Goal: Information Seeking & Learning: Learn about a topic

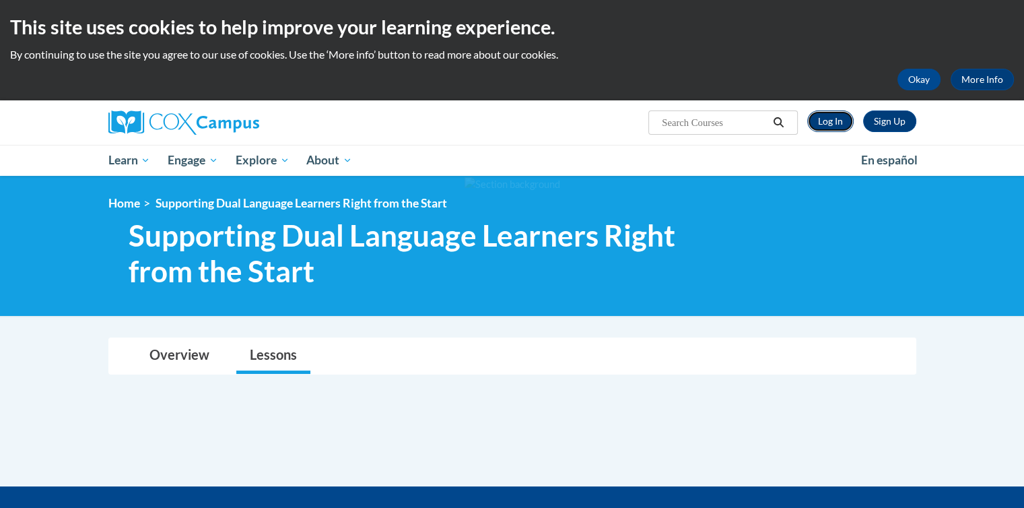
click at [844, 126] on link "Log In" at bounding box center [830, 121] width 46 height 22
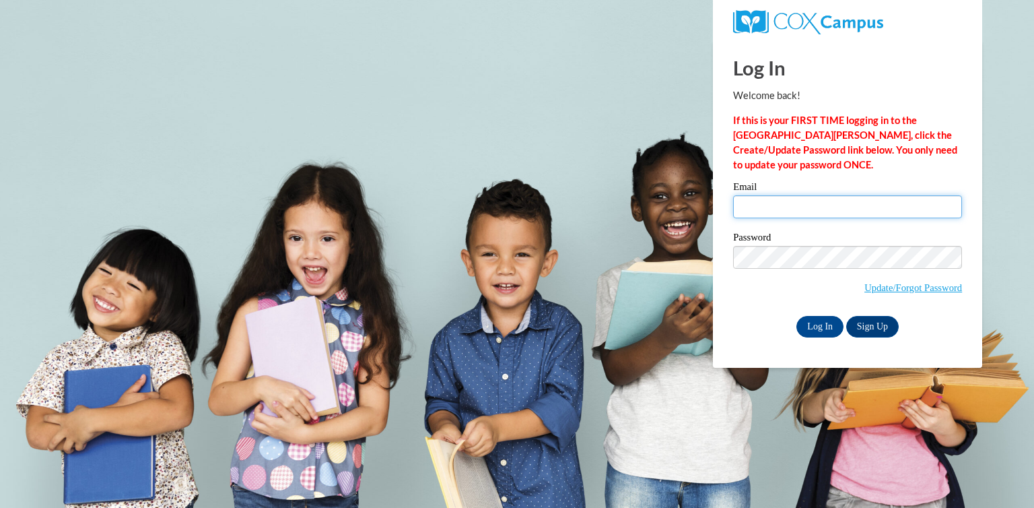
click at [755, 217] on input "Email" at bounding box center [847, 206] width 229 height 23
type input "dtaveras@berkhs.org"
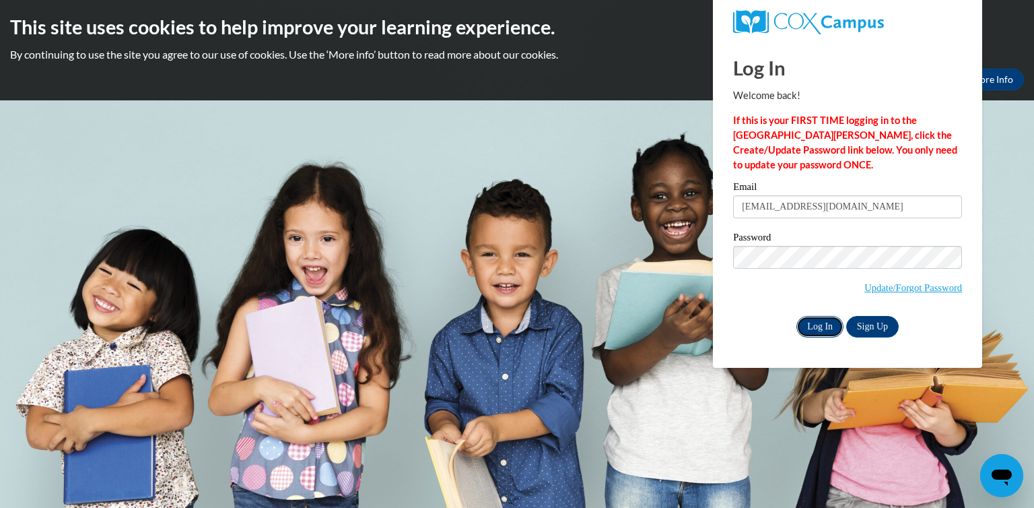
click at [820, 328] on input "Log In" at bounding box center [820, 327] width 47 height 22
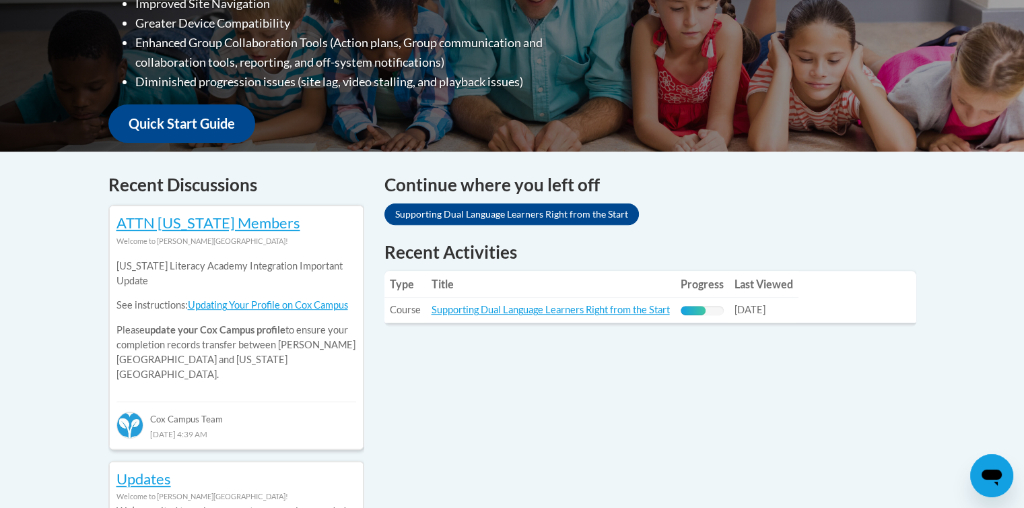
scroll to position [434, 0]
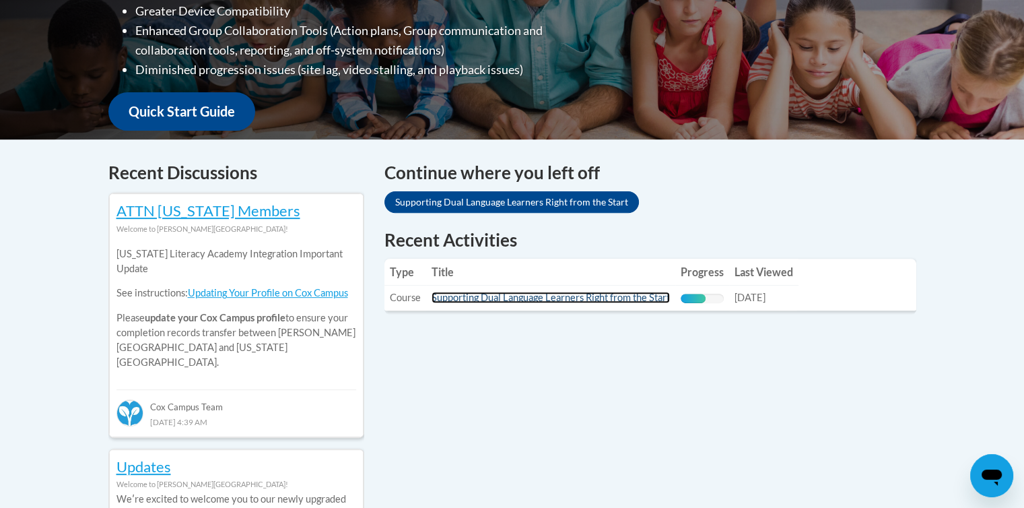
click at [615, 301] on link "Supporting Dual Language Learners Right from the Start" at bounding box center [551, 297] width 238 height 11
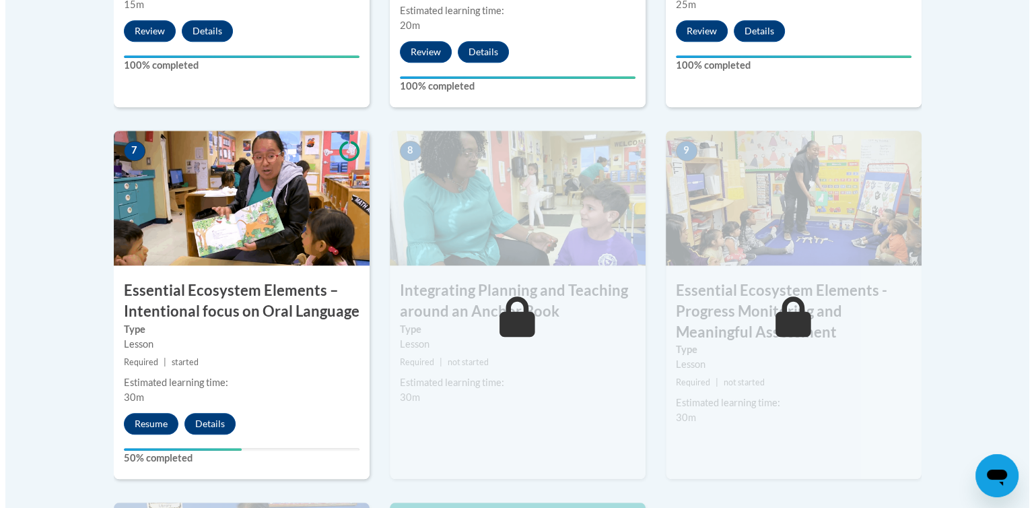
scroll to position [1190, 0]
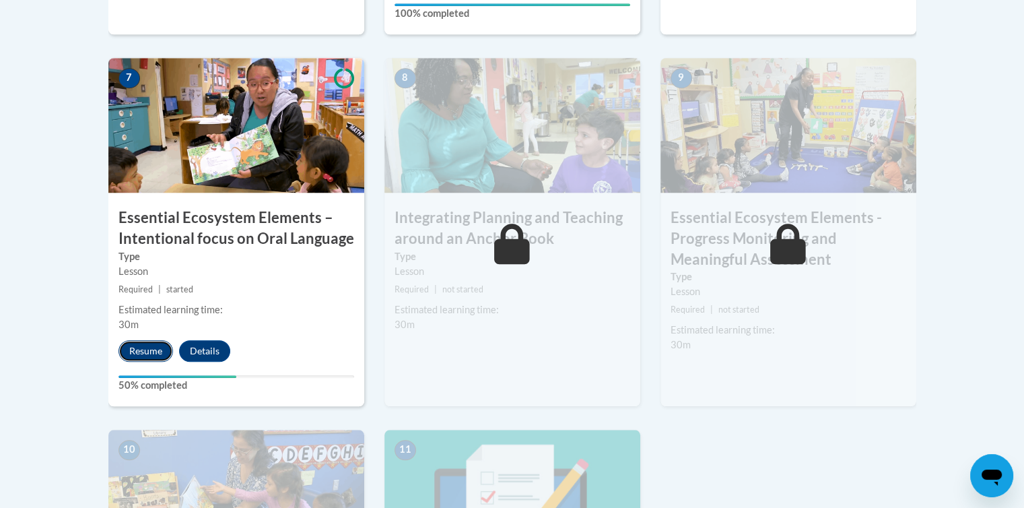
click at [144, 351] on button "Resume" at bounding box center [146, 351] width 55 height 22
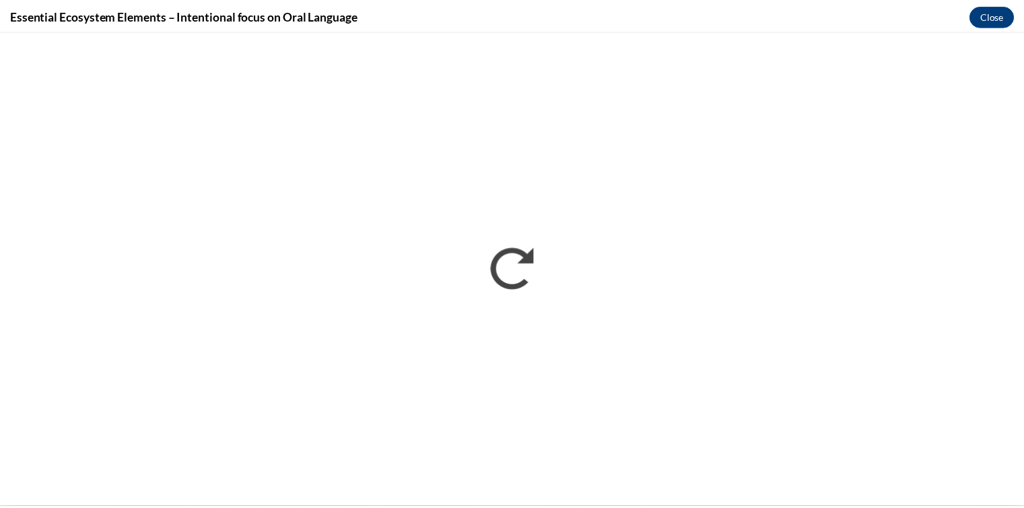
scroll to position [0, 0]
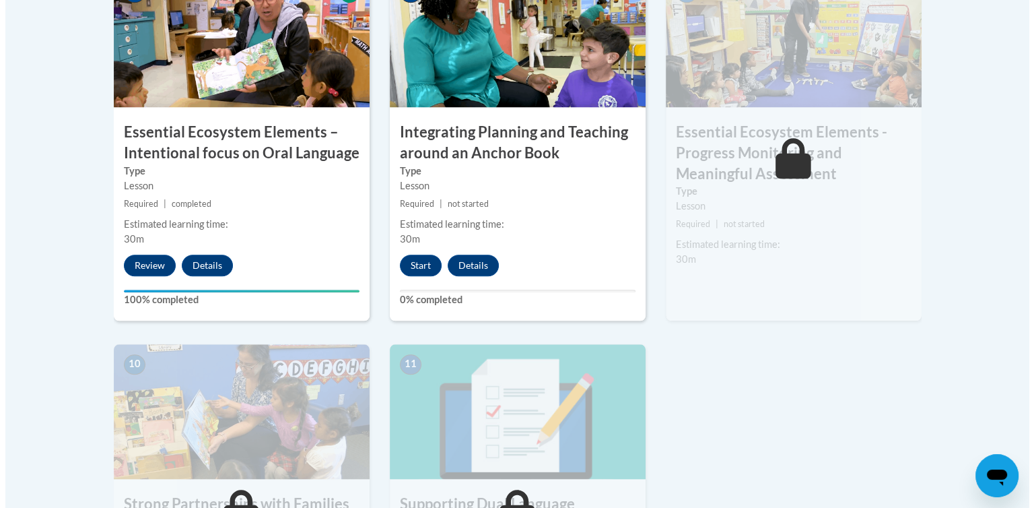
scroll to position [1418, 0]
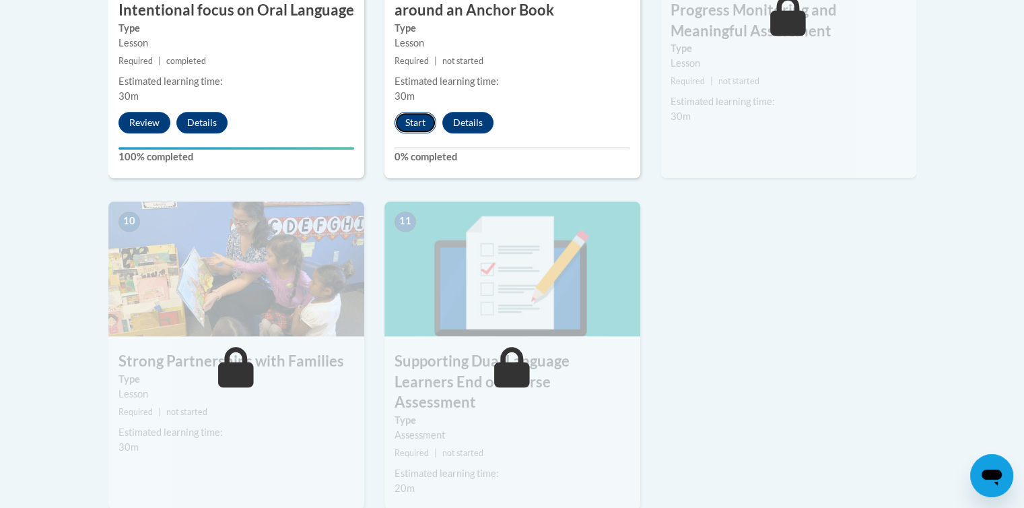
click at [418, 119] on button "Start" at bounding box center [416, 123] width 42 height 22
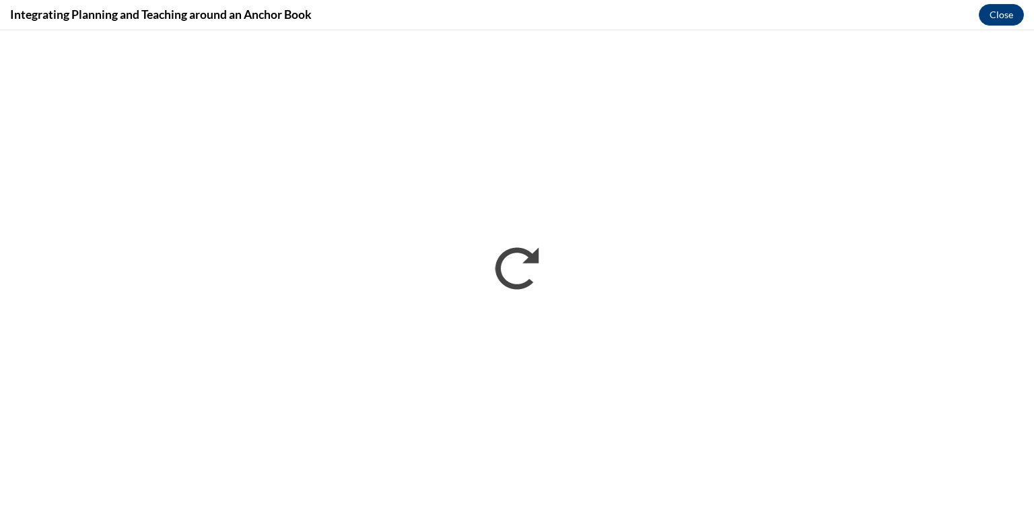
scroll to position [0, 0]
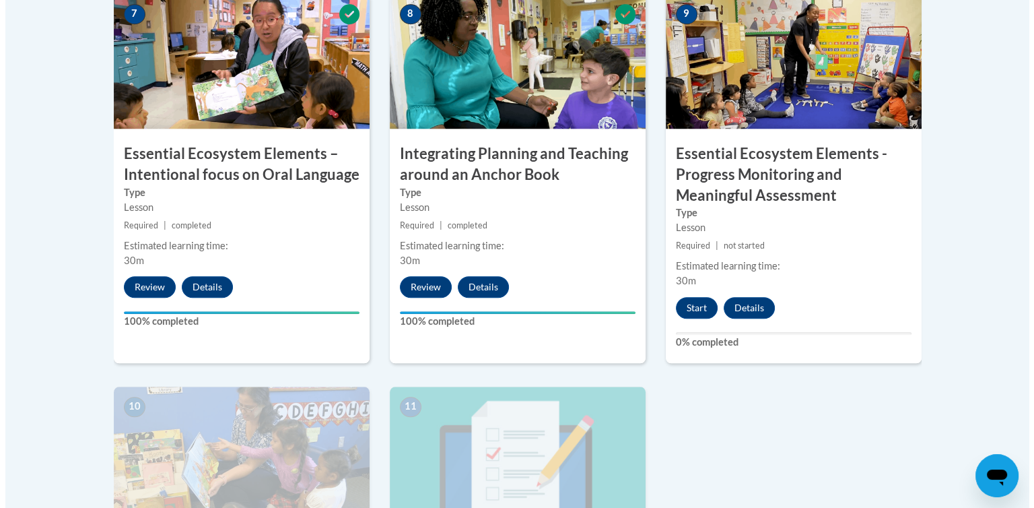
scroll to position [1285, 0]
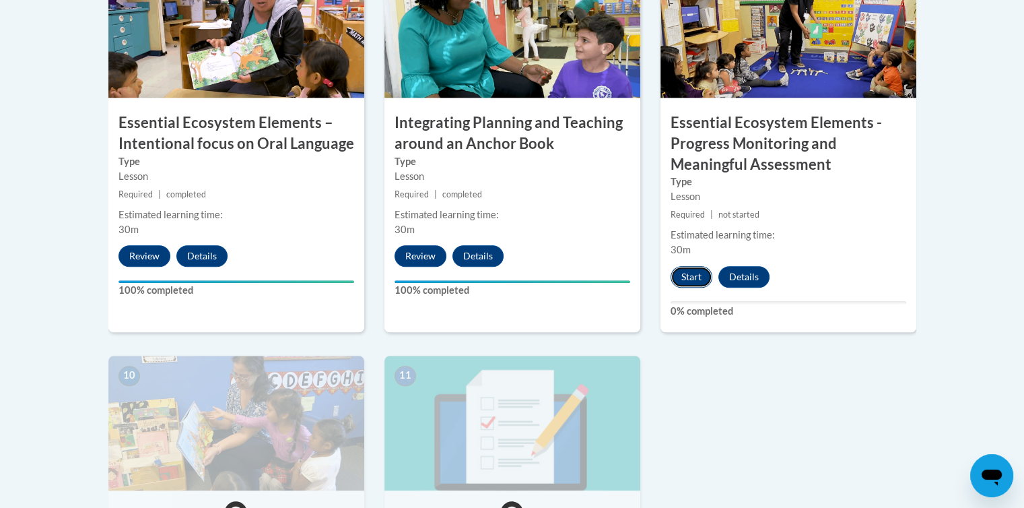
click at [686, 275] on button "Start" at bounding box center [692, 277] width 42 height 22
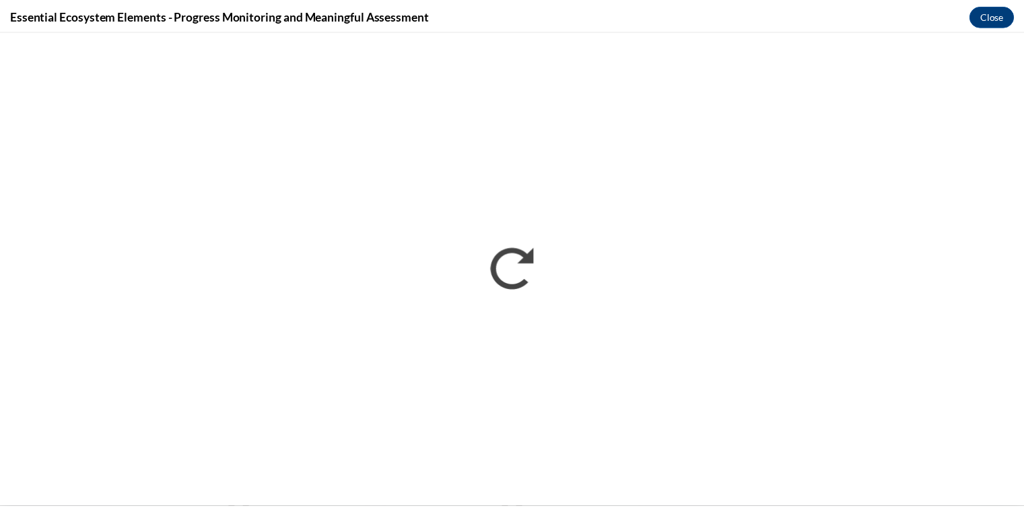
scroll to position [0, 0]
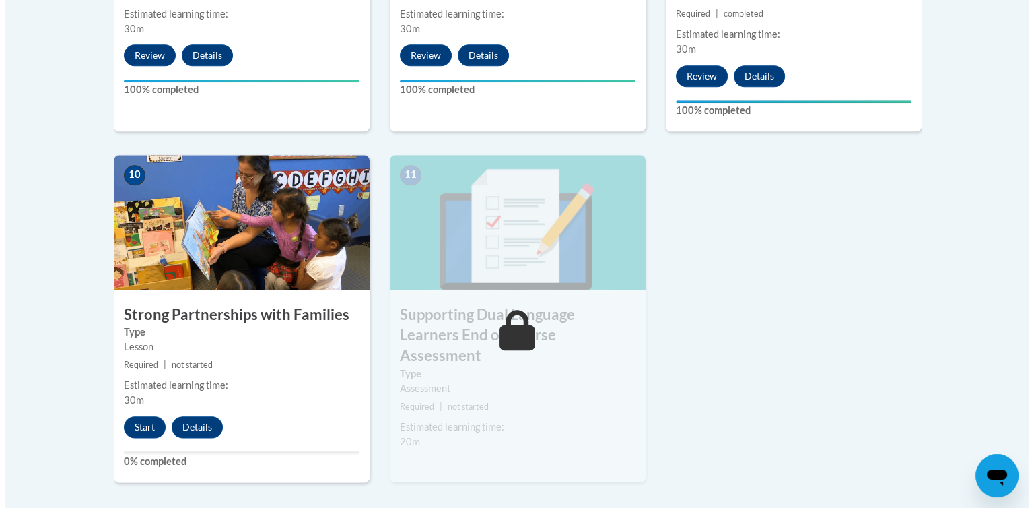
scroll to position [1503, 0]
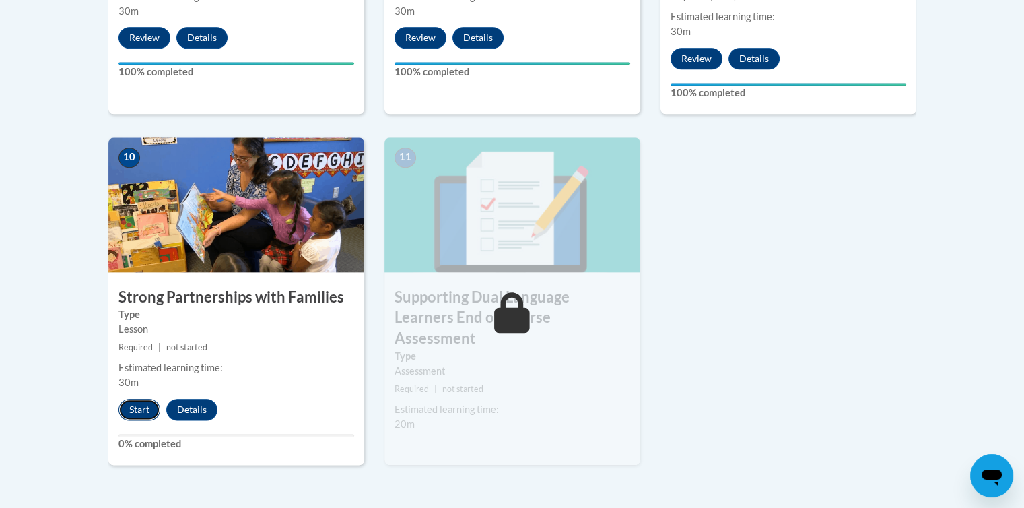
click at [141, 407] on button "Start" at bounding box center [140, 410] width 42 height 22
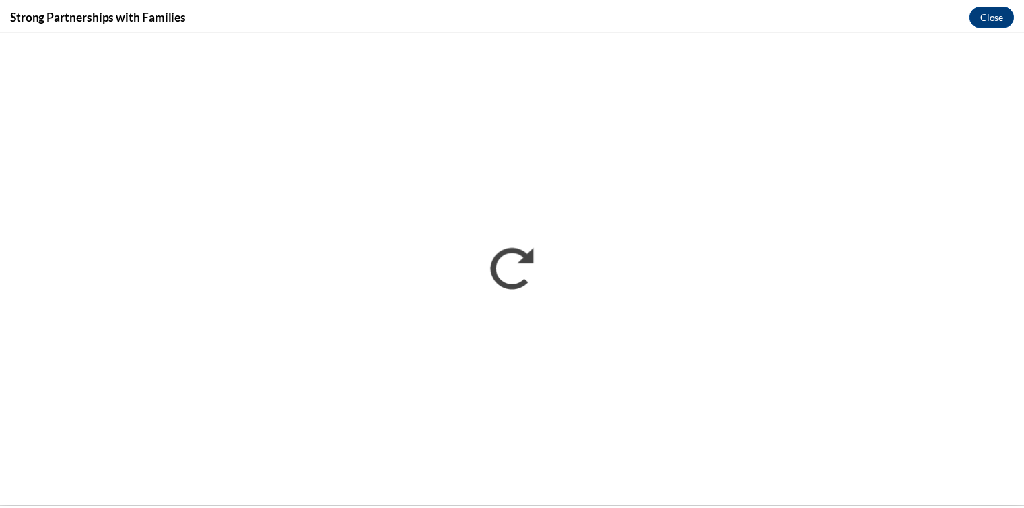
scroll to position [0, 0]
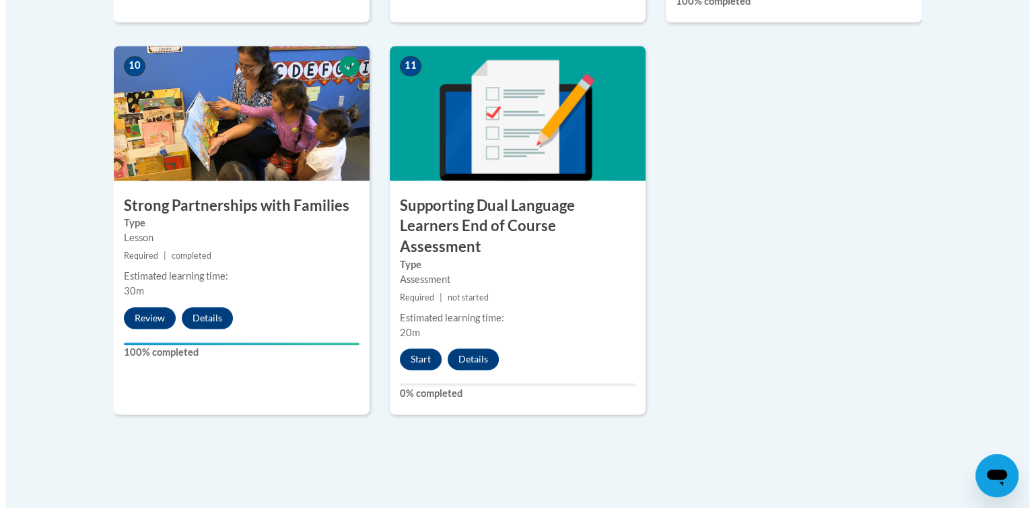
scroll to position [1597, 0]
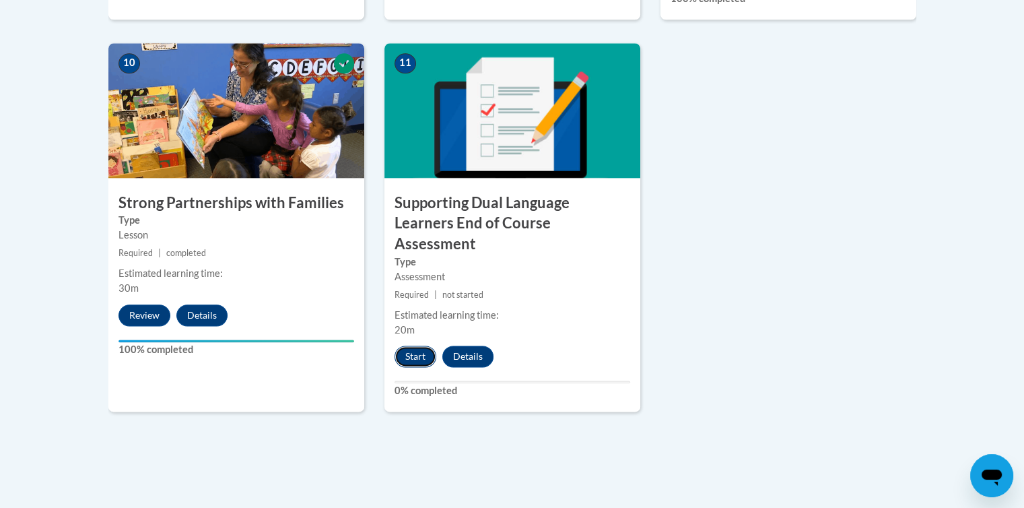
click at [418, 345] on button "Start" at bounding box center [416, 356] width 42 height 22
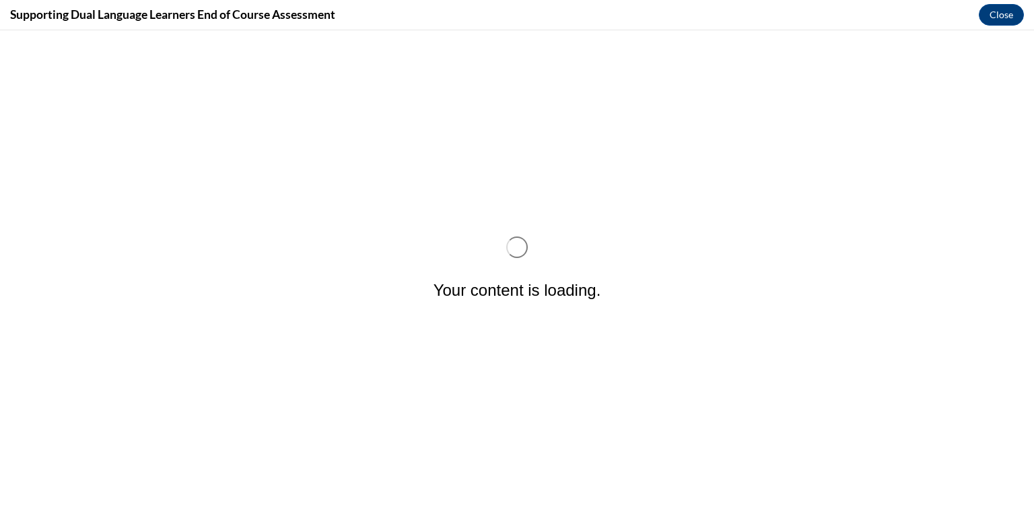
scroll to position [0, 0]
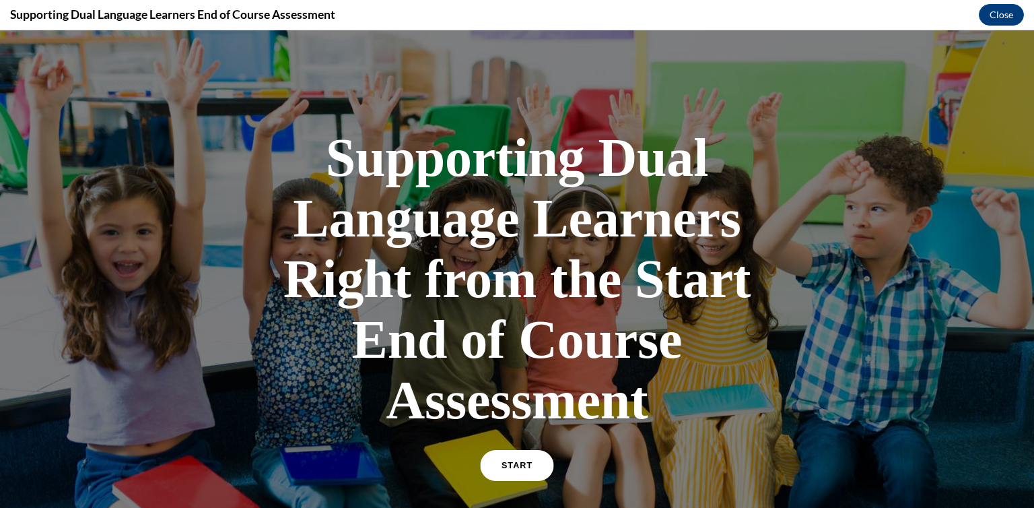
click at [512, 466] on span "START" at bounding box center [517, 466] width 31 height 10
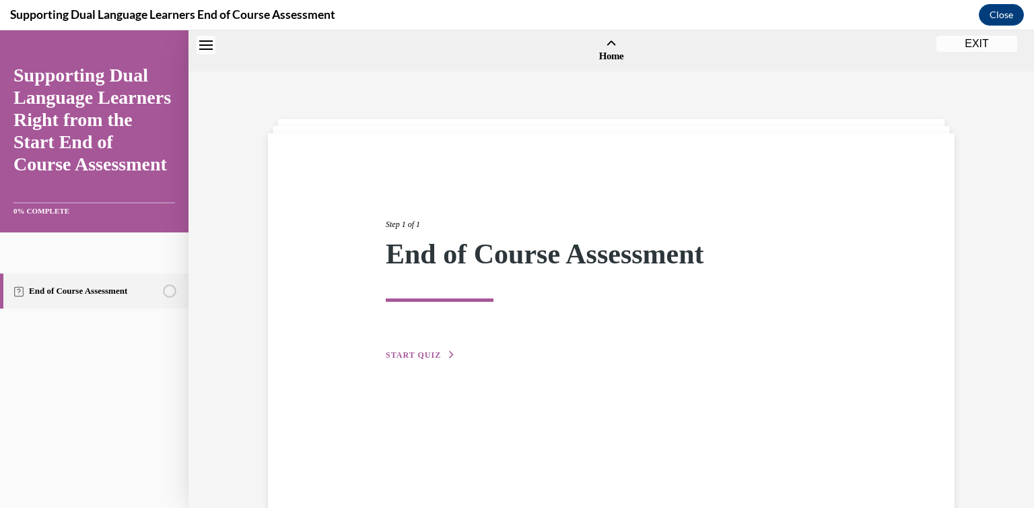
scroll to position [42, 0]
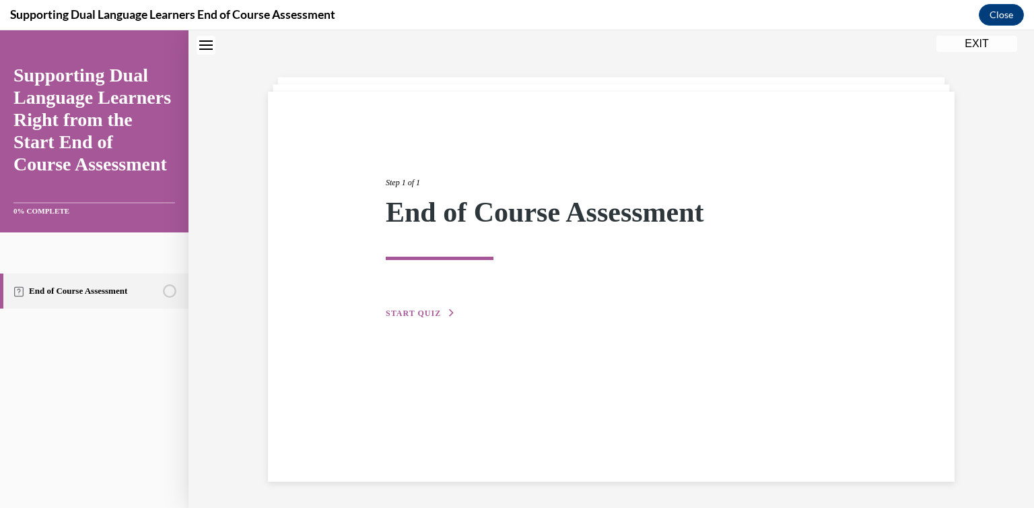
click at [414, 309] on span "START QUIZ" at bounding box center [413, 312] width 55 height 9
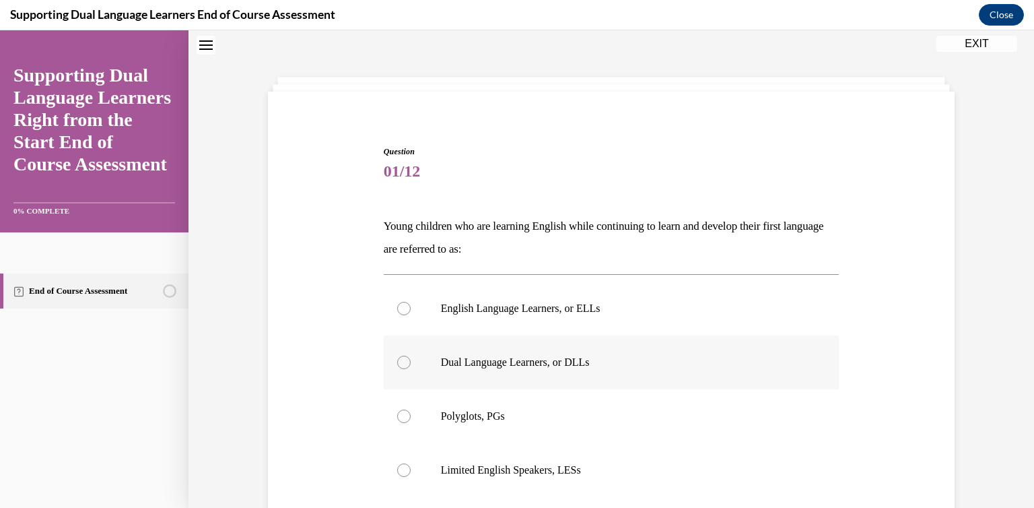
click at [521, 358] on p "Dual Language Learners, or DLLs" at bounding box center [623, 362] width 365 height 13
click at [411, 358] on input "Dual Language Learners, or DLLs" at bounding box center [403, 362] width 13 height 13
radio input "true"
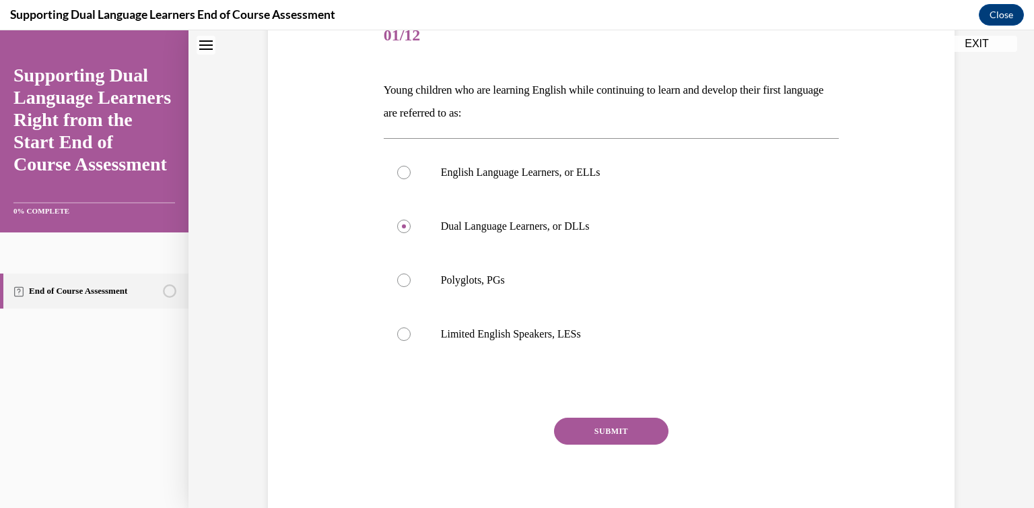
scroll to position [180, 0]
click at [600, 430] on button "SUBMIT" at bounding box center [611, 429] width 114 height 27
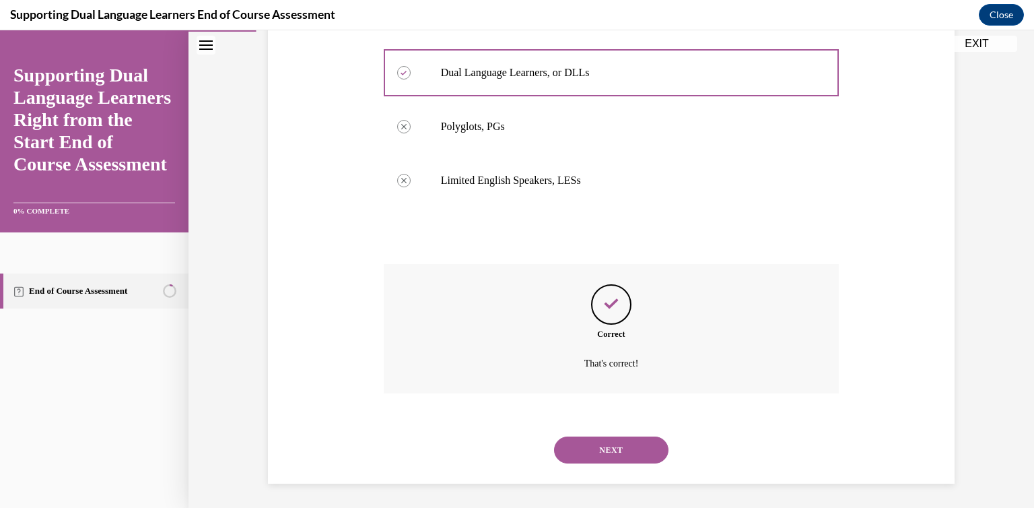
scroll to position [334, 0]
click at [611, 446] on button "NEXT" at bounding box center [611, 447] width 114 height 27
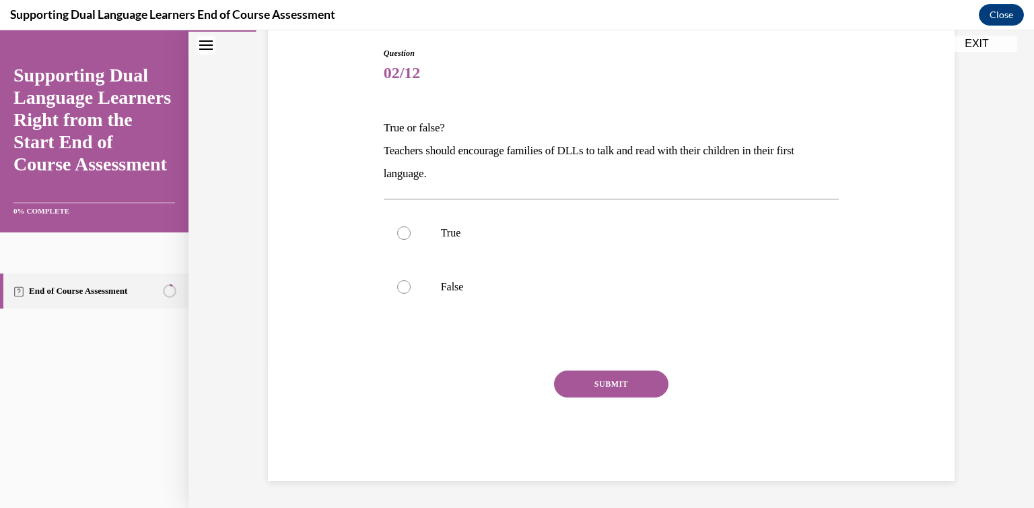
scroll to position [140, 0]
click at [488, 242] on label "True" at bounding box center [612, 233] width 456 height 54
click at [411, 240] on input "True" at bounding box center [403, 232] width 13 height 13
radio input "true"
click at [603, 386] on button "SUBMIT" at bounding box center [611, 383] width 114 height 27
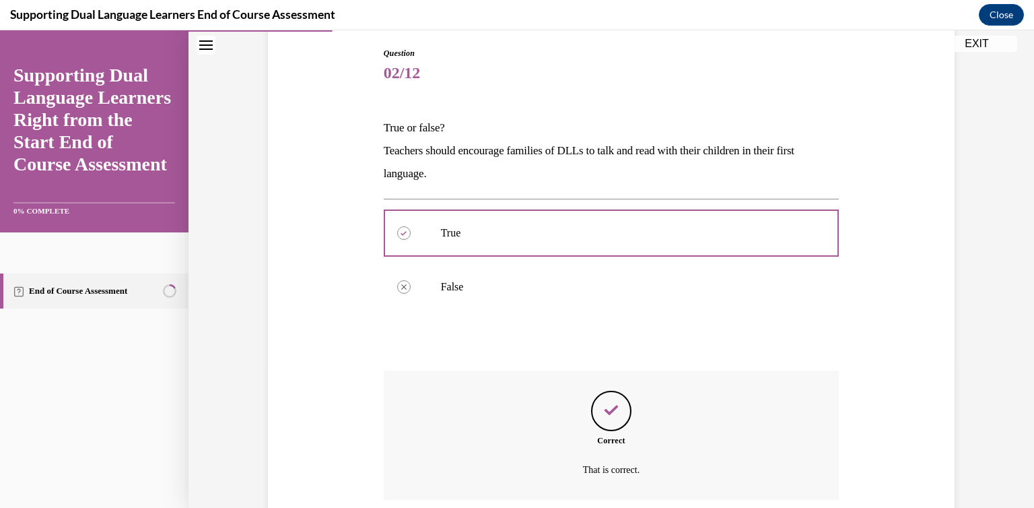
scroll to position [249, 0]
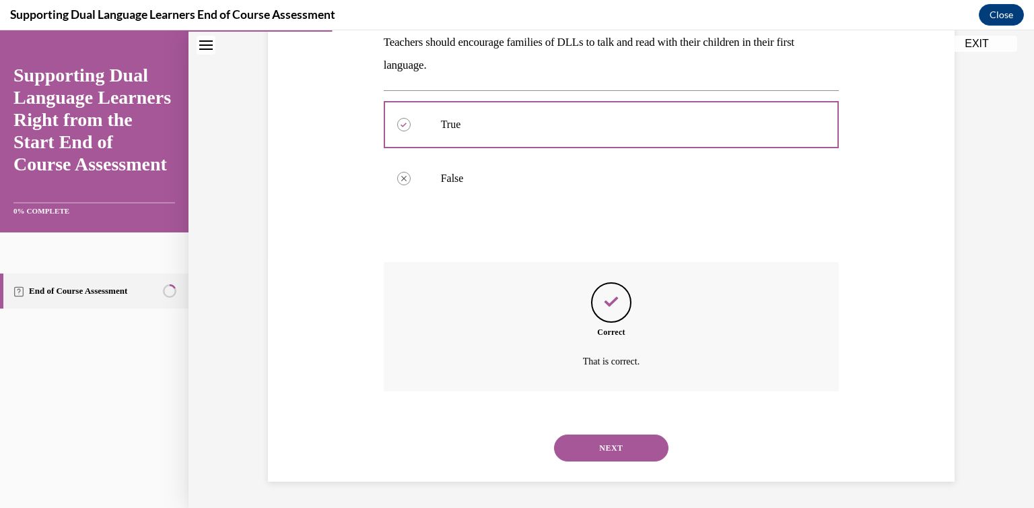
click at [605, 440] on button "NEXT" at bounding box center [611, 447] width 114 height 27
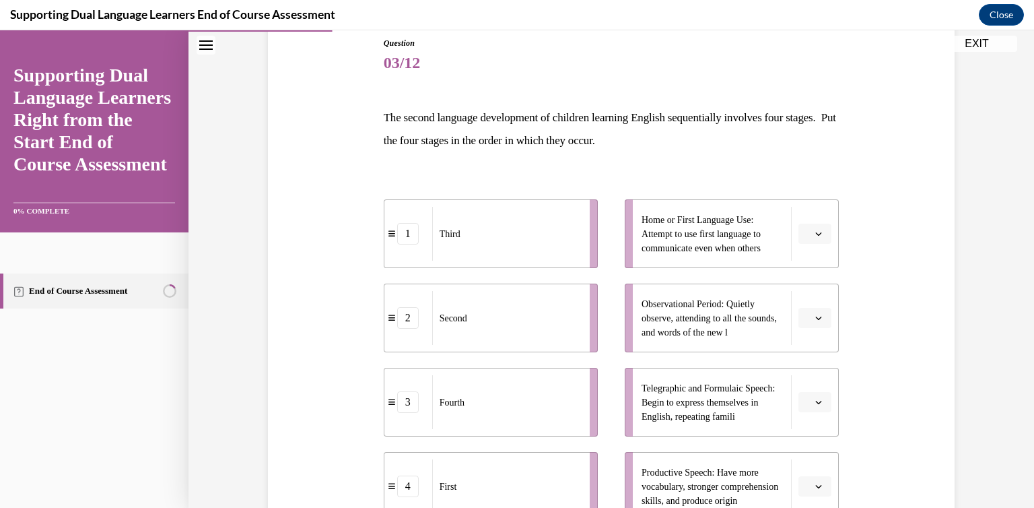
scroll to position [206, 0]
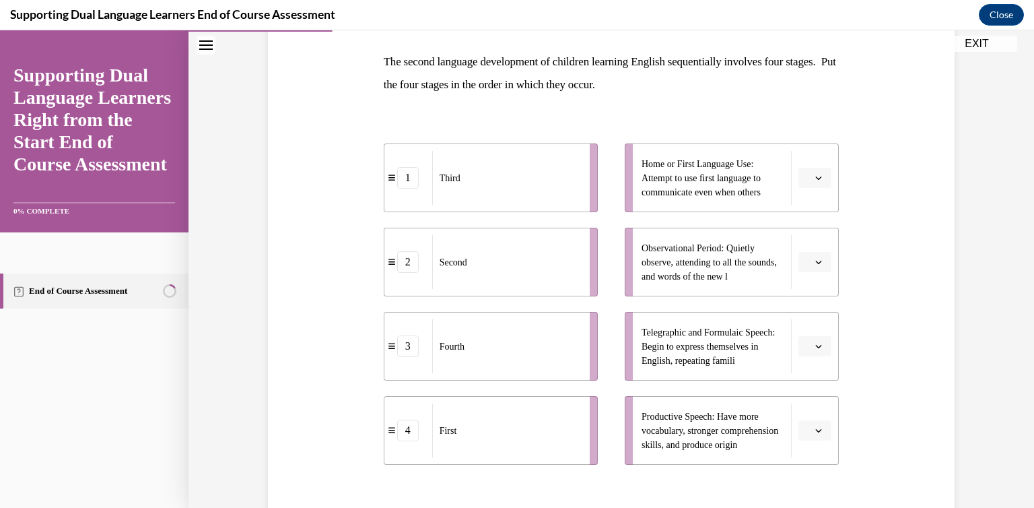
click at [816, 262] on icon "button" at bounding box center [819, 262] width 7 height 7
click at [809, 320] on div "1" at bounding box center [809, 318] width 34 height 27
click at [818, 176] on span "button" at bounding box center [818, 177] width 9 height 9
click at [823, 180] on button "button" at bounding box center [815, 178] width 33 height 20
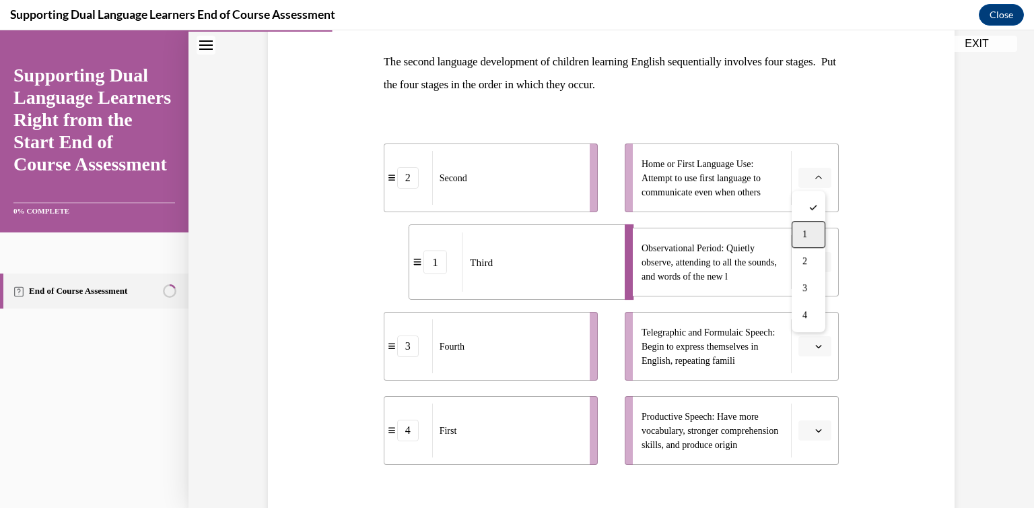
click at [805, 230] on span "1" at bounding box center [805, 234] width 5 height 11
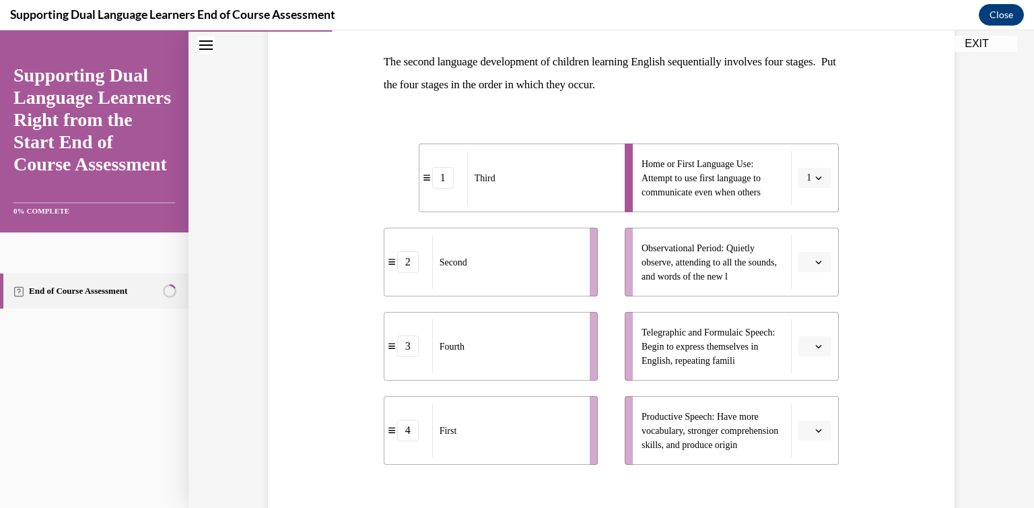
click at [823, 267] on button "button" at bounding box center [815, 262] width 33 height 20
click at [803, 343] on span "2" at bounding box center [805, 345] width 5 height 11
click at [807, 343] on span "Please select an option" at bounding box center [809, 345] width 5 height 13
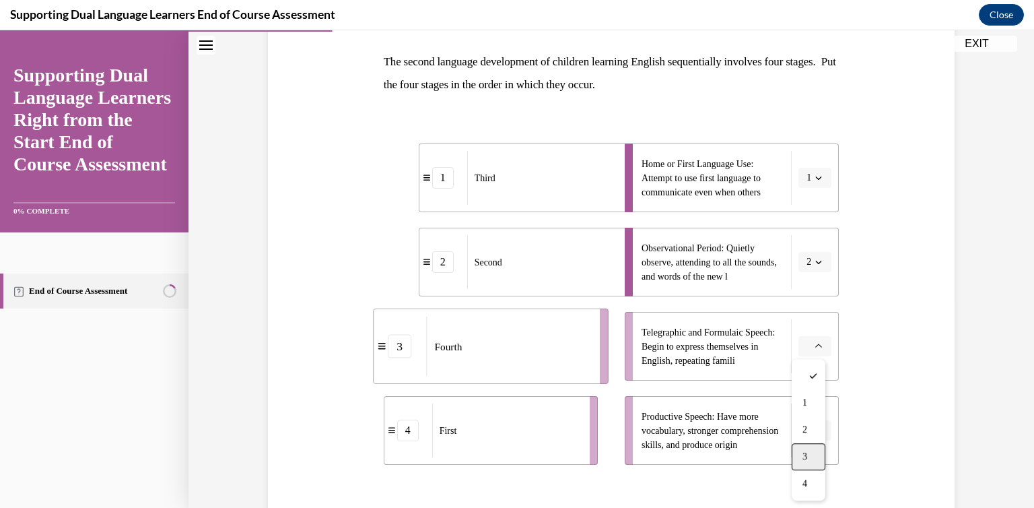
click at [807, 451] on span "3" at bounding box center [805, 456] width 5 height 11
click at [814, 422] on button "button" at bounding box center [815, 430] width 33 height 20
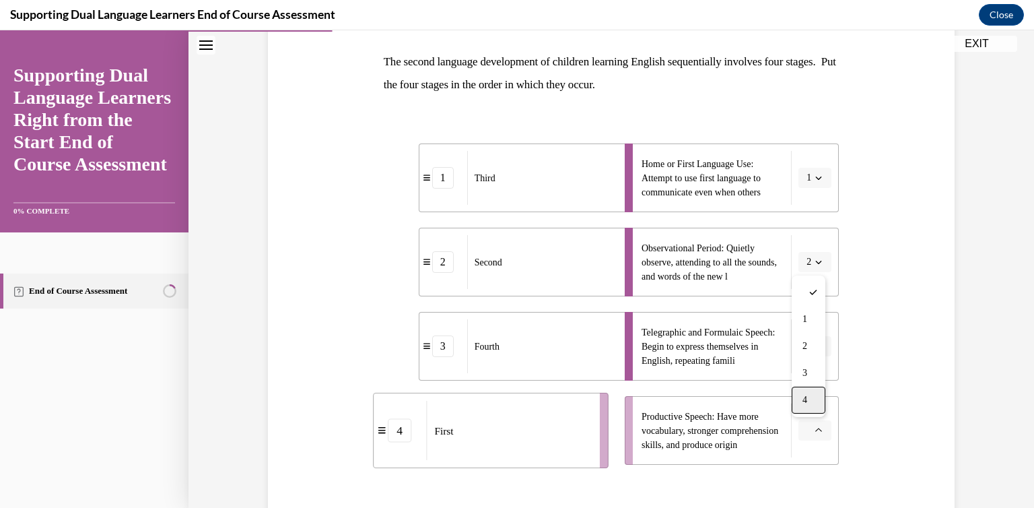
click at [806, 395] on span "4" at bounding box center [805, 400] width 5 height 11
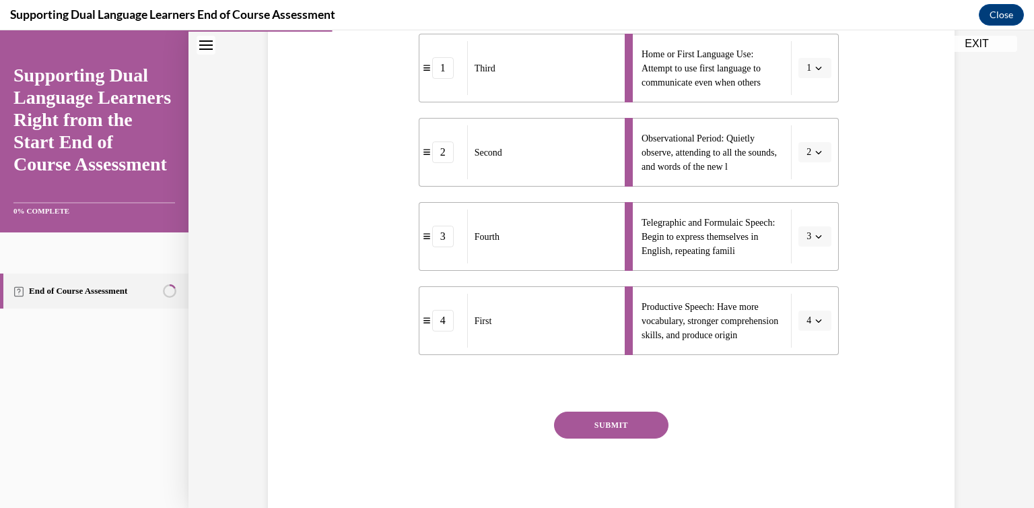
scroll to position [337, 0]
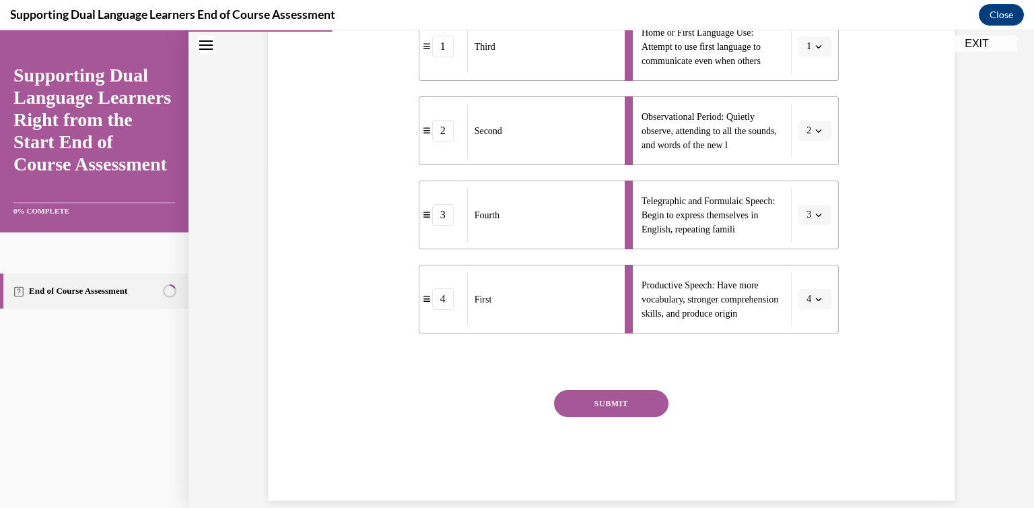
click at [582, 399] on button "SUBMIT" at bounding box center [611, 403] width 114 height 27
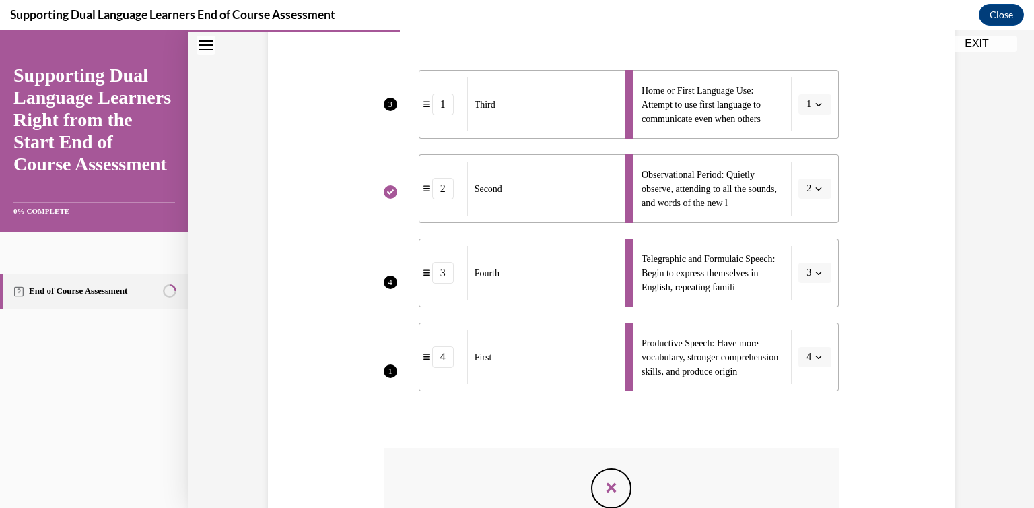
scroll to position [375, 0]
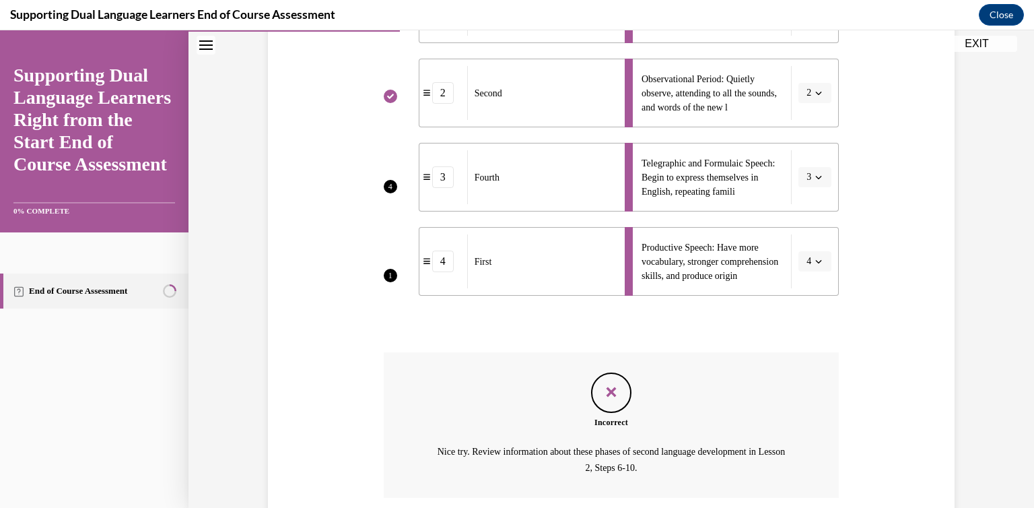
click at [619, 421] on div "Incorrect" at bounding box center [612, 422] width 456 height 12
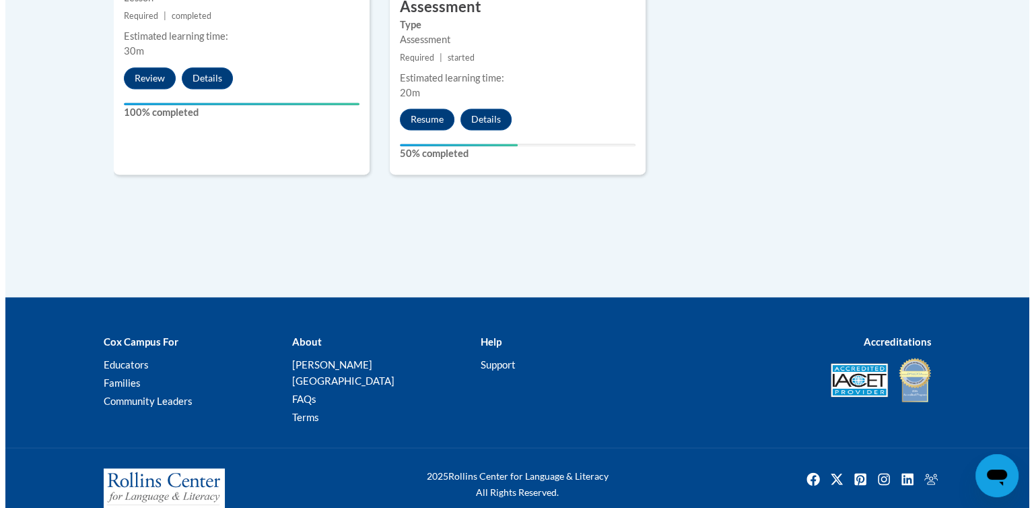
scroll to position [1824, 0]
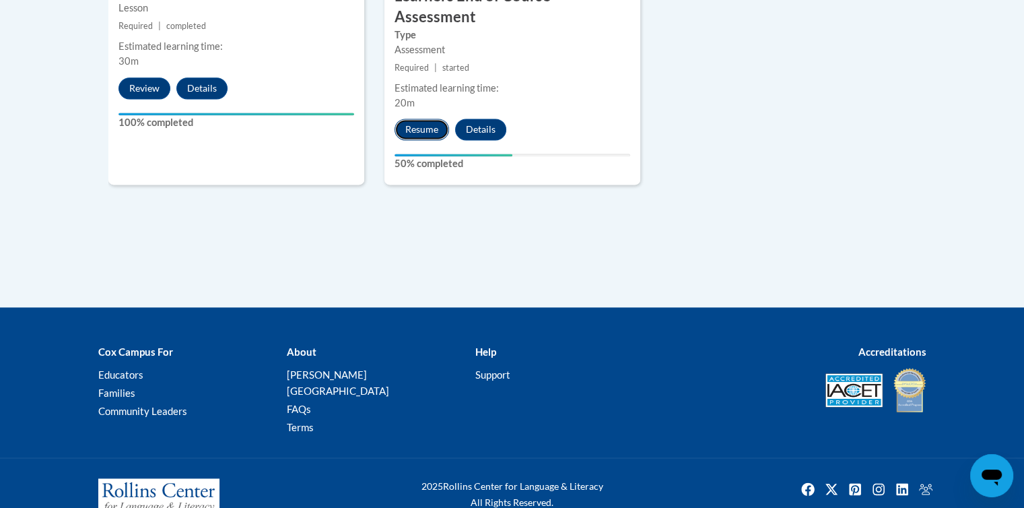
click at [431, 119] on button "Resume" at bounding box center [422, 130] width 55 height 22
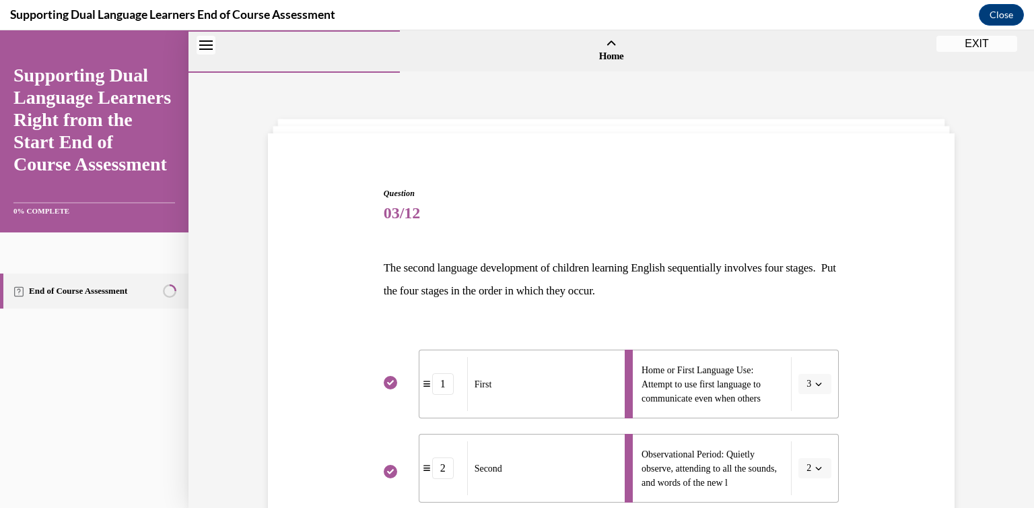
scroll to position [449, 0]
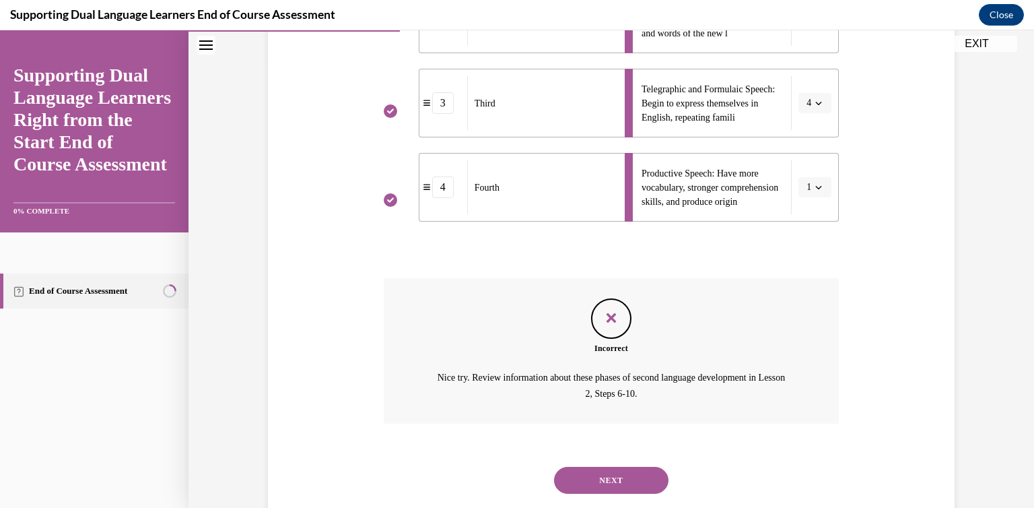
click at [617, 473] on button "NEXT" at bounding box center [611, 480] width 114 height 27
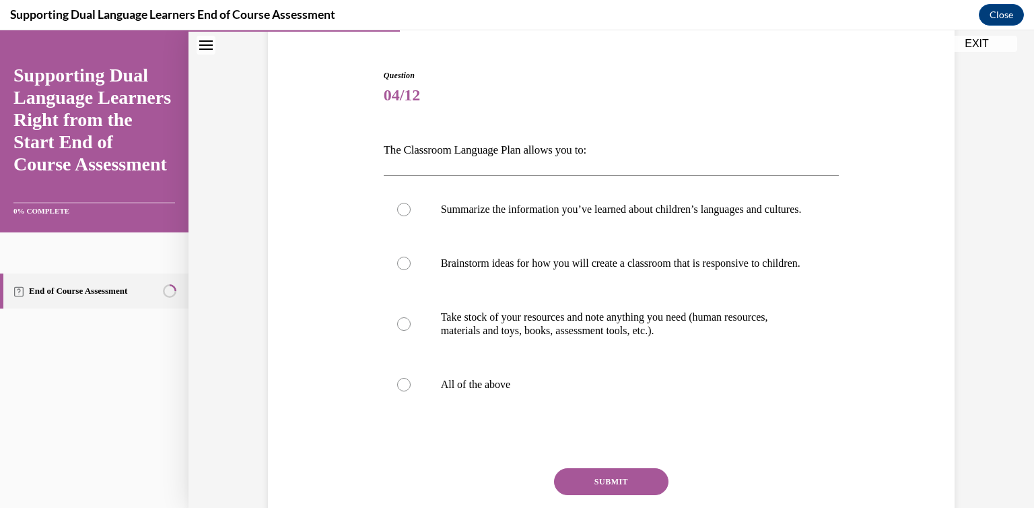
scroll to position [119, 0]
click at [455, 391] on p "All of the above" at bounding box center [623, 383] width 365 height 13
click at [411, 391] on input "All of the above" at bounding box center [403, 383] width 13 height 13
radio input "true"
click at [624, 494] on button "SUBMIT" at bounding box center [611, 480] width 114 height 27
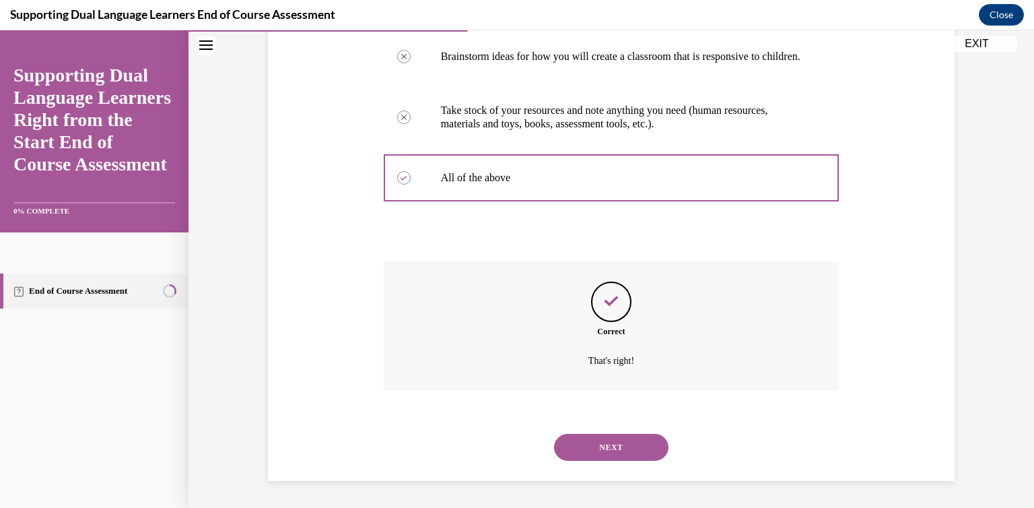
scroll to position [351, 0]
click at [616, 445] on button "NEXT" at bounding box center [611, 447] width 114 height 27
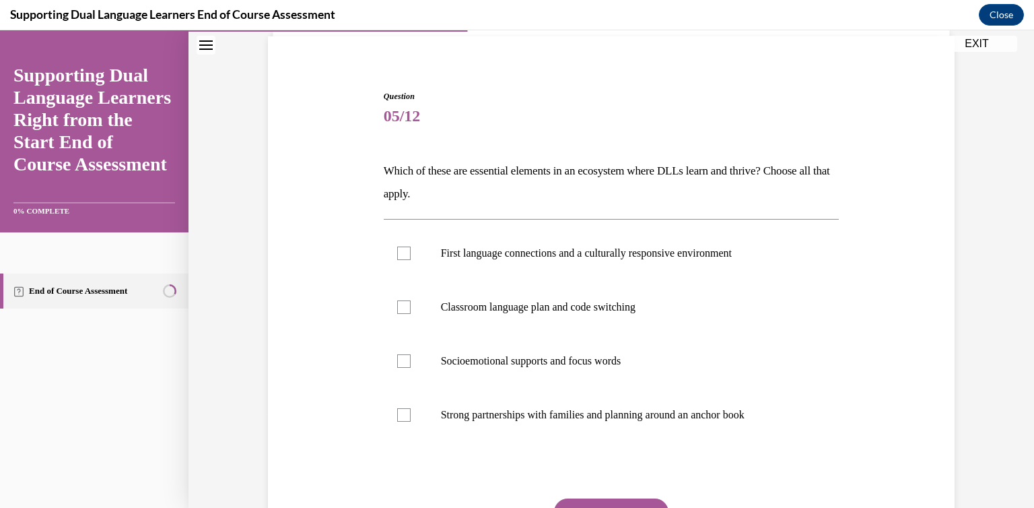
scroll to position [121, 0]
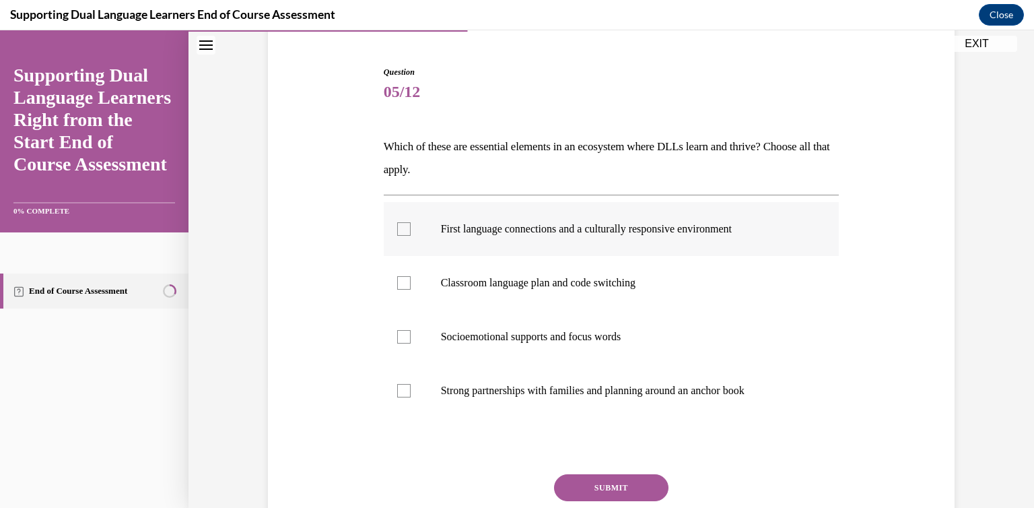
click at [601, 235] on label "First language connections and a culturally responsive environment" at bounding box center [612, 229] width 456 height 54
click at [411, 235] on input "First language connections and a culturally responsive environment" at bounding box center [403, 228] width 13 height 13
checkbox input "true"
click at [510, 304] on label "Classroom language plan and code switching" at bounding box center [612, 283] width 456 height 54
click at [411, 290] on input "Classroom language plan and code switching" at bounding box center [403, 282] width 13 height 13
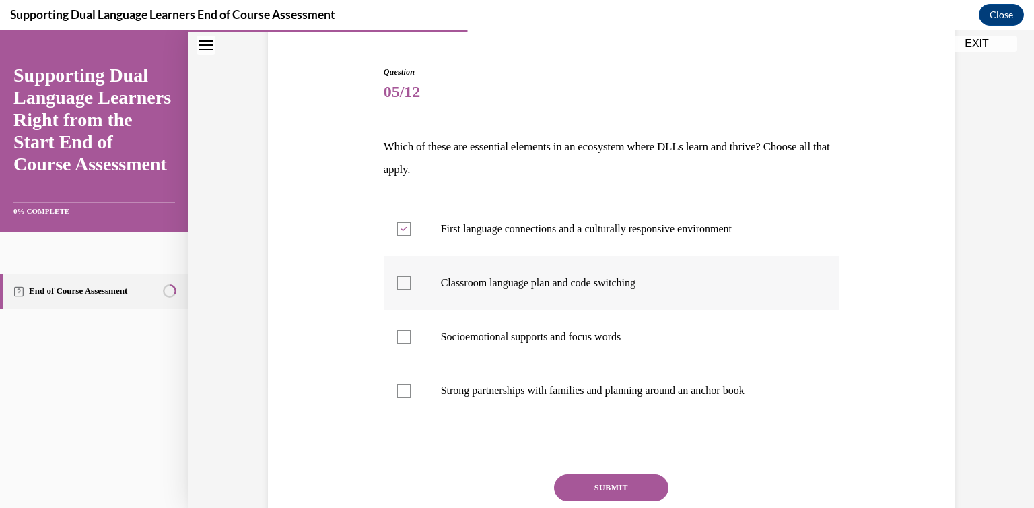
checkbox input "true"
click at [535, 345] on label "Socioemotional supports and focus words" at bounding box center [612, 337] width 456 height 54
click at [411, 343] on input "Socioemotional supports and focus words" at bounding box center [403, 336] width 13 height 13
checkbox input "true"
click at [541, 400] on label "Strong partnerships with families and planning around an anchor book" at bounding box center [612, 391] width 456 height 54
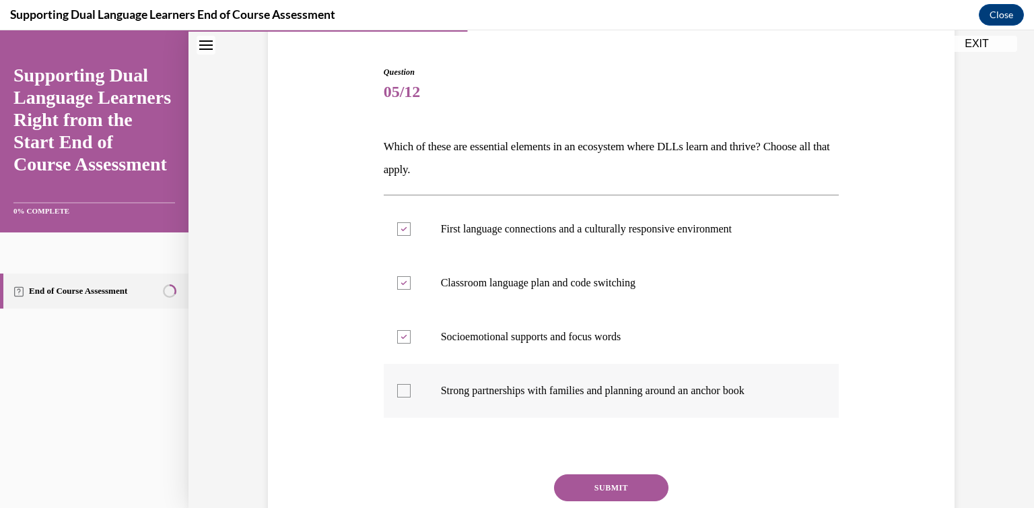
click at [411, 397] on input "Strong partnerships with families and planning around an anchor book" at bounding box center [403, 390] width 13 height 13
checkbox input "true"
click at [605, 484] on button "SUBMIT" at bounding box center [611, 487] width 114 height 27
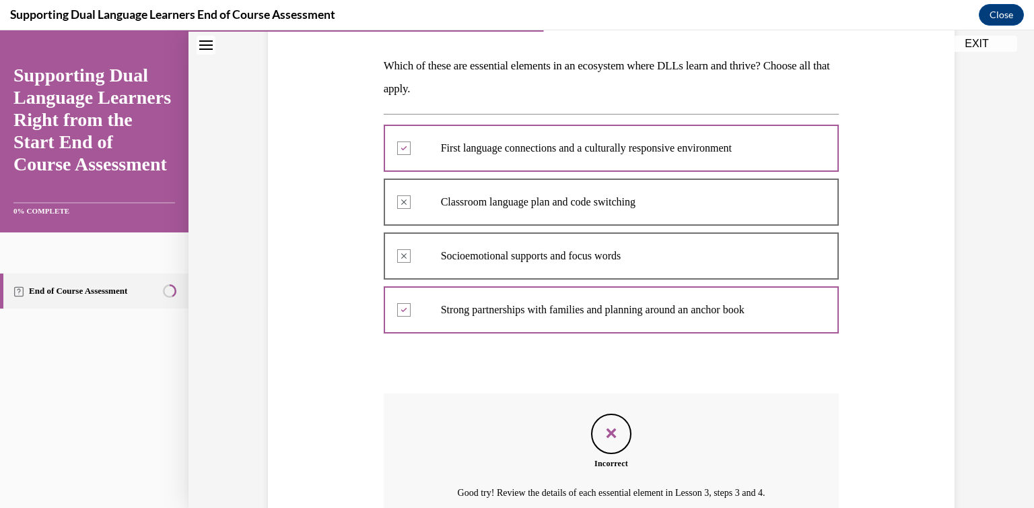
scroll to position [320, 0]
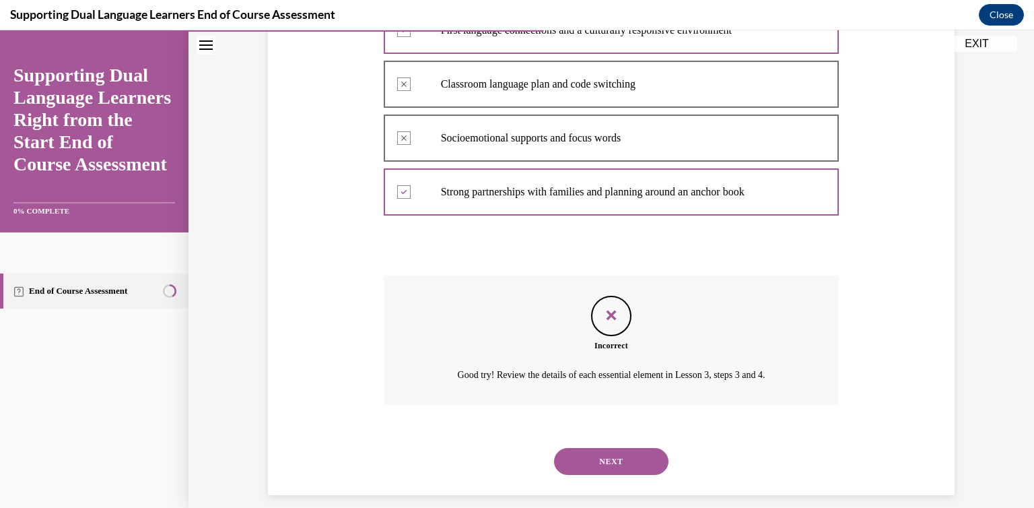
click at [610, 463] on button "NEXT" at bounding box center [611, 461] width 114 height 27
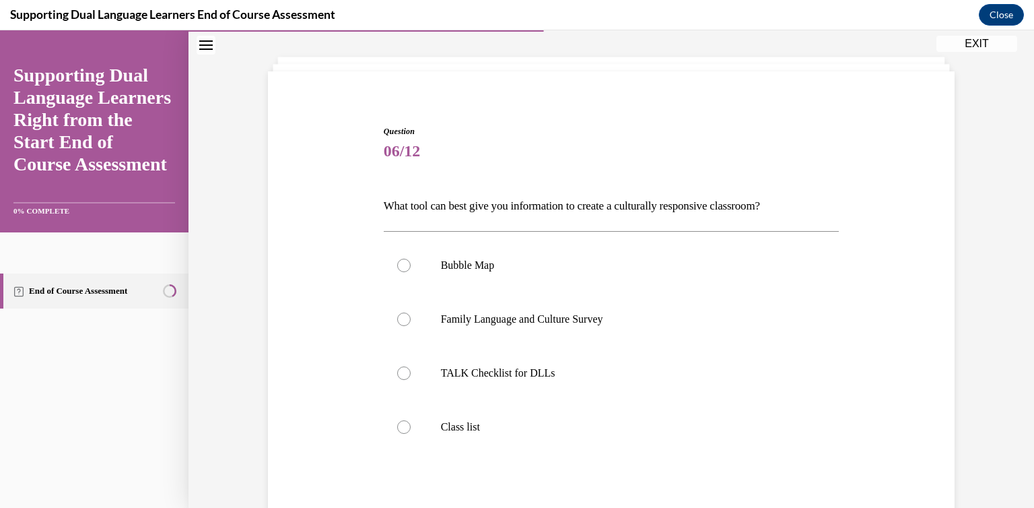
scroll to position [108, 0]
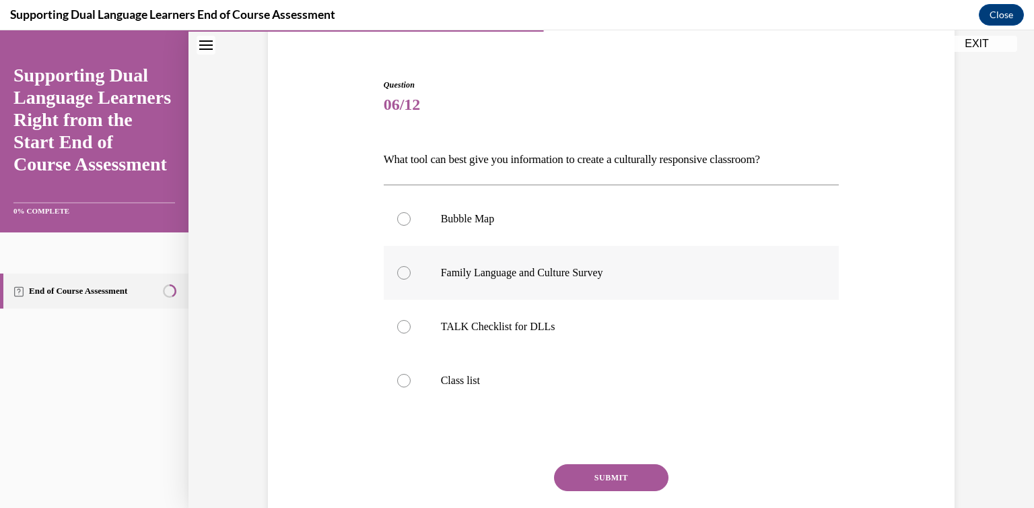
click at [553, 278] on p "Family Language and Culture Survey" at bounding box center [623, 272] width 365 height 13
click at [411, 278] on input "Family Language and Culture Survey" at bounding box center [403, 272] width 13 height 13
radio input "true"
click at [588, 471] on button "SUBMIT" at bounding box center [611, 477] width 114 height 27
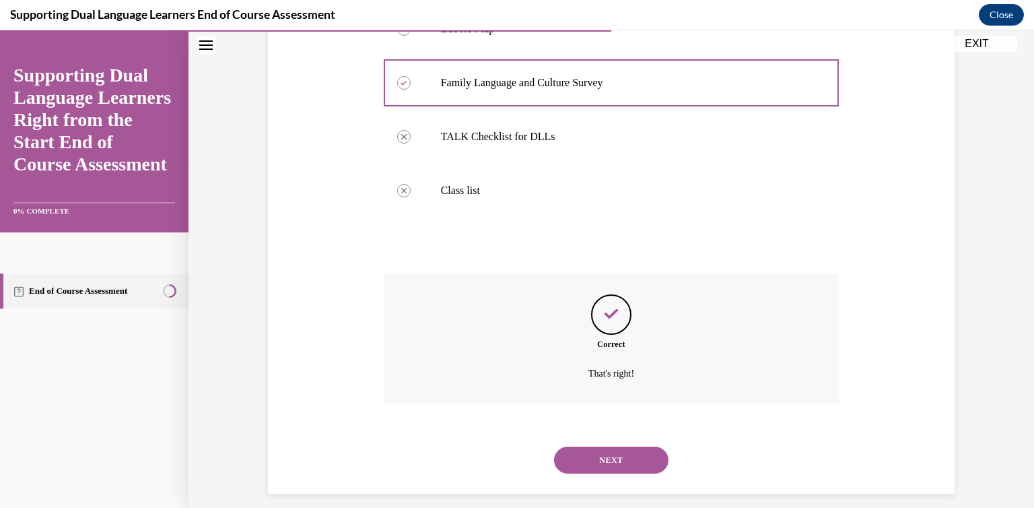
scroll to position [310, 0]
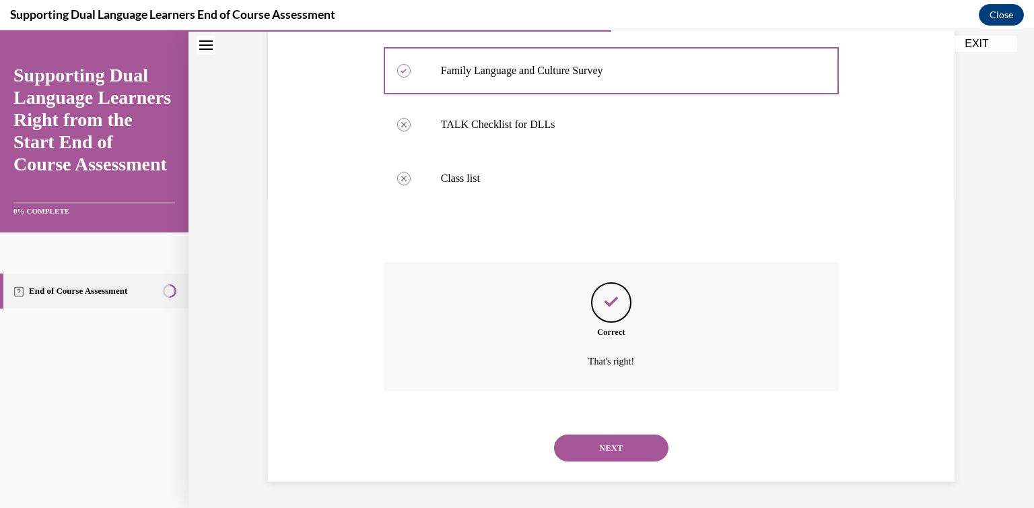
click at [614, 445] on button "NEXT" at bounding box center [611, 447] width 114 height 27
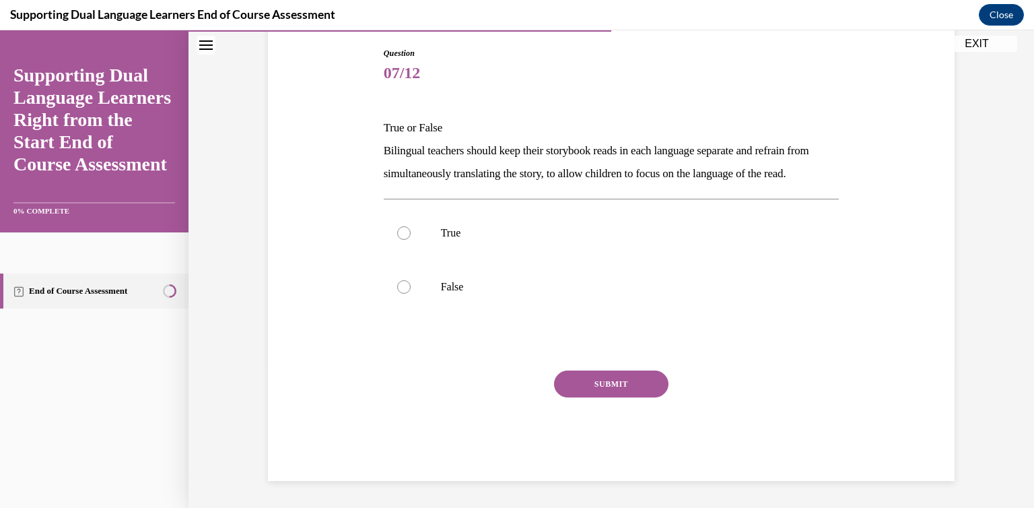
scroll to position [150, 0]
click at [464, 286] on label "False" at bounding box center [612, 287] width 456 height 54
click at [411, 286] on input "False" at bounding box center [403, 286] width 13 height 13
radio input "true"
click at [606, 397] on button "SUBMIT" at bounding box center [611, 383] width 114 height 27
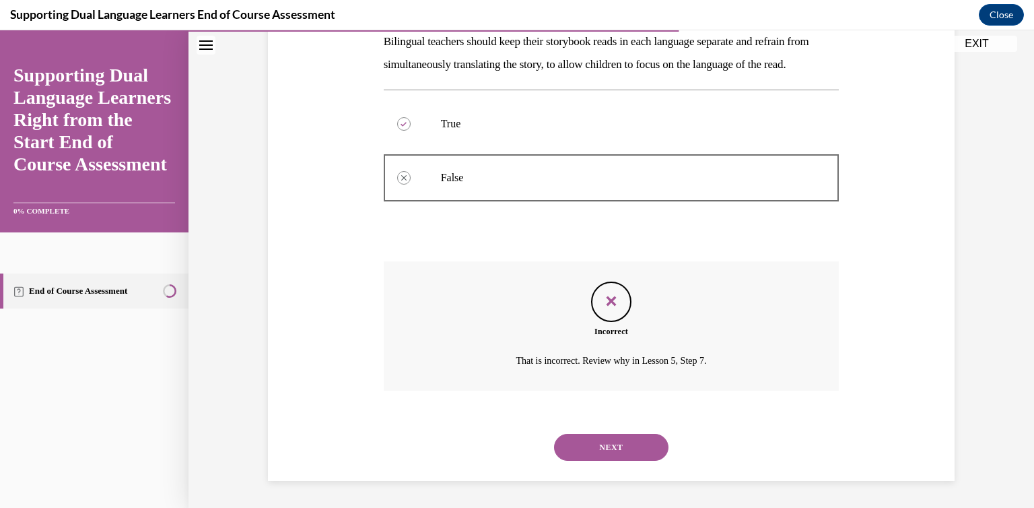
scroll to position [272, 0]
click at [621, 446] on button "NEXT" at bounding box center [611, 447] width 114 height 27
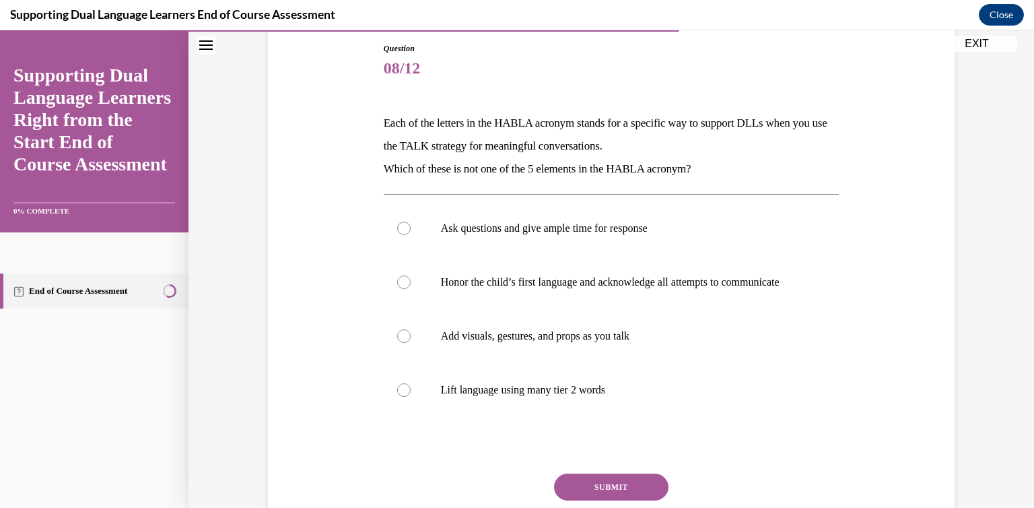
scroll to position [148, 0]
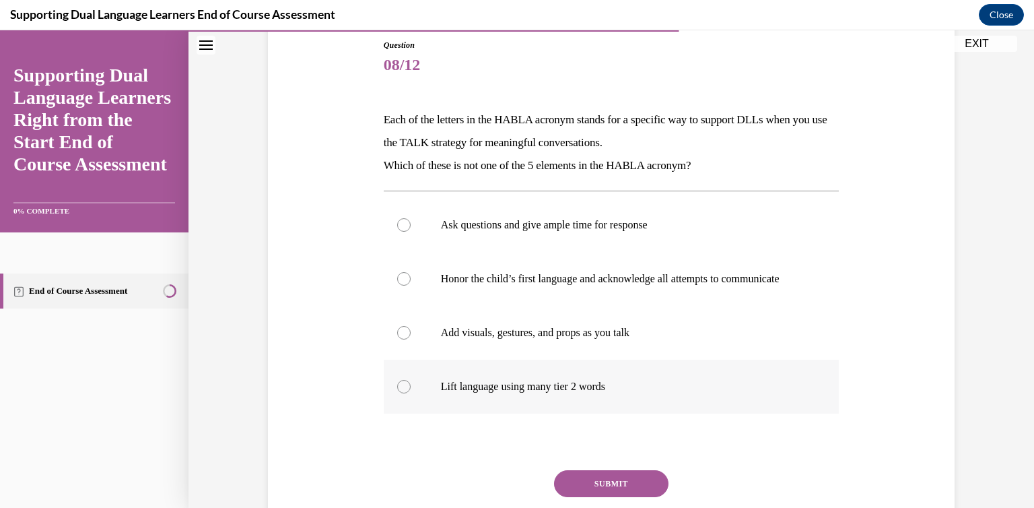
click at [550, 392] on p "Lift language using many tier 2 words" at bounding box center [623, 386] width 365 height 13
click at [411, 392] on input "Lift language using many tier 2 words" at bounding box center [403, 386] width 13 height 13
radio input "true"
click at [598, 492] on button "SUBMIT" at bounding box center [611, 483] width 114 height 27
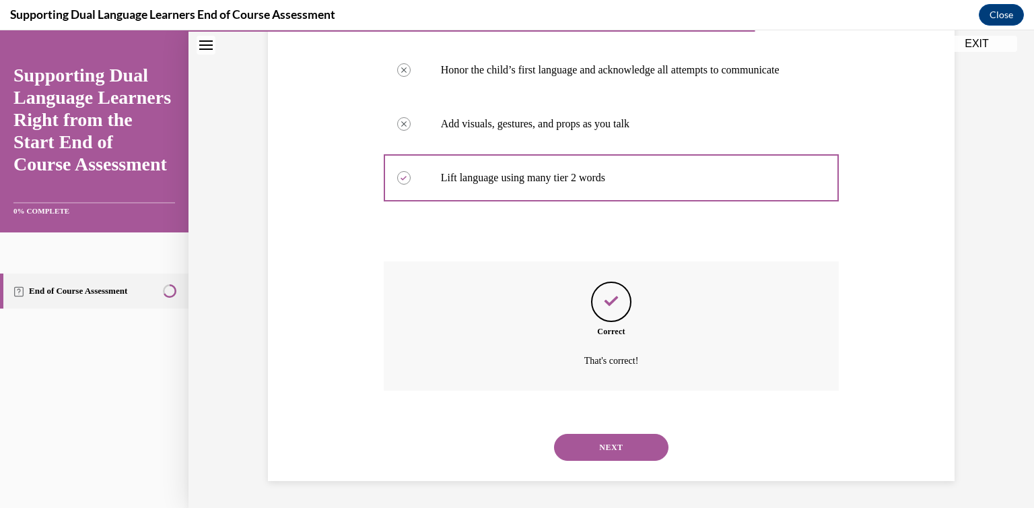
scroll to position [370, 0]
click at [625, 449] on button "NEXT" at bounding box center [611, 447] width 114 height 27
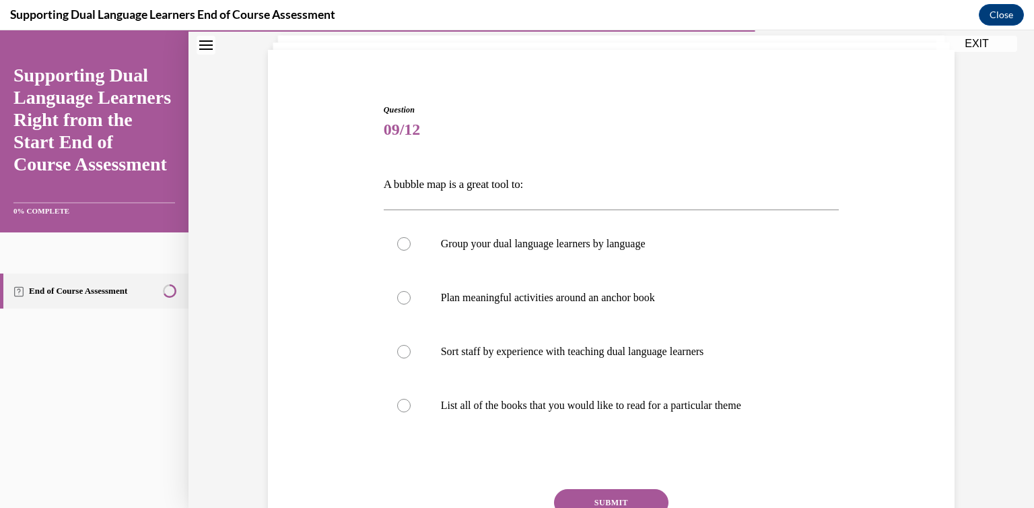
scroll to position [97, 0]
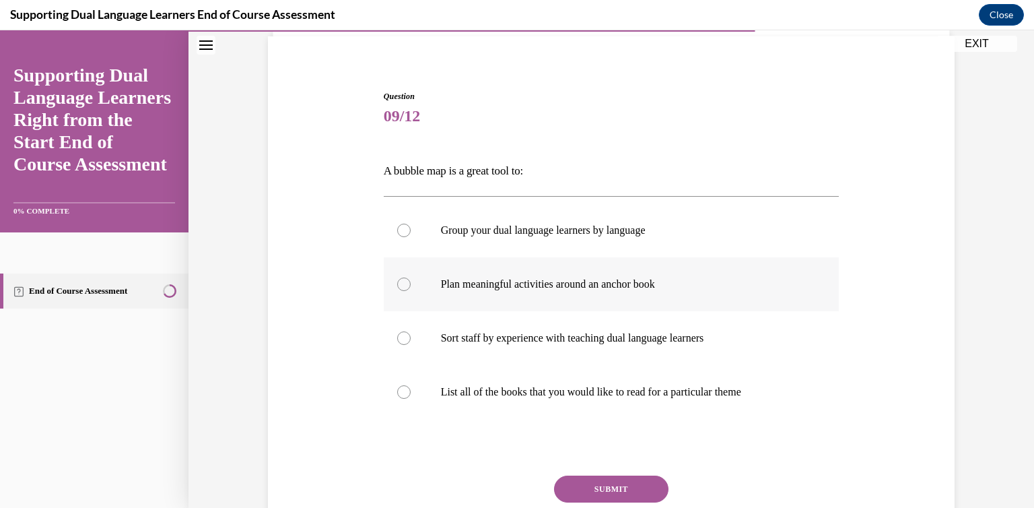
click at [631, 279] on p "Plan meaningful activities around an anchor book" at bounding box center [623, 283] width 365 height 13
click at [411, 279] on input "Plan meaningful activities around an anchor book" at bounding box center [403, 283] width 13 height 13
radio input "true"
click at [621, 484] on button "SUBMIT" at bounding box center [611, 488] width 114 height 27
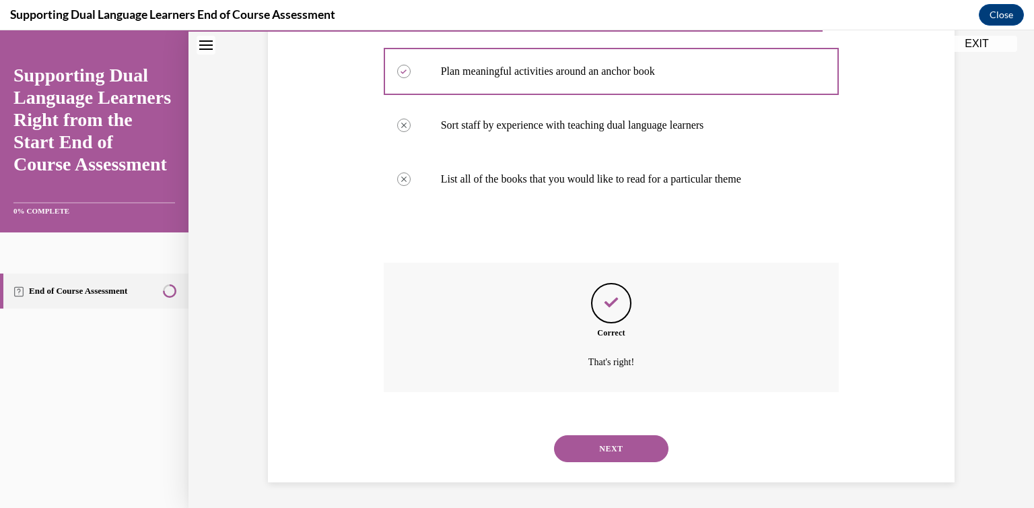
scroll to position [310, 0]
click at [609, 448] on button "NEXT" at bounding box center [611, 447] width 114 height 27
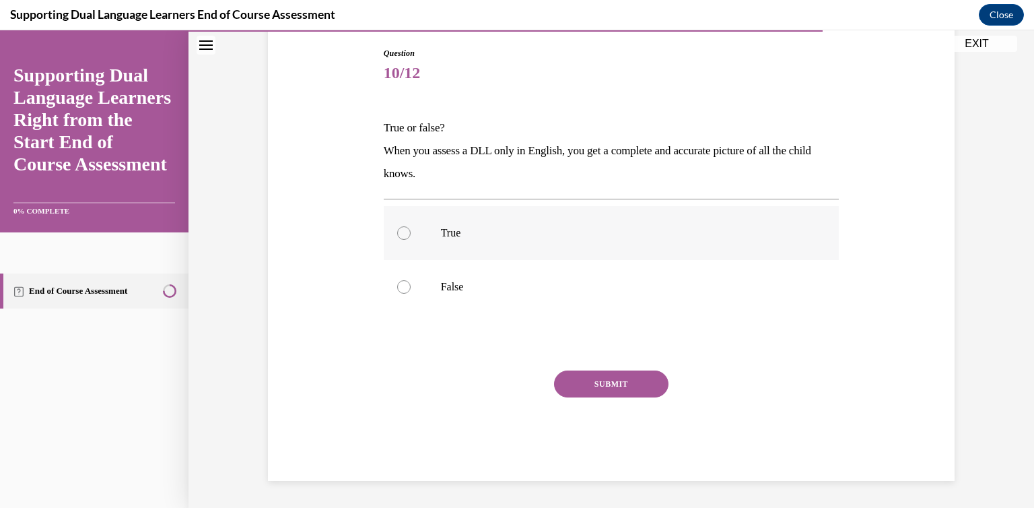
click at [442, 242] on label "True" at bounding box center [612, 233] width 456 height 54
click at [411, 240] on input "True" at bounding box center [403, 232] width 13 height 13
radio input "true"
click at [578, 383] on button "SUBMIT" at bounding box center [611, 383] width 114 height 27
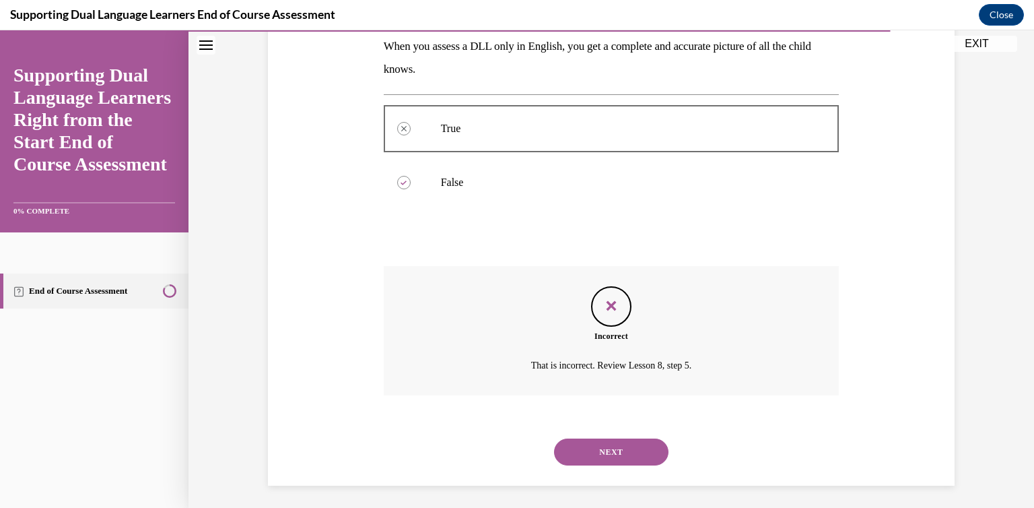
scroll to position [249, 0]
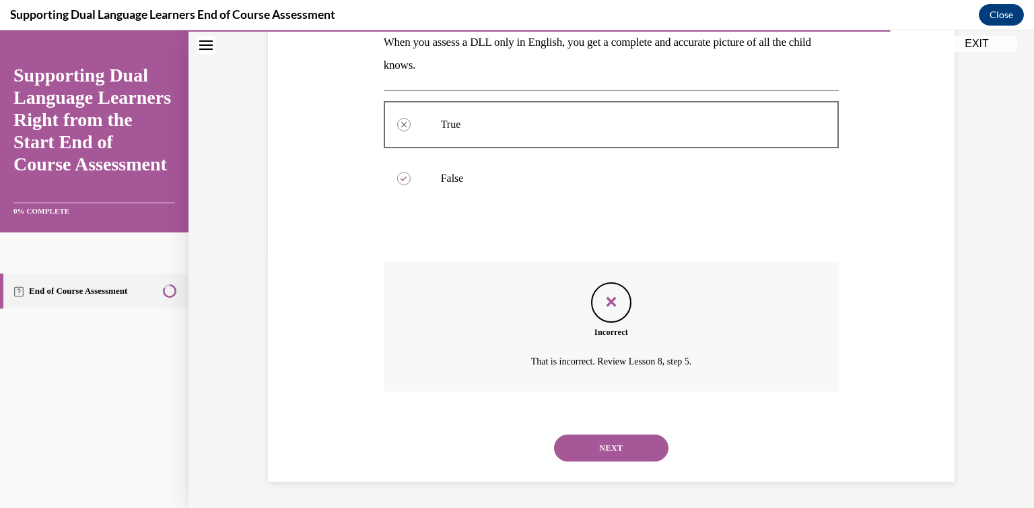
click at [598, 437] on button "NEXT" at bounding box center [611, 447] width 114 height 27
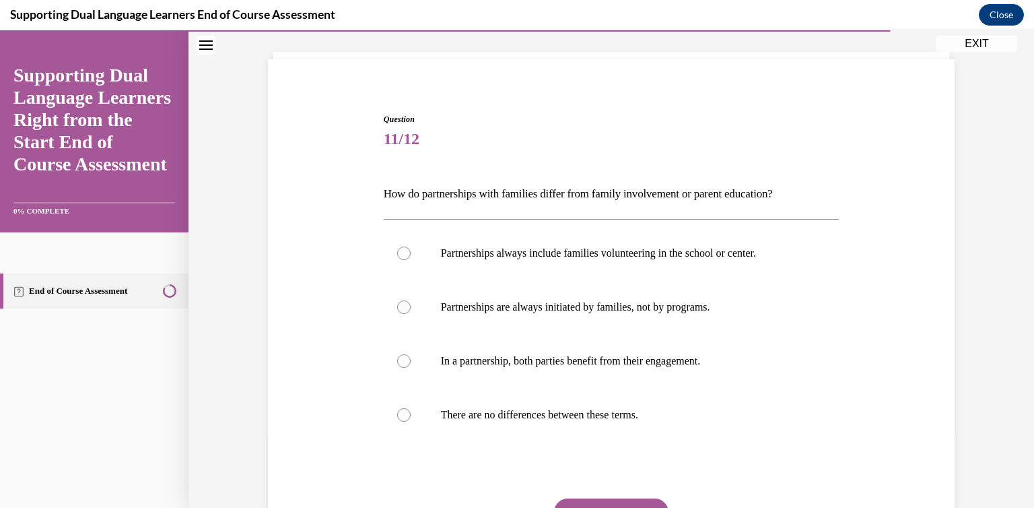
scroll to position [115, 0]
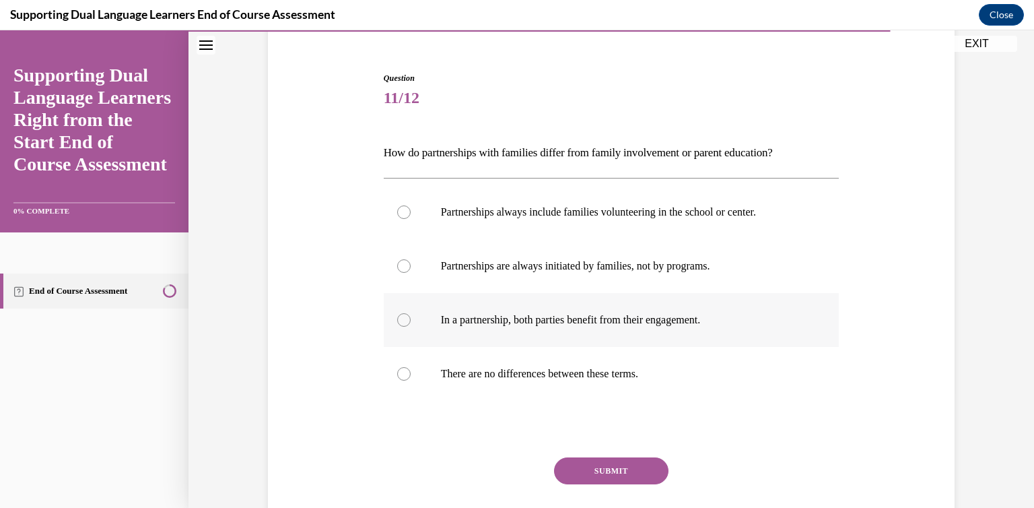
click at [703, 328] on label "In a partnership, both parties benefit from their engagement." at bounding box center [612, 320] width 456 height 54
click at [411, 327] on input "In a partnership, both parties benefit from their engagement." at bounding box center [403, 319] width 13 height 13
radio input "true"
click at [616, 471] on button "SUBMIT" at bounding box center [611, 470] width 114 height 27
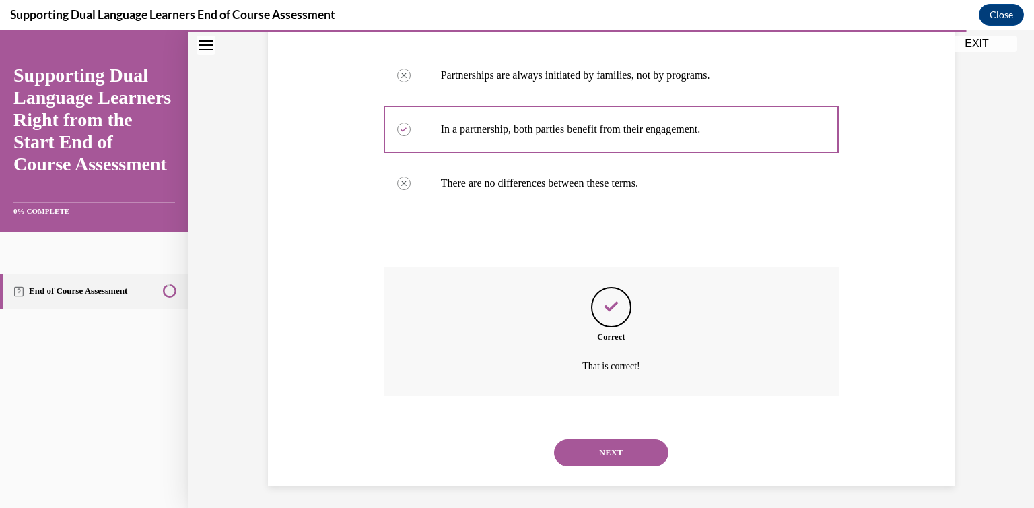
scroll to position [310, 0]
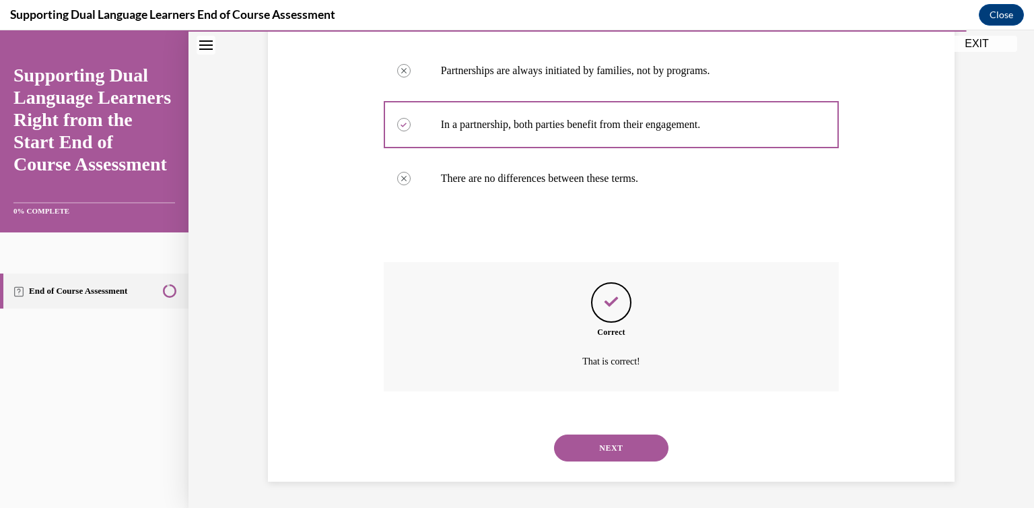
click at [609, 456] on button "NEXT" at bounding box center [611, 447] width 114 height 27
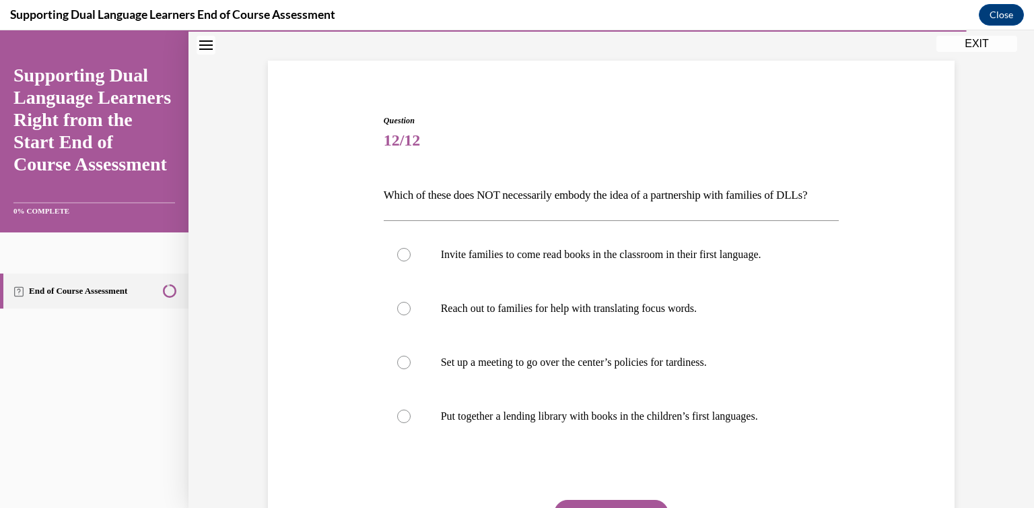
scroll to position [97, 0]
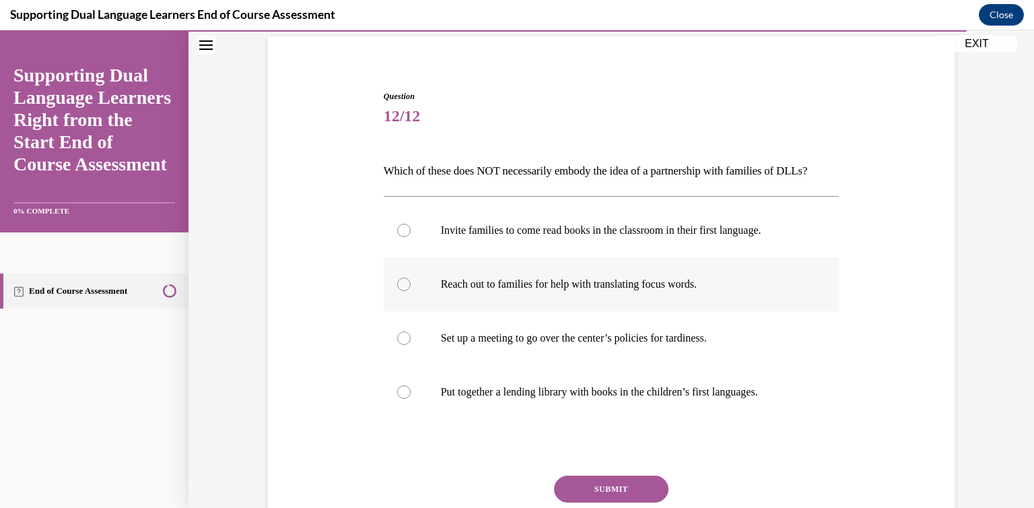
click at [694, 311] on label "Reach out to families for help with translating focus words." at bounding box center [612, 284] width 456 height 54
click at [411, 291] on input "Reach out to families for help with translating focus words." at bounding box center [403, 283] width 13 height 13
radio input "true"
click at [599, 499] on button "SUBMIT" at bounding box center [611, 488] width 114 height 27
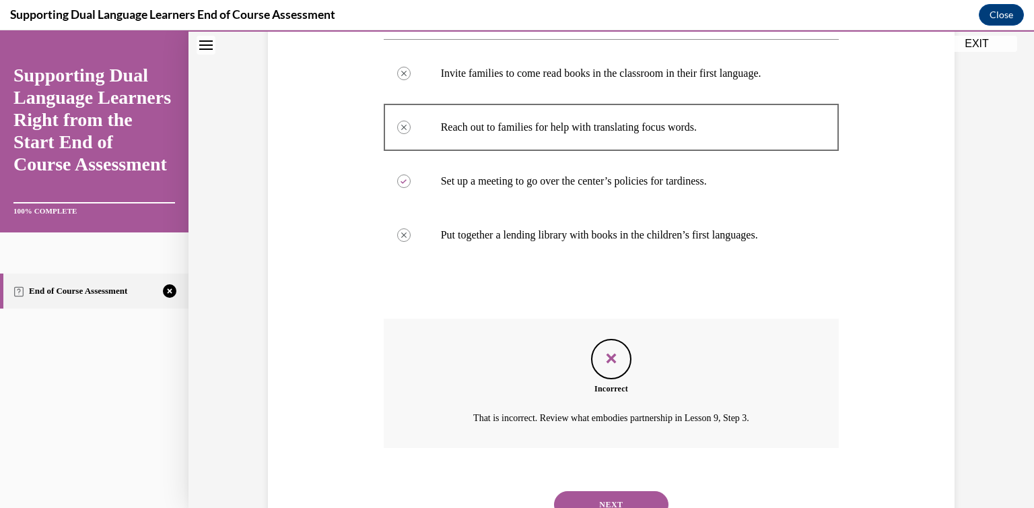
scroll to position [334, 0]
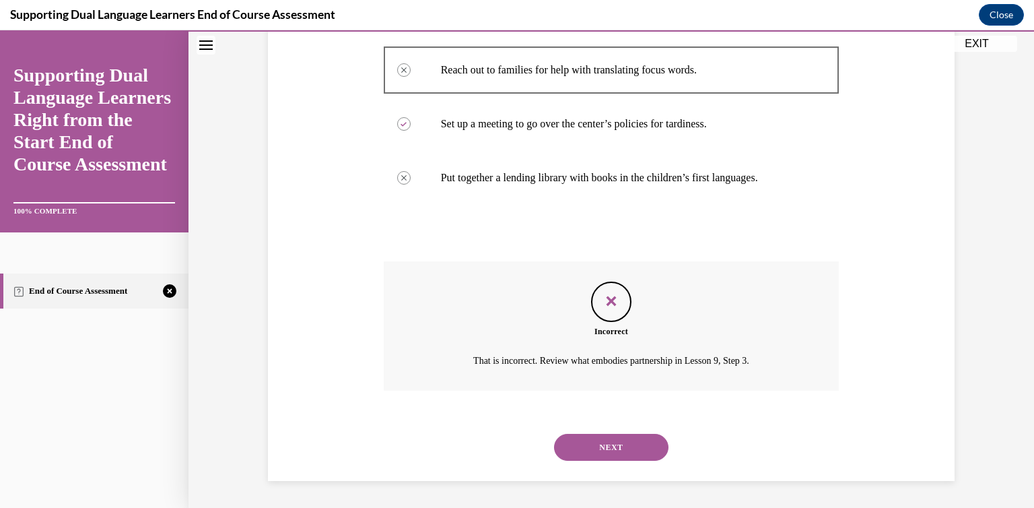
click at [593, 448] on button "NEXT" at bounding box center [611, 447] width 114 height 27
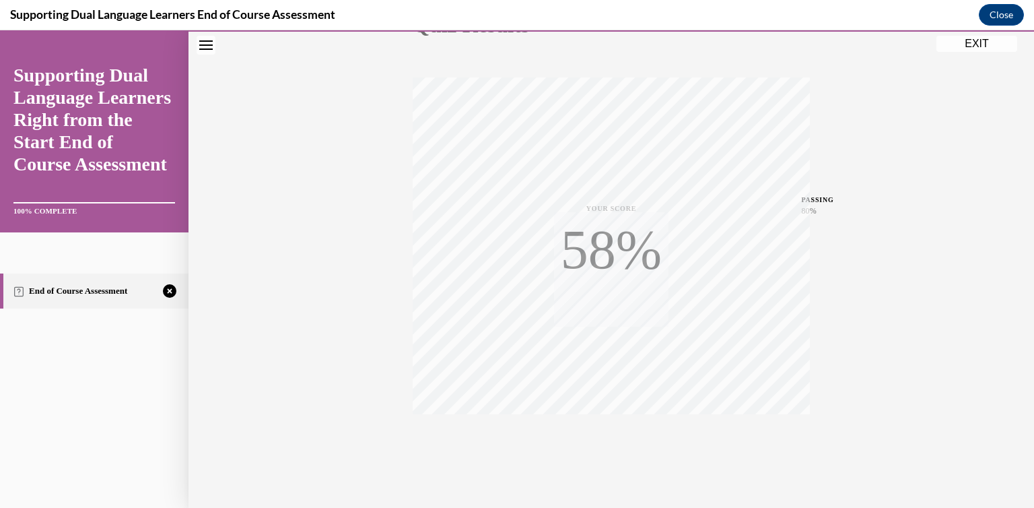
scroll to position [213, 0]
click at [607, 418] on icon "button" at bounding box center [612, 425] width 48 height 15
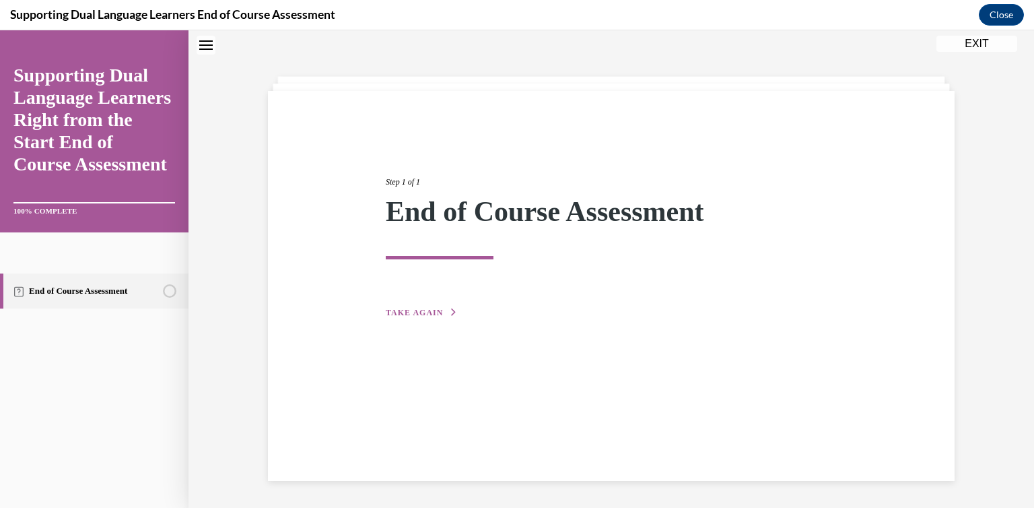
scroll to position [42, 0]
click at [403, 308] on span "TAKE AGAIN" at bounding box center [414, 312] width 57 height 9
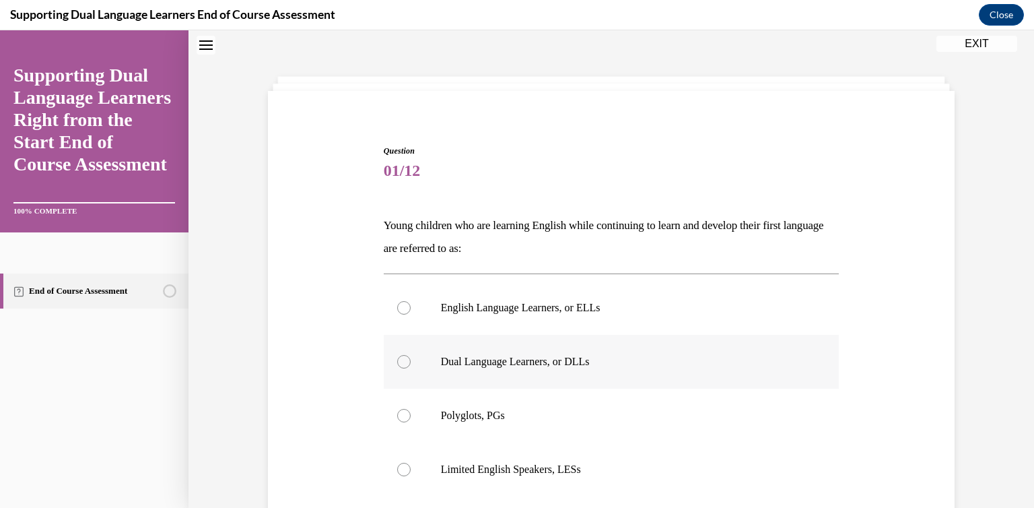
click at [560, 358] on p "Dual Language Learners, or DLLs" at bounding box center [623, 361] width 365 height 13
click at [411, 358] on input "Dual Language Learners, or DLLs" at bounding box center [403, 361] width 13 height 13
radio input "true"
click at [560, 358] on p "Dual Language Learners, or DLLs" at bounding box center [623, 361] width 365 height 13
click at [411, 358] on input "Dual Language Learners, or DLLs" at bounding box center [403, 361] width 13 height 13
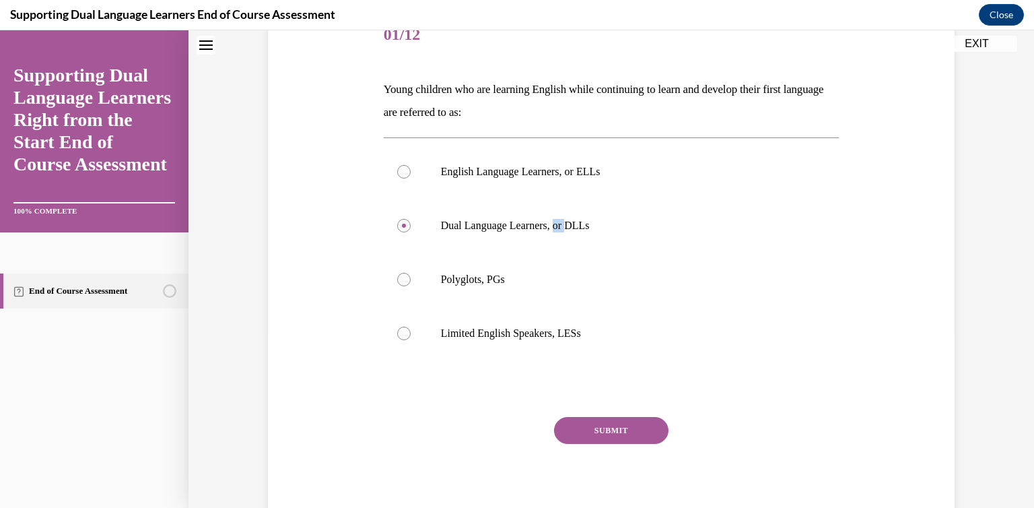
scroll to position [175, 0]
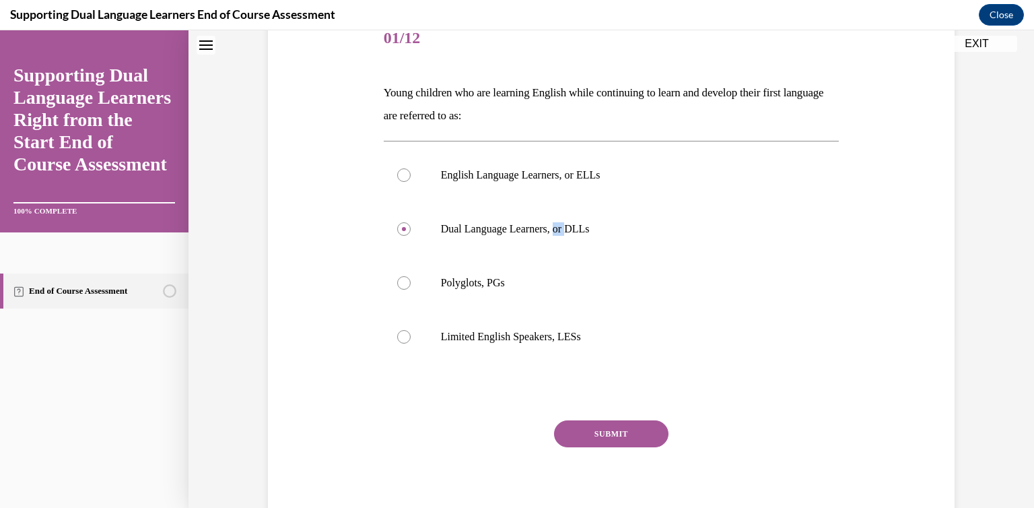
click at [614, 424] on button "SUBMIT" at bounding box center [611, 433] width 114 height 27
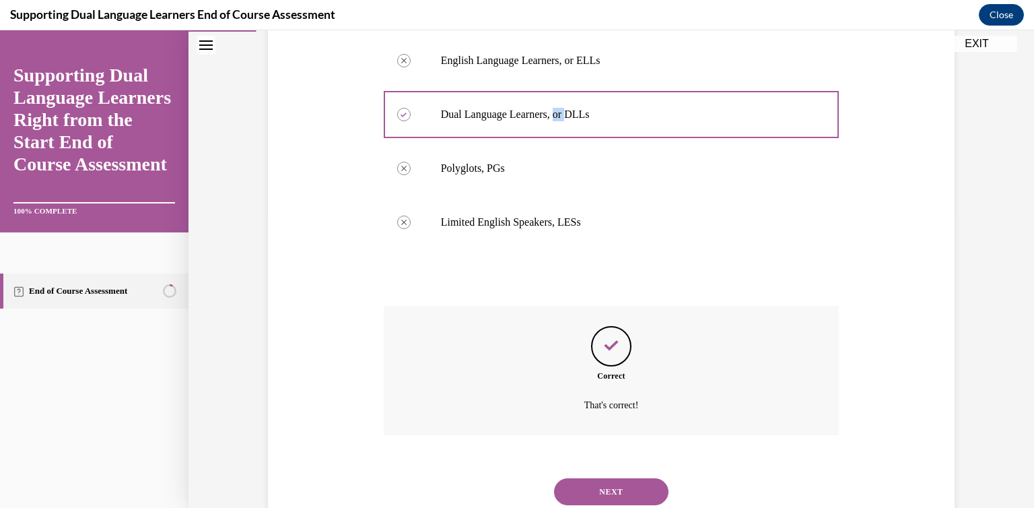
scroll to position [334, 0]
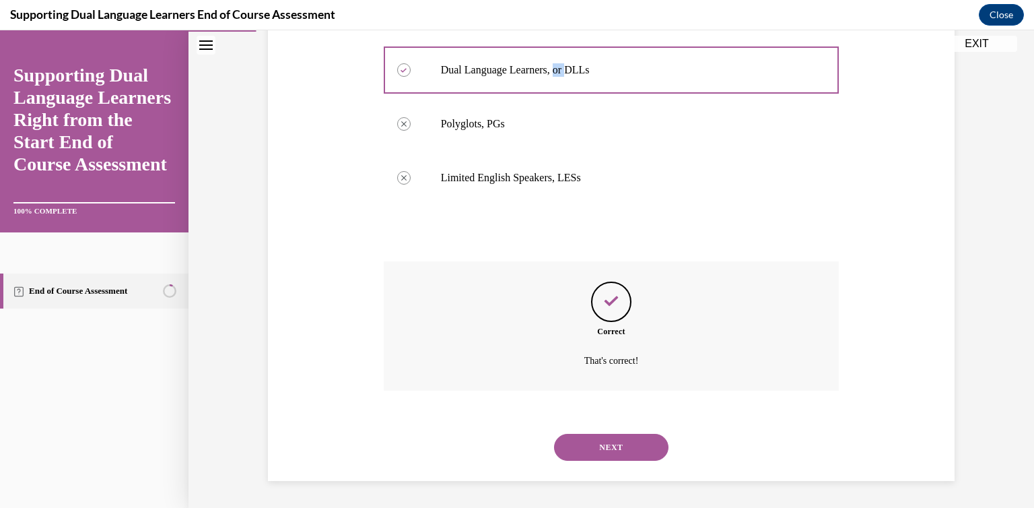
click at [624, 446] on button "NEXT" at bounding box center [611, 447] width 114 height 27
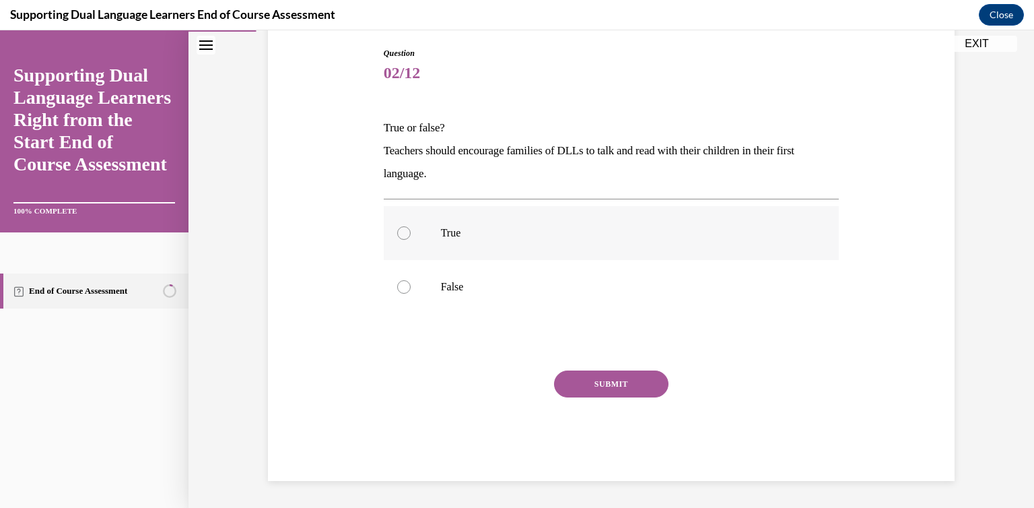
click at [553, 245] on label "True" at bounding box center [612, 233] width 456 height 54
click at [411, 240] on input "True" at bounding box center [403, 232] width 13 height 13
radio input "true"
click at [622, 374] on button "SUBMIT" at bounding box center [611, 383] width 114 height 27
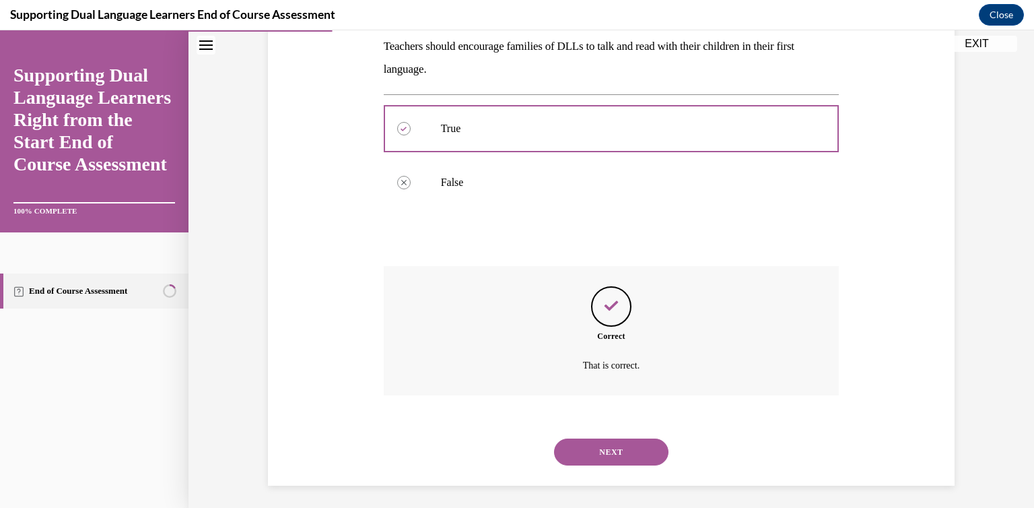
scroll to position [249, 0]
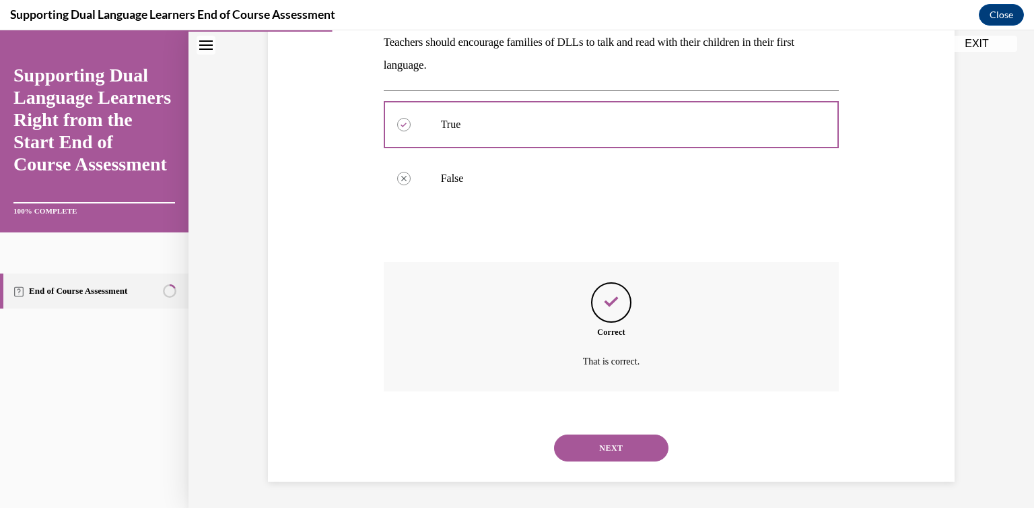
click at [629, 458] on button "NEXT" at bounding box center [611, 447] width 114 height 27
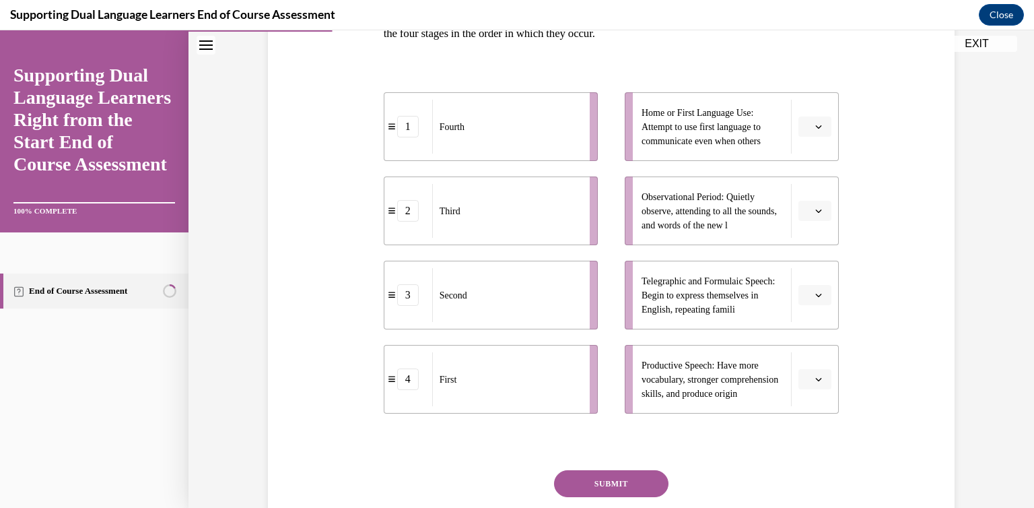
scroll to position [262, 0]
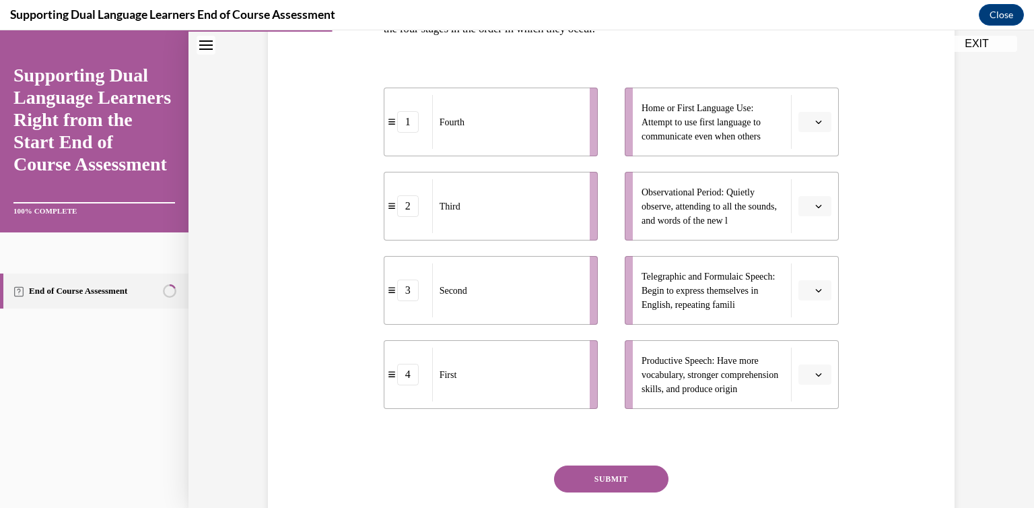
click at [811, 211] on button "button" at bounding box center [815, 206] width 33 height 20
click at [813, 288] on div "2" at bounding box center [809, 289] width 34 height 27
click at [814, 117] on span "button" at bounding box center [818, 121] width 9 height 9
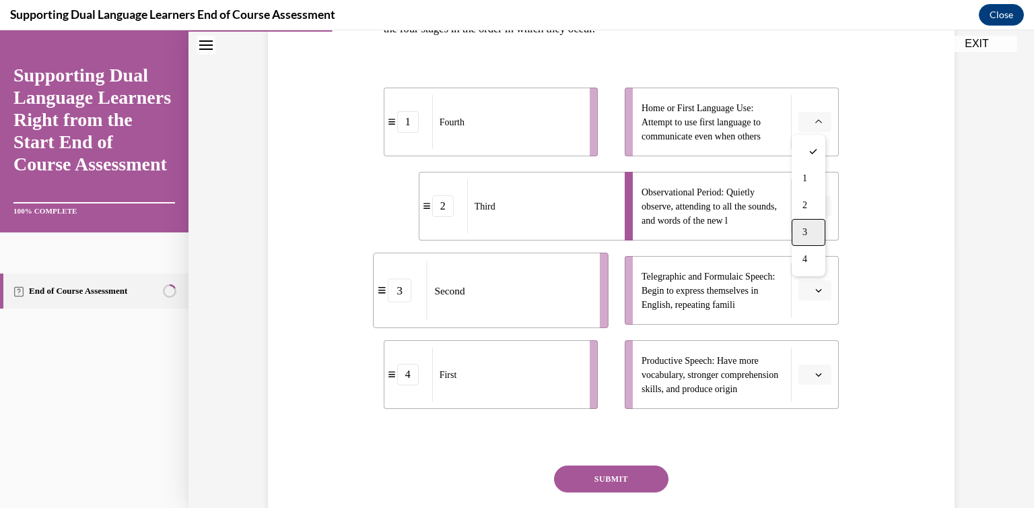
click at [811, 225] on div "3" at bounding box center [809, 232] width 34 height 27
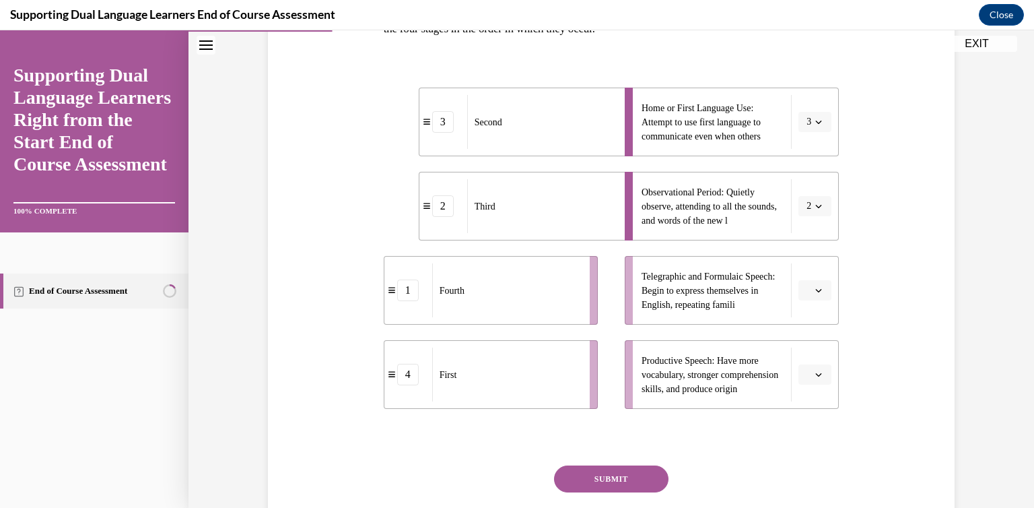
click at [816, 371] on icon "button" at bounding box center [819, 374] width 7 height 7
click at [801, 267] on div "1" at bounding box center [809, 263] width 34 height 27
click at [822, 290] on button "button" at bounding box center [815, 290] width 33 height 20
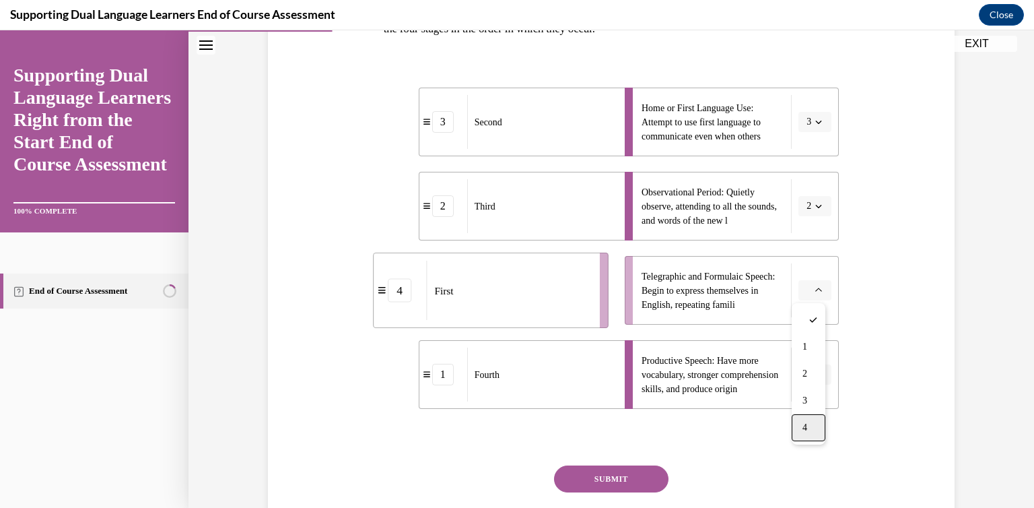
click at [805, 433] on div "4" at bounding box center [809, 427] width 34 height 27
click at [941, 205] on div "Question 03/12 The second language development of children learning English seq…" at bounding box center [612, 230] width 694 height 691
click at [627, 477] on button "SUBMIT" at bounding box center [611, 478] width 114 height 27
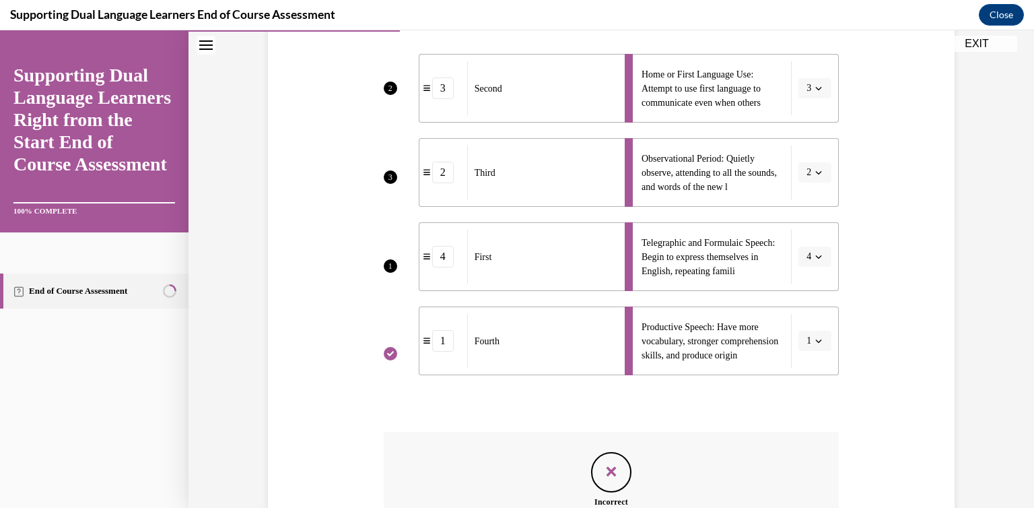
scroll to position [482, 0]
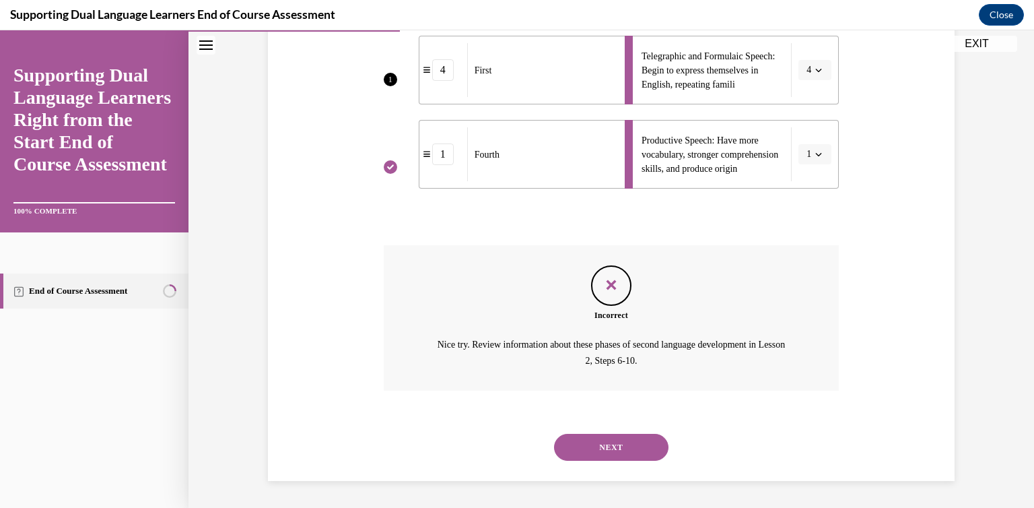
click at [585, 439] on button "NEXT" at bounding box center [611, 447] width 114 height 27
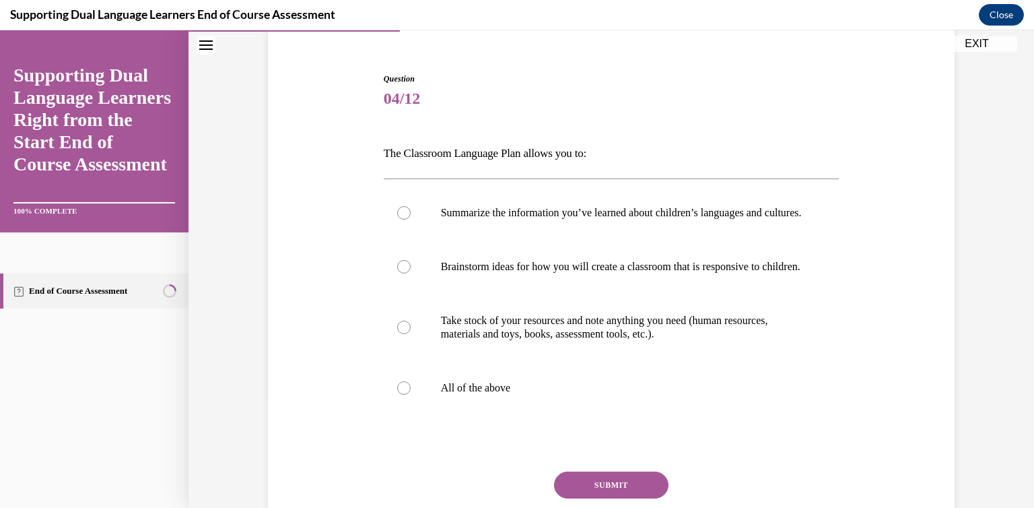
scroll to position [116, 0]
click at [469, 402] on label "All of the above" at bounding box center [612, 387] width 456 height 54
click at [411, 393] on input "All of the above" at bounding box center [403, 386] width 13 height 13
radio input "true"
click at [642, 496] on button "SUBMIT" at bounding box center [611, 483] width 114 height 27
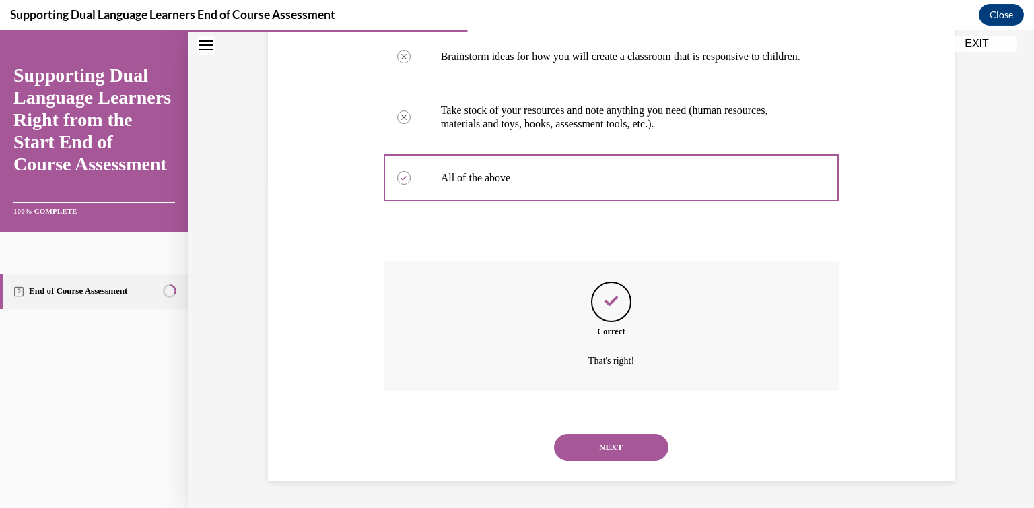
scroll to position [351, 0]
click at [628, 426] on div "NEXT" at bounding box center [612, 447] width 456 height 54
click at [628, 442] on button "NEXT" at bounding box center [611, 447] width 114 height 27
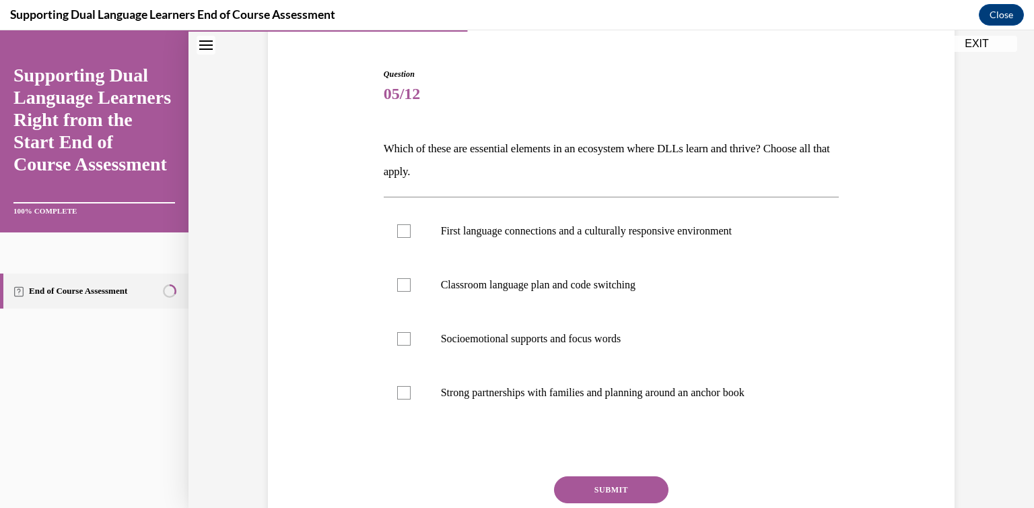
scroll to position [121, 0]
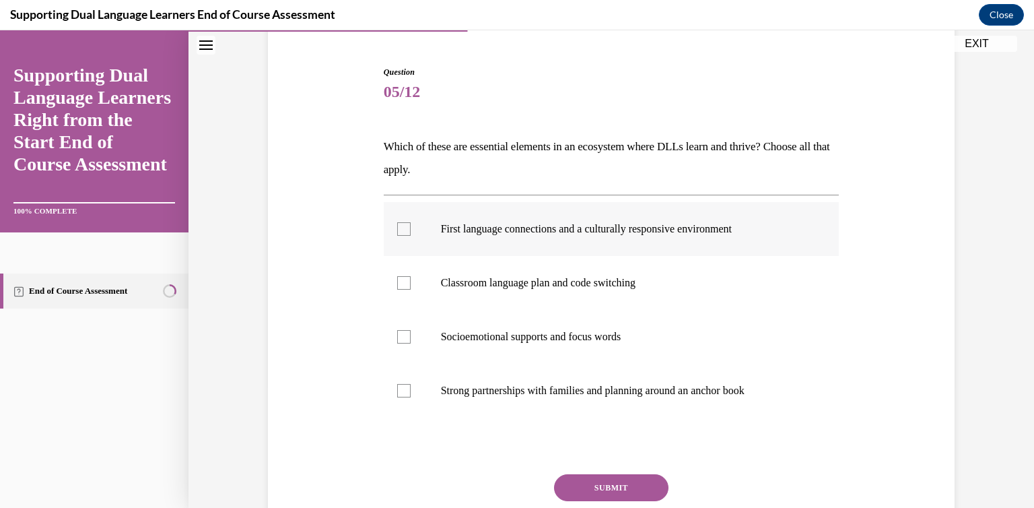
click at [384, 224] on label "First language connections and a culturally responsive environment" at bounding box center [612, 229] width 456 height 54
click at [397, 224] on input "First language connections and a culturally responsive environment" at bounding box center [403, 228] width 13 height 13
checkbox input "true"
click at [407, 391] on label "Strong partnerships with families and planning around an anchor book" at bounding box center [612, 391] width 456 height 54
click at [407, 391] on input "Strong partnerships with families and planning around an anchor book" at bounding box center [403, 390] width 13 height 13
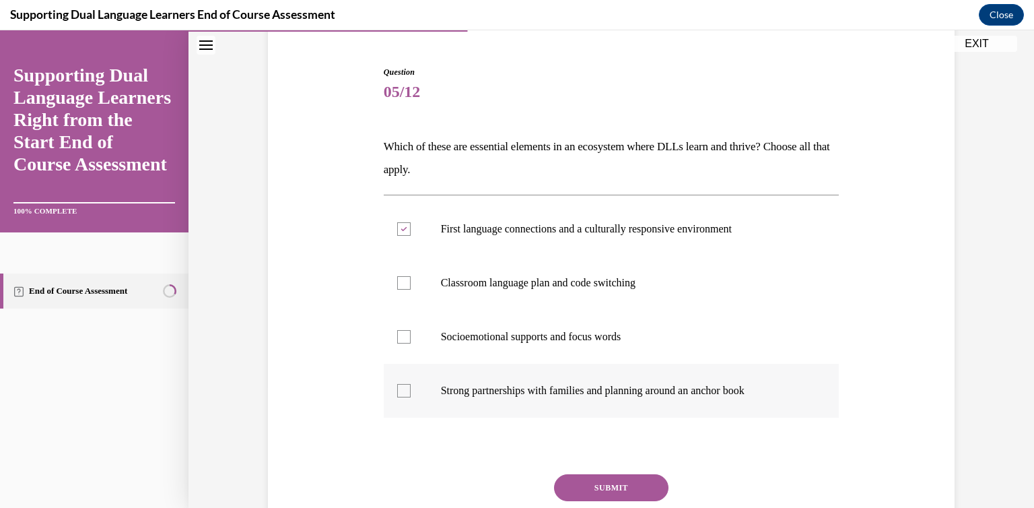
checkbox input "true"
click at [611, 482] on button "SUBMIT" at bounding box center [611, 487] width 114 height 27
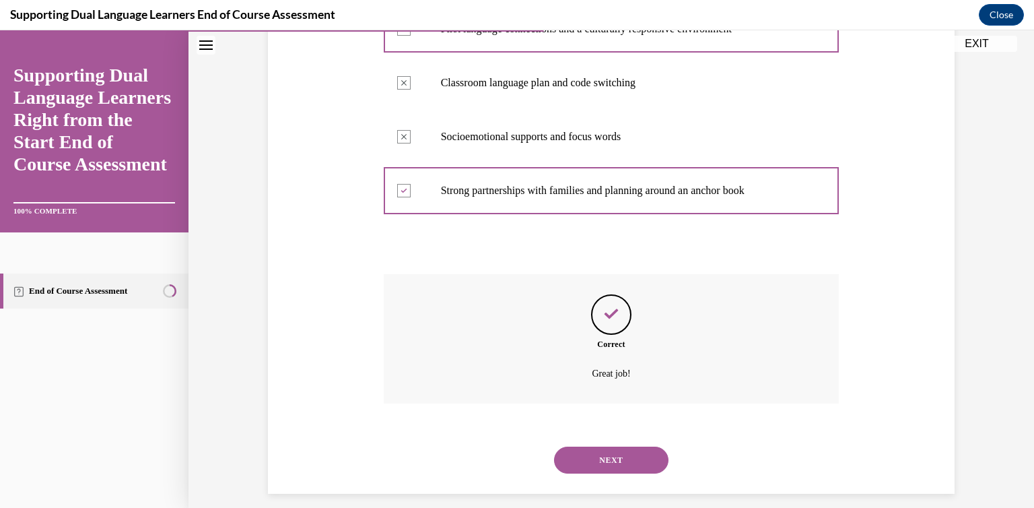
scroll to position [334, 0]
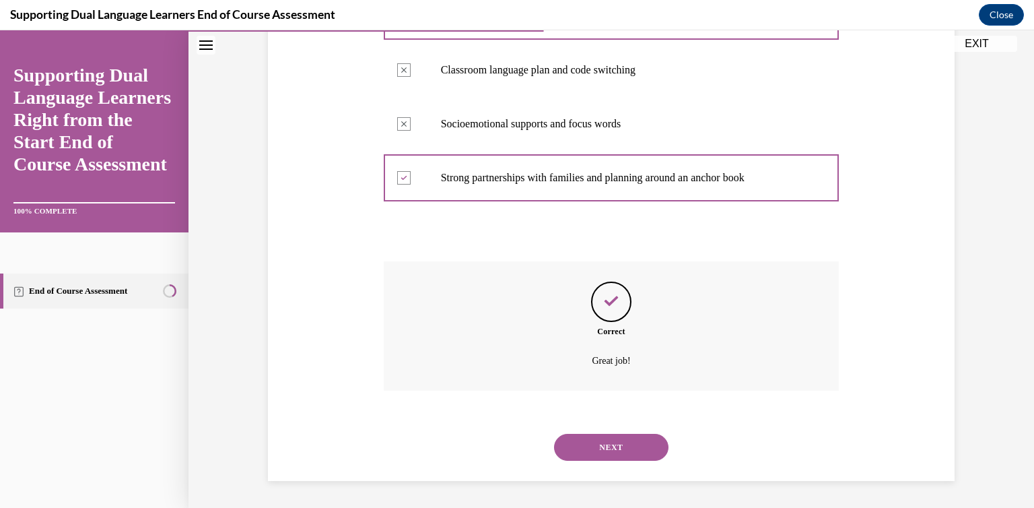
click at [613, 451] on button "NEXT" at bounding box center [611, 447] width 114 height 27
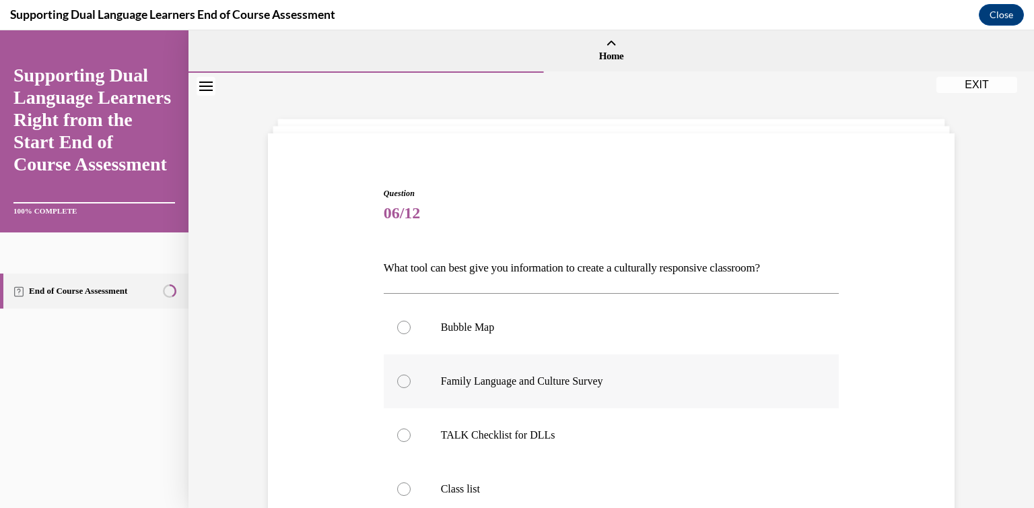
click at [573, 396] on label "Family Language and Culture Survey" at bounding box center [612, 381] width 456 height 54
click at [411, 388] on input "Family Language and Culture Survey" at bounding box center [403, 380] width 13 height 13
radio input "true"
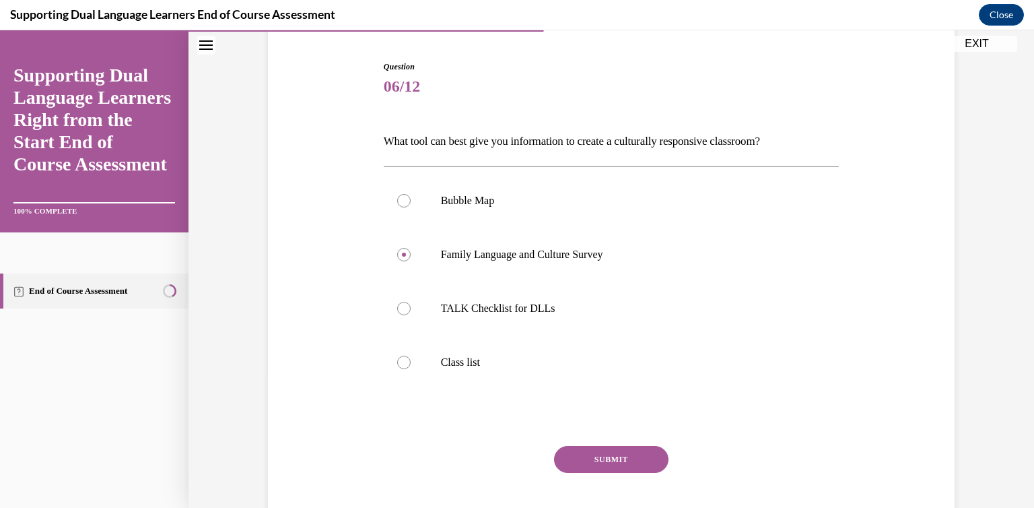
scroll to position [128, 0]
click at [589, 461] on button "SUBMIT" at bounding box center [611, 457] width 114 height 27
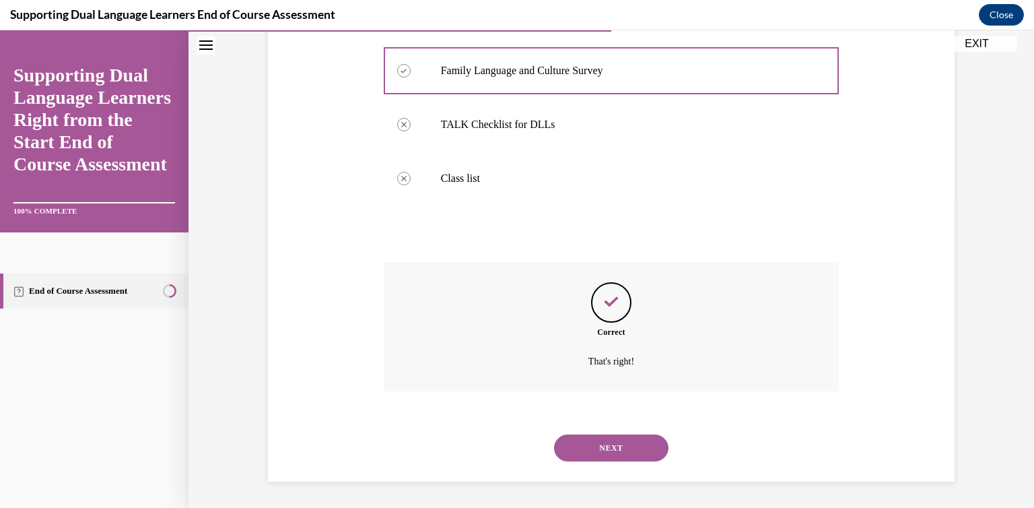
click at [609, 449] on button "NEXT" at bounding box center [611, 447] width 114 height 27
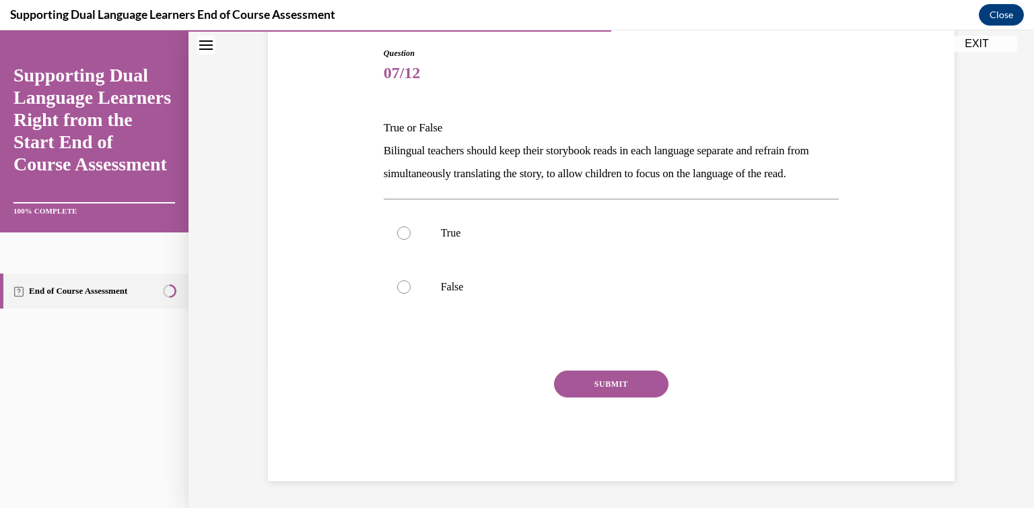
scroll to position [150, 0]
click at [469, 258] on label "True" at bounding box center [612, 233] width 456 height 54
click at [411, 240] on input "True" at bounding box center [403, 232] width 13 height 13
radio input "true"
click at [585, 391] on button "SUBMIT" at bounding box center [611, 383] width 114 height 27
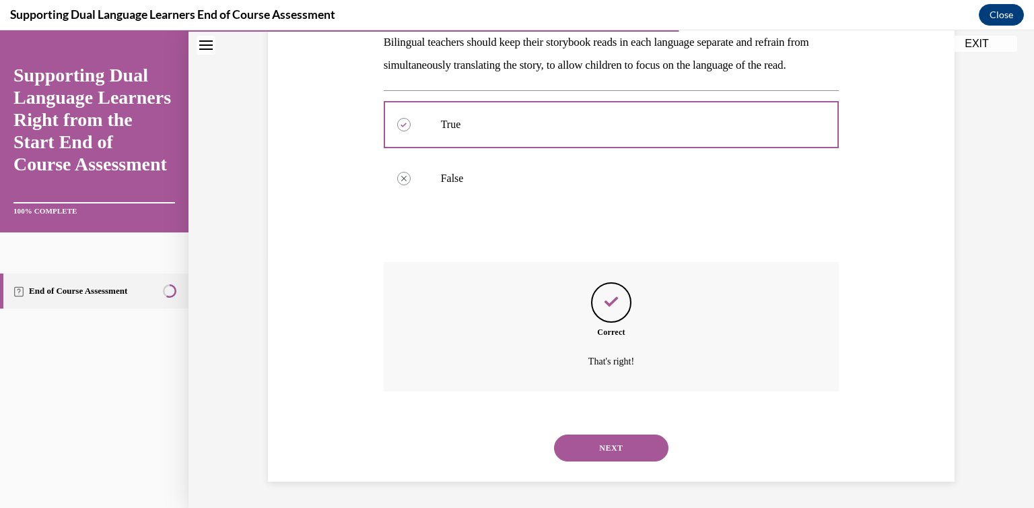
scroll to position [272, 0]
click at [622, 438] on button "NEXT" at bounding box center [611, 447] width 114 height 27
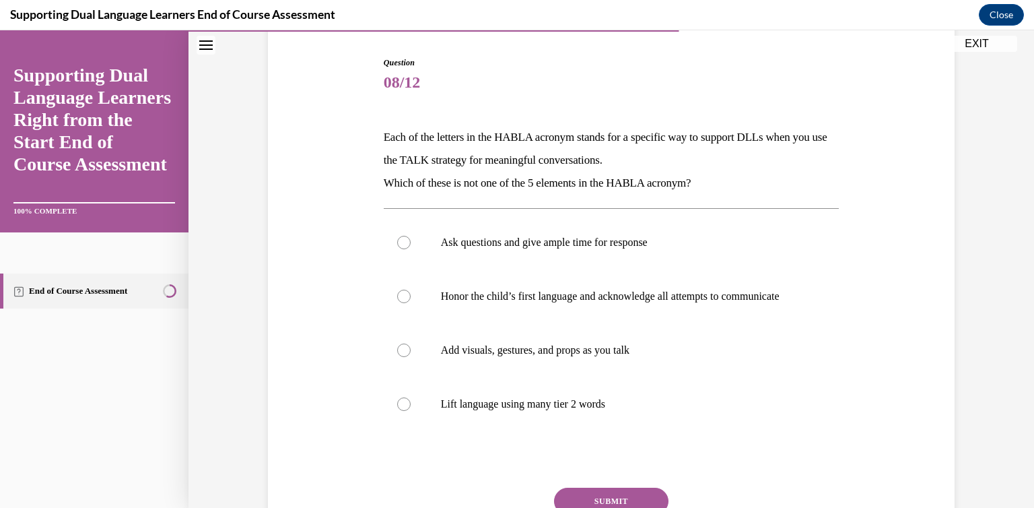
scroll to position [132, 0]
click at [601, 409] on p "Lift language using many tier 2 words" at bounding box center [623, 402] width 365 height 13
click at [411, 409] on input "Lift language using many tier 2 words" at bounding box center [403, 402] width 13 height 13
radio input "true"
click at [628, 502] on button "SUBMIT" at bounding box center [611, 499] width 114 height 27
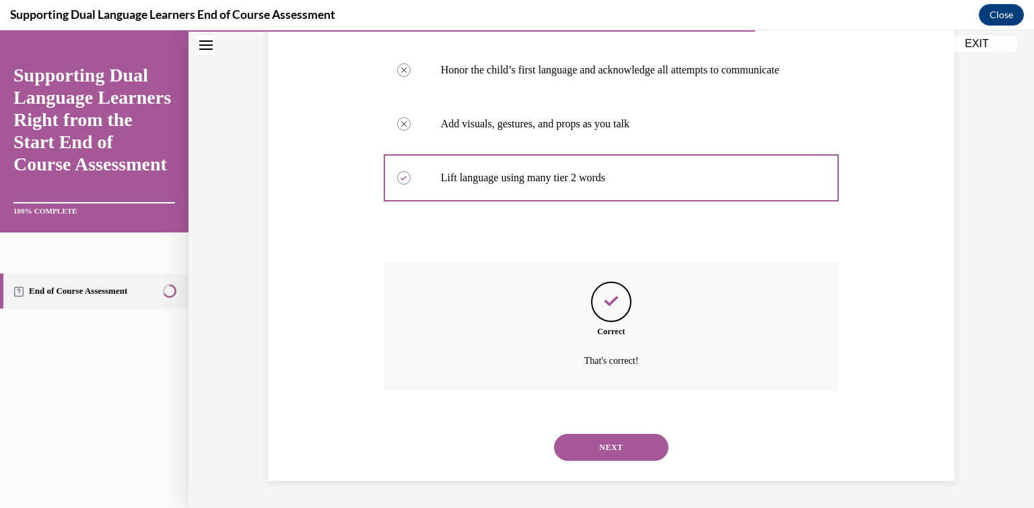
scroll to position [370, 0]
click at [618, 441] on button "NEXT" at bounding box center [611, 447] width 114 height 27
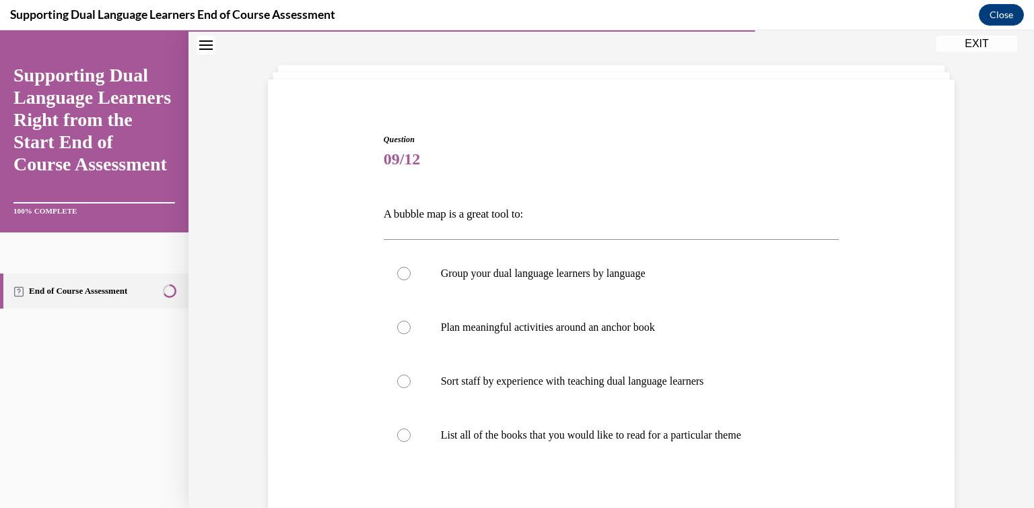
scroll to position [81, 0]
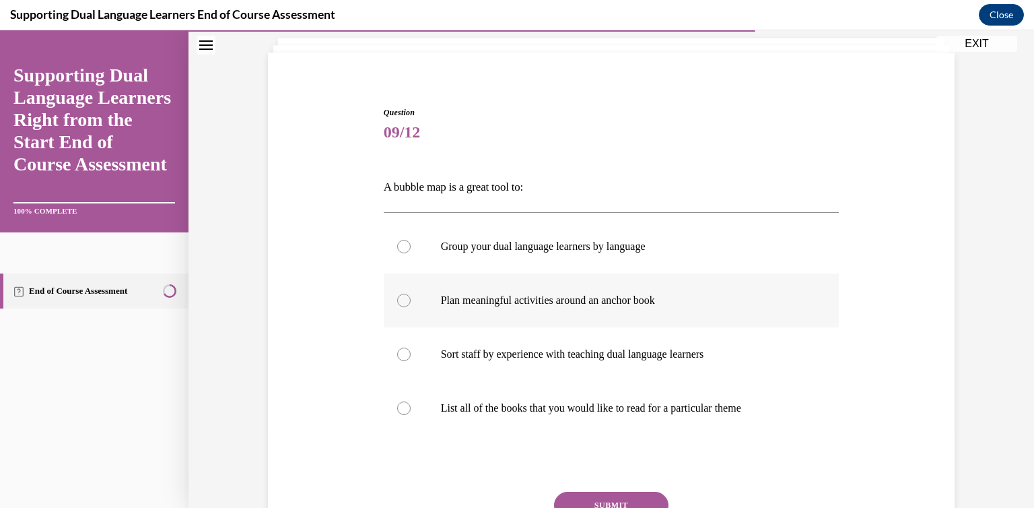
click at [610, 312] on label "Plan meaningful activities around an anchor book" at bounding box center [612, 300] width 456 height 54
click at [411, 307] on input "Plan meaningful activities around an anchor book" at bounding box center [403, 300] width 13 height 13
radio input "true"
click at [610, 312] on label "Plan meaningful activities around an anchor book" at bounding box center [612, 300] width 456 height 54
click at [411, 307] on input "Plan meaningful activities around an anchor book" at bounding box center [403, 300] width 13 height 13
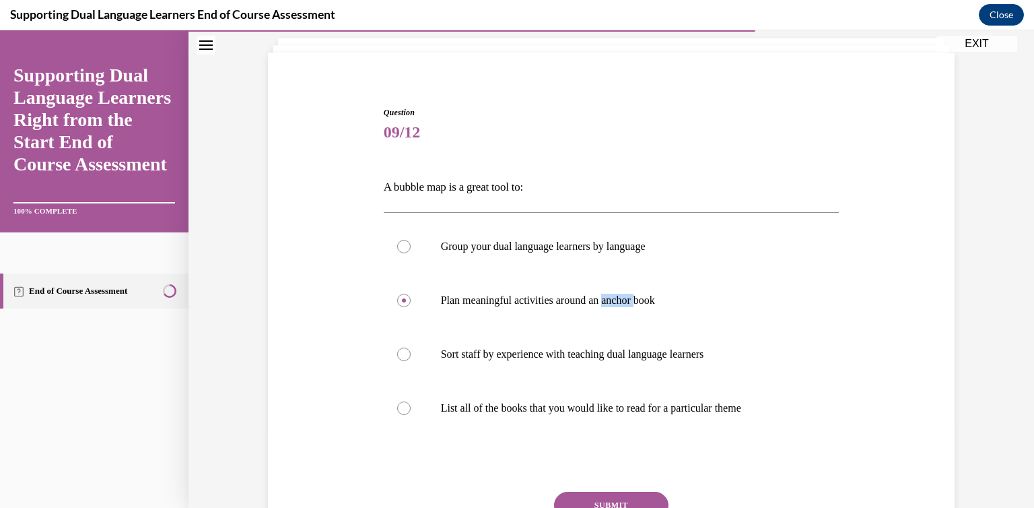
click at [616, 493] on button "SUBMIT" at bounding box center [611, 505] width 114 height 27
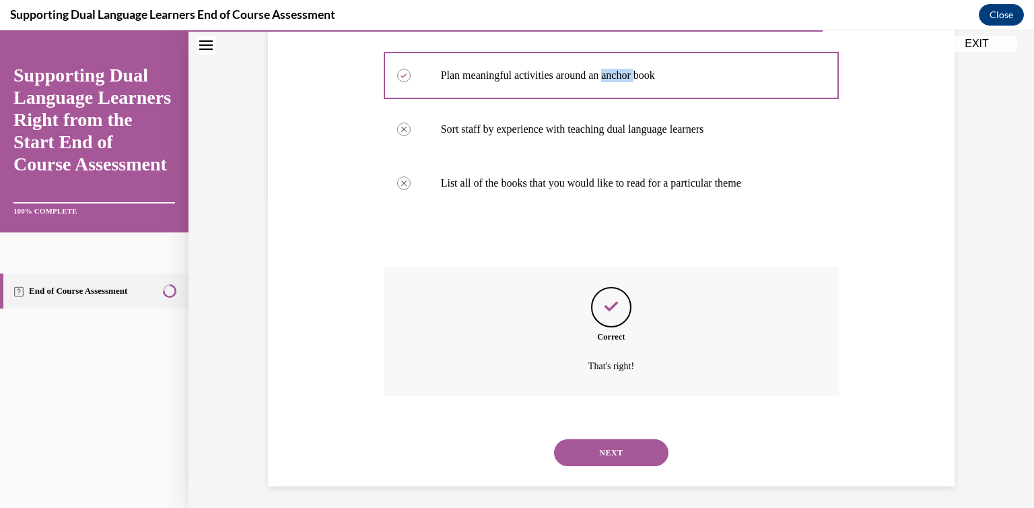
scroll to position [310, 0]
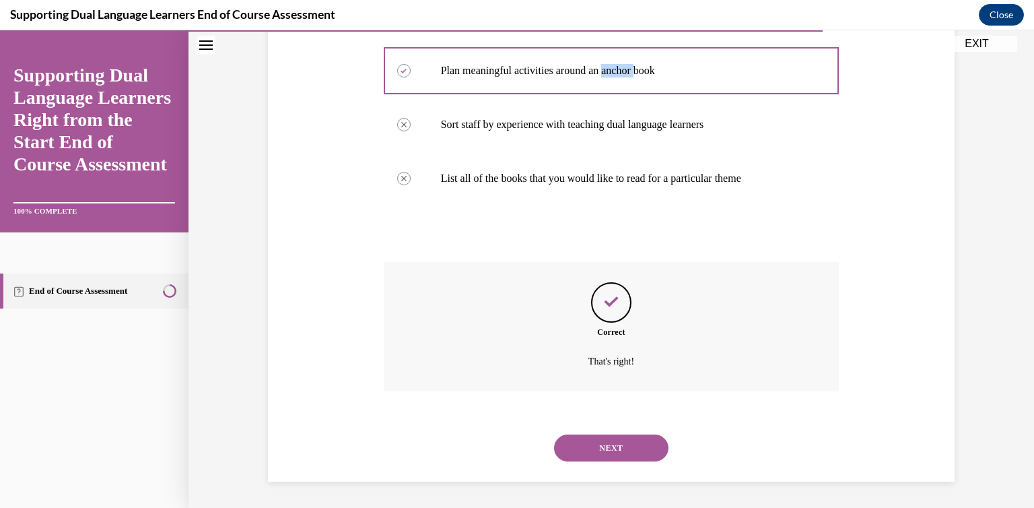
click at [635, 442] on button "NEXT" at bounding box center [611, 447] width 114 height 27
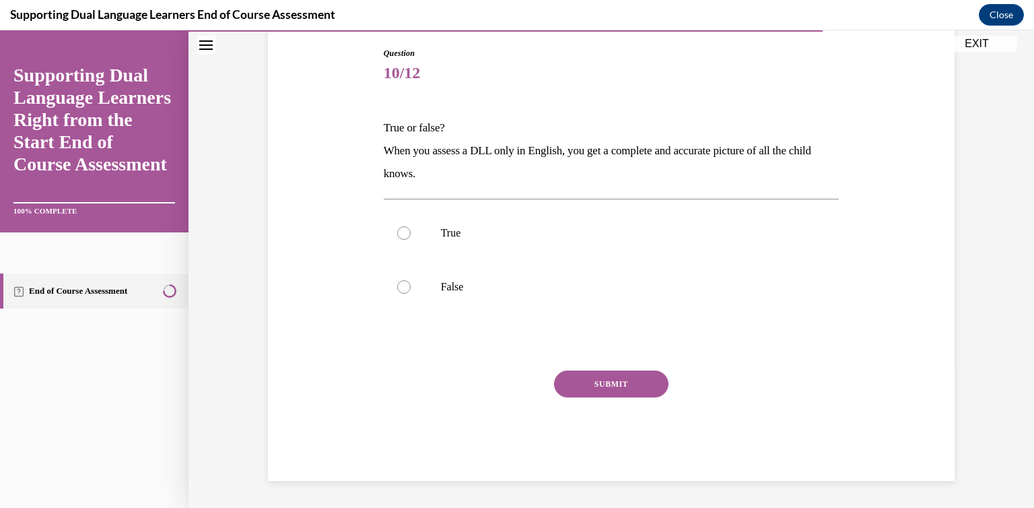
scroll to position [140, 0]
click at [433, 230] on label "True" at bounding box center [612, 233] width 456 height 54
click at [411, 230] on input "True" at bounding box center [403, 232] width 13 height 13
radio input "true"
click at [595, 375] on button "SUBMIT" at bounding box center [611, 383] width 114 height 27
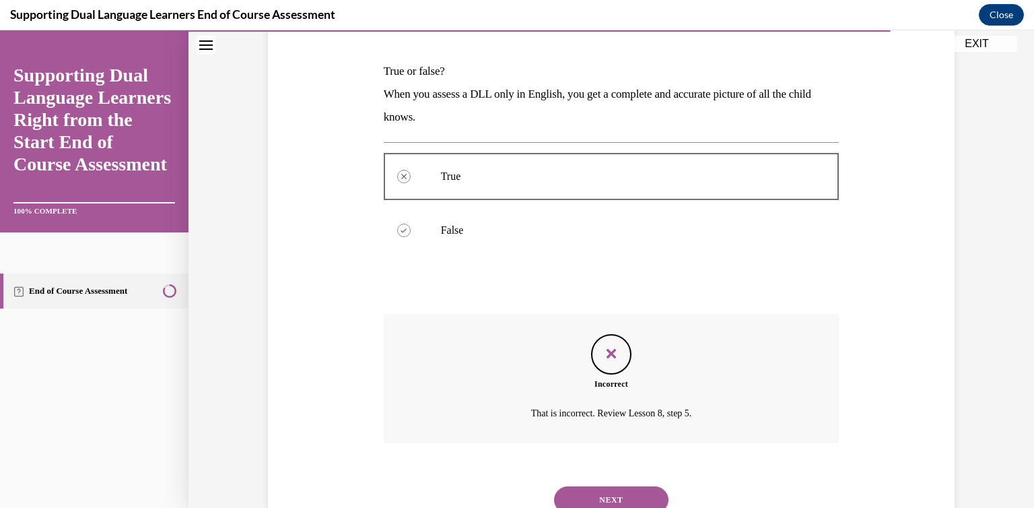
scroll to position [216, 0]
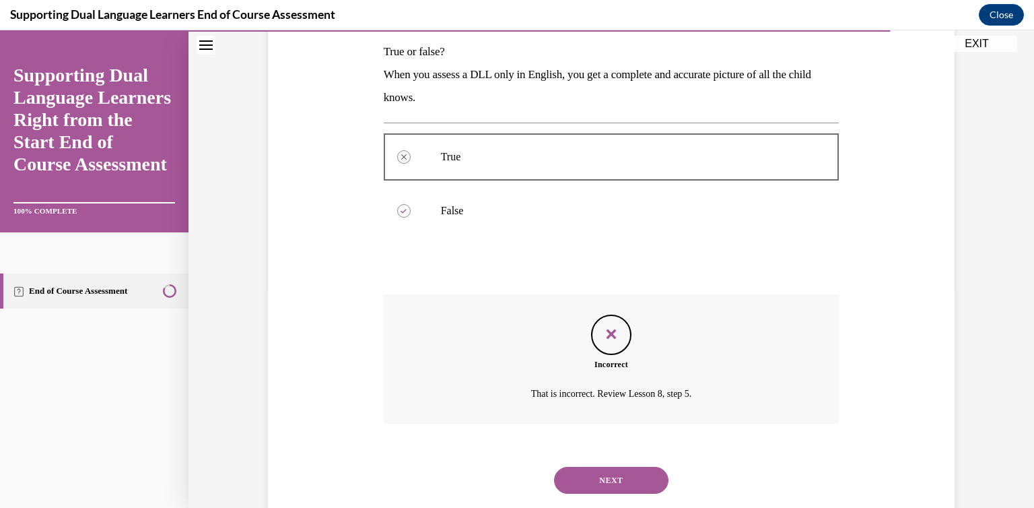
click at [606, 475] on button "NEXT" at bounding box center [611, 480] width 114 height 27
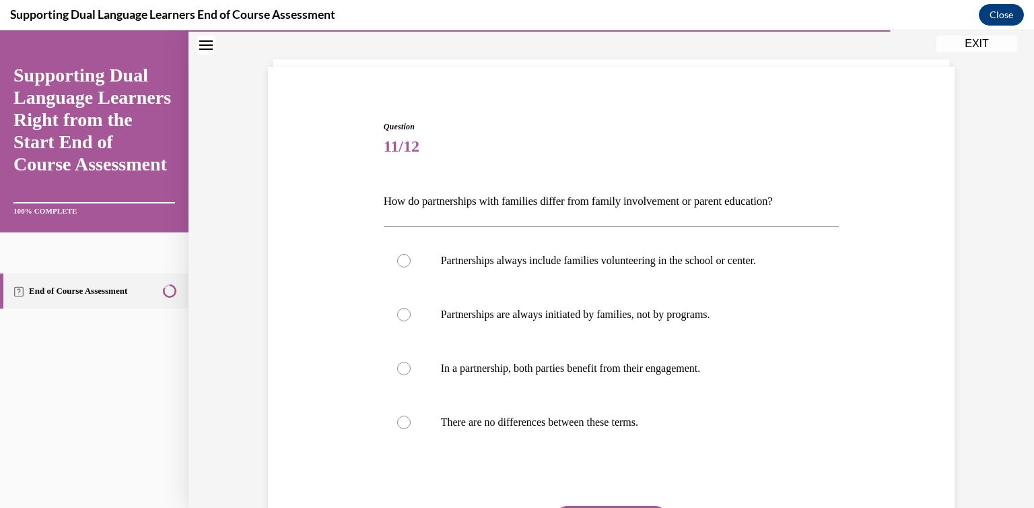
scroll to position [68, 0]
click at [649, 365] on p "In a partnership, both parties benefit from their engagement." at bounding box center [623, 366] width 365 height 13
click at [411, 365] on input "In a partnership, both parties benefit from their engagement." at bounding box center [403, 366] width 13 height 13
radio input "true"
click at [604, 504] on button "SUBMIT" at bounding box center [611, 517] width 114 height 27
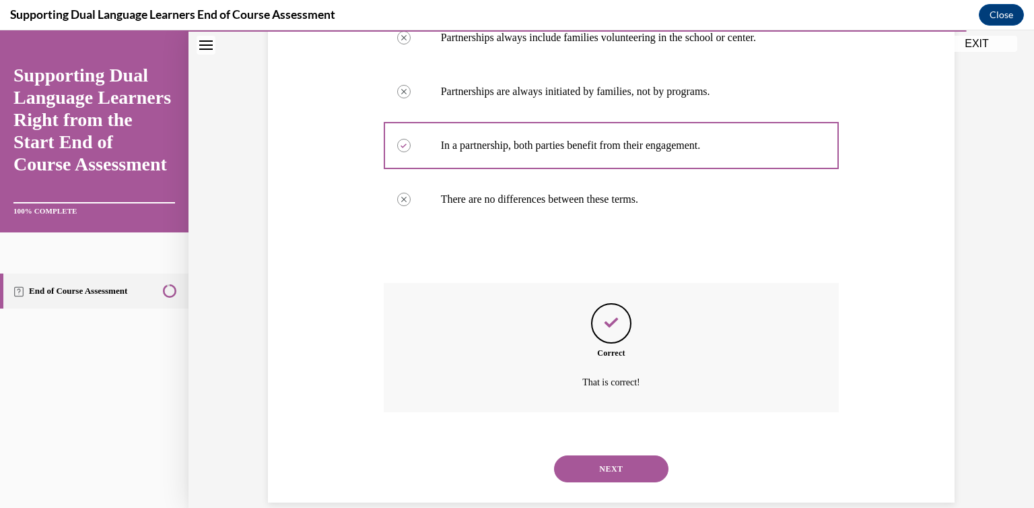
scroll to position [310, 0]
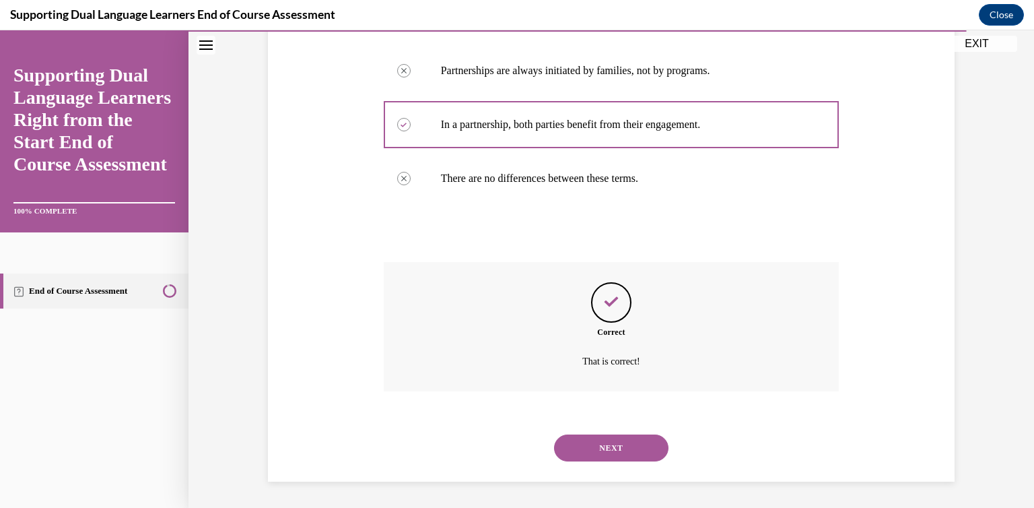
click at [609, 434] on button "NEXT" at bounding box center [611, 447] width 114 height 27
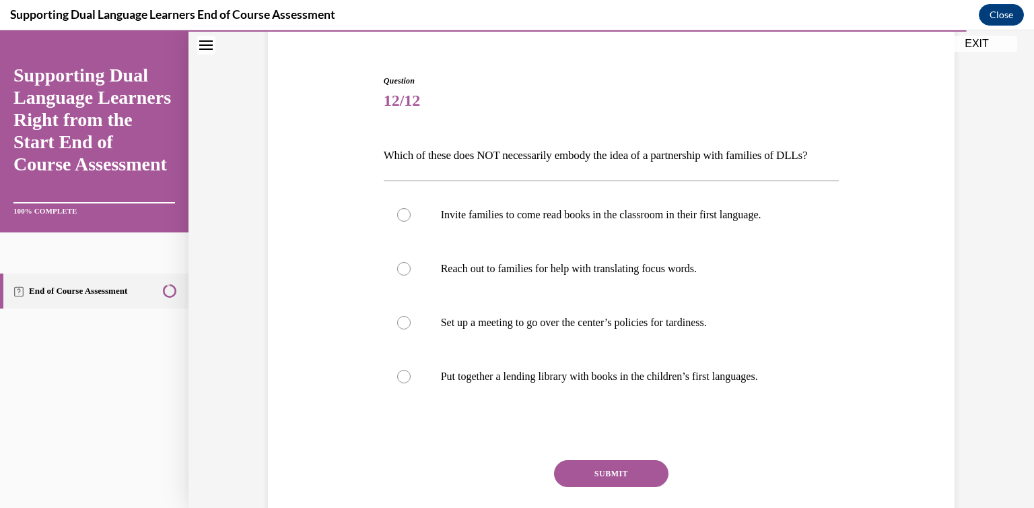
scroll to position [116, 0]
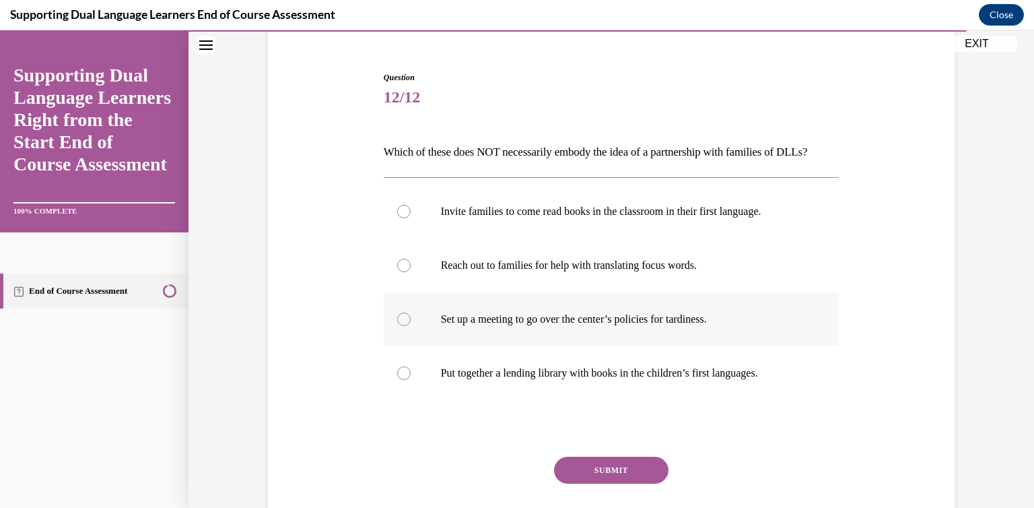
click at [626, 326] on p "Set up a meeting to go over the center’s policies for tardiness." at bounding box center [623, 318] width 365 height 13
click at [411, 326] on input "Set up a meeting to go over the center’s policies for tardiness." at bounding box center [403, 318] width 13 height 13
radio input "true"
click at [607, 484] on button "SUBMIT" at bounding box center [611, 470] width 114 height 27
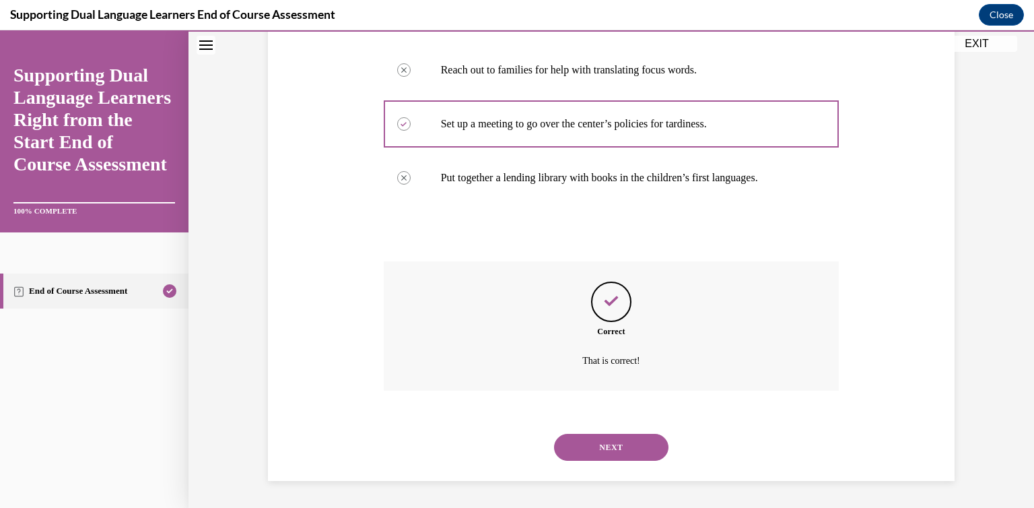
scroll to position [334, 0]
click at [605, 451] on button "NEXT" at bounding box center [611, 447] width 114 height 27
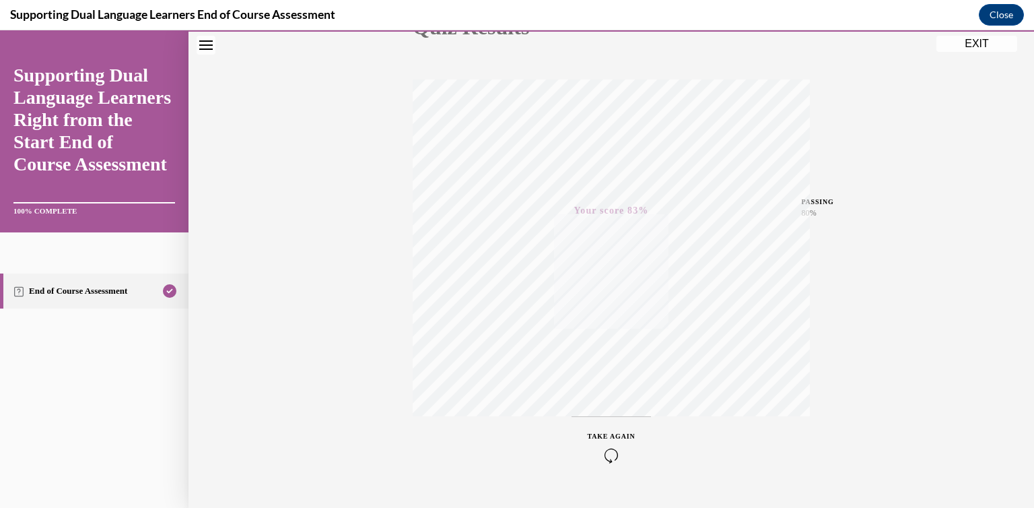
scroll to position [213, 0]
click at [605, 418] on icon "button" at bounding box center [612, 425] width 48 height 15
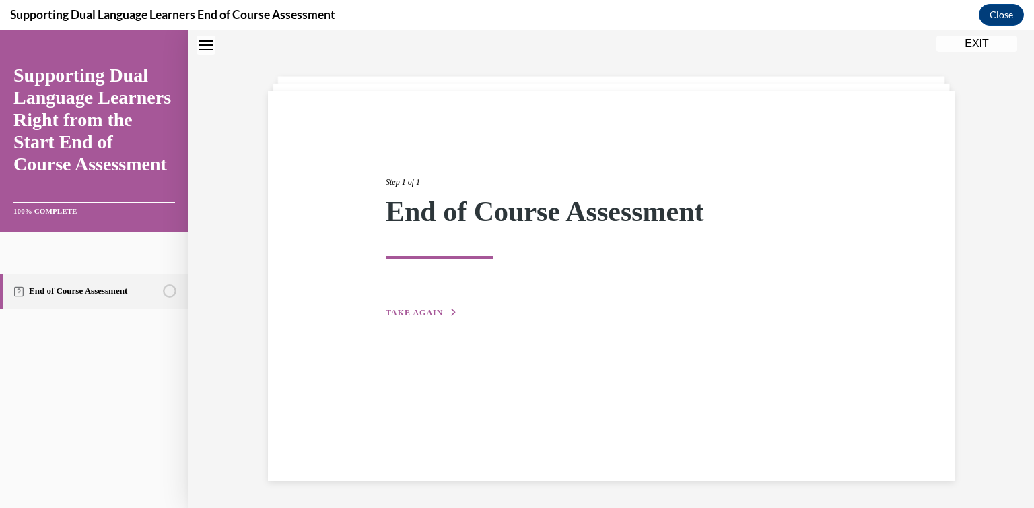
scroll to position [42, 0]
click at [405, 310] on span "TAKE AGAIN" at bounding box center [414, 312] width 57 height 9
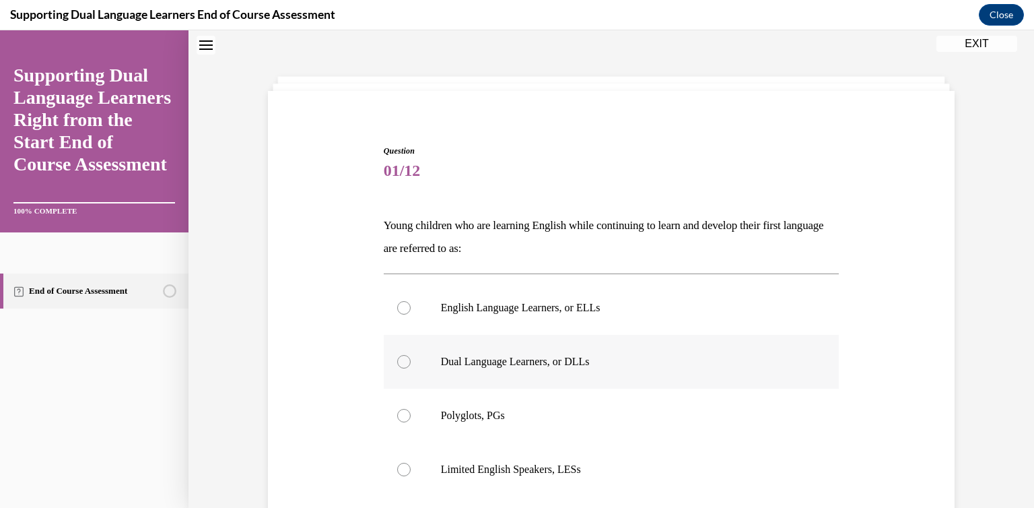
click at [458, 355] on p "Dual Language Learners, or DLLs" at bounding box center [623, 361] width 365 height 13
click at [411, 355] on input "Dual Language Learners, or DLLs" at bounding box center [403, 361] width 13 height 13
radio input "true"
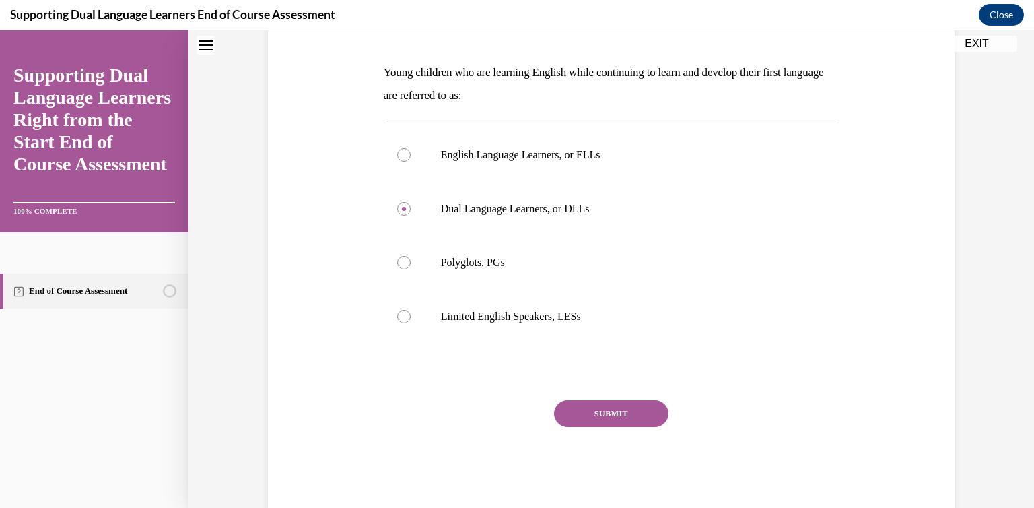
scroll to position [225, 0]
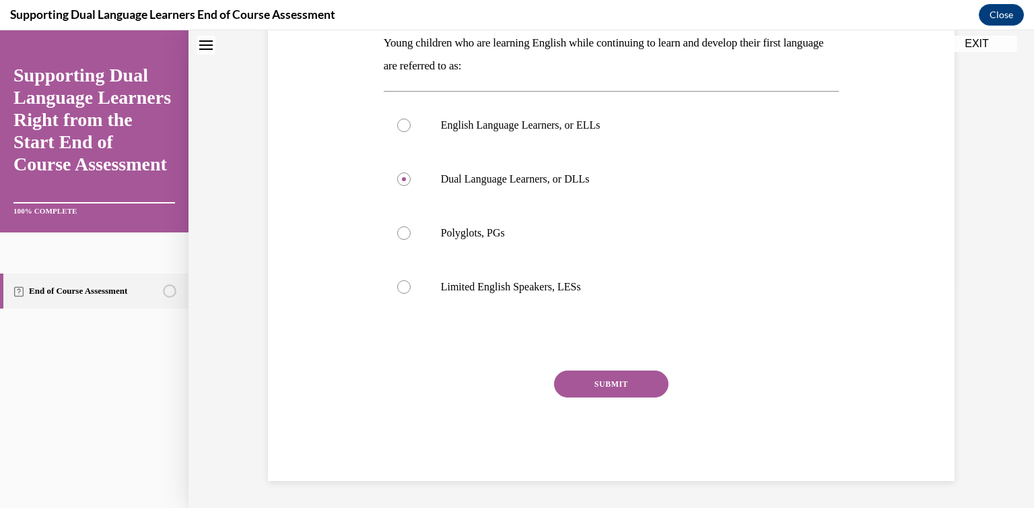
click at [644, 386] on button "SUBMIT" at bounding box center [611, 383] width 114 height 27
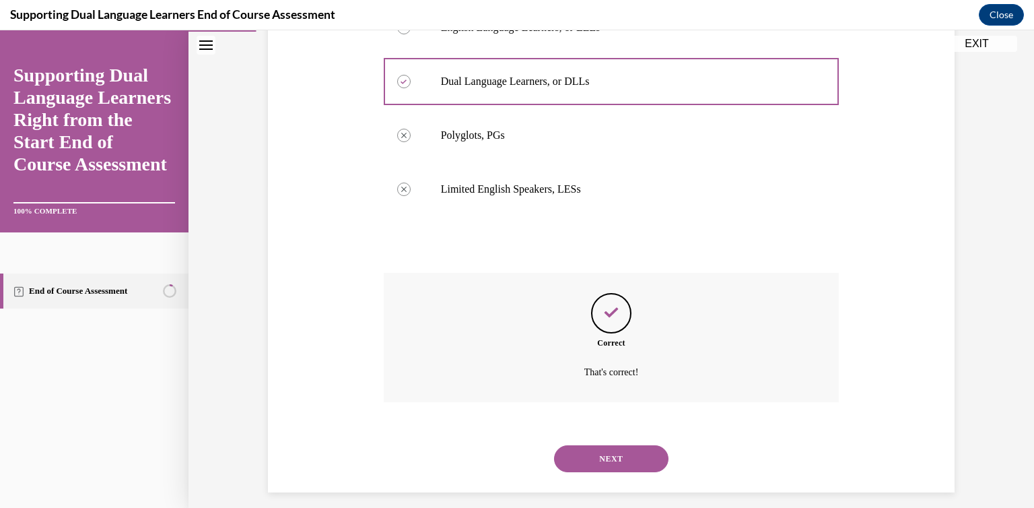
scroll to position [334, 0]
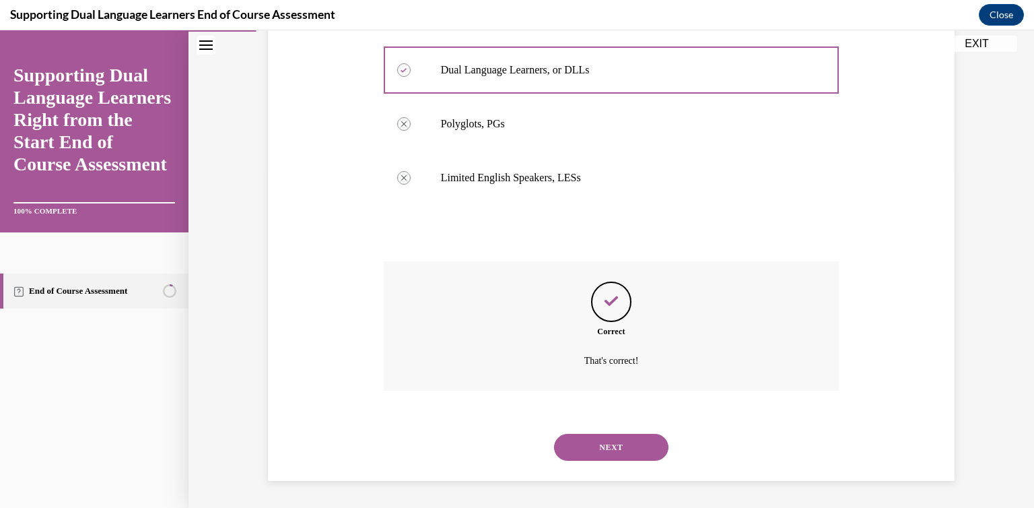
click at [611, 451] on button "NEXT" at bounding box center [611, 447] width 114 height 27
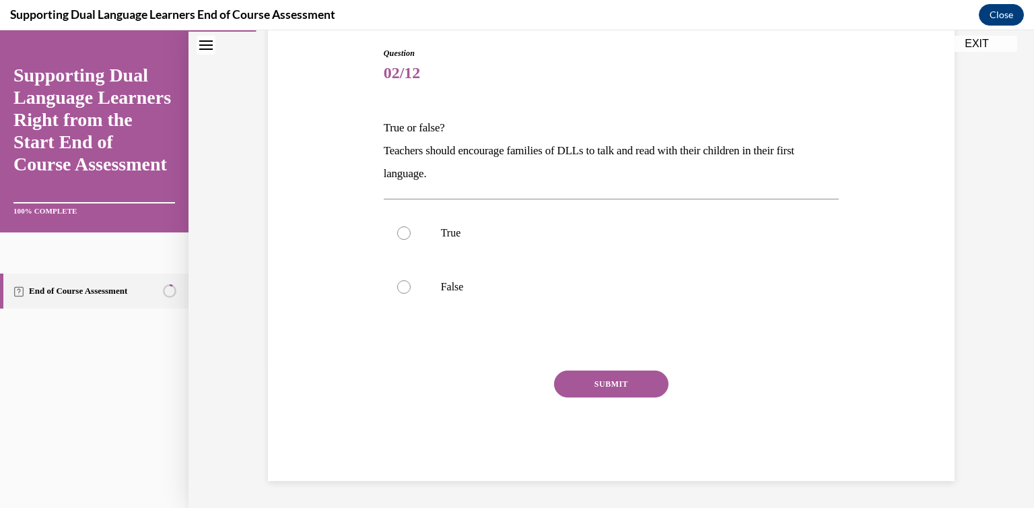
scroll to position [140, 0]
click at [473, 253] on label "True" at bounding box center [612, 233] width 456 height 54
click at [411, 240] on input "True" at bounding box center [403, 232] width 13 height 13
radio input "true"
click at [576, 383] on button "SUBMIT" at bounding box center [611, 383] width 114 height 27
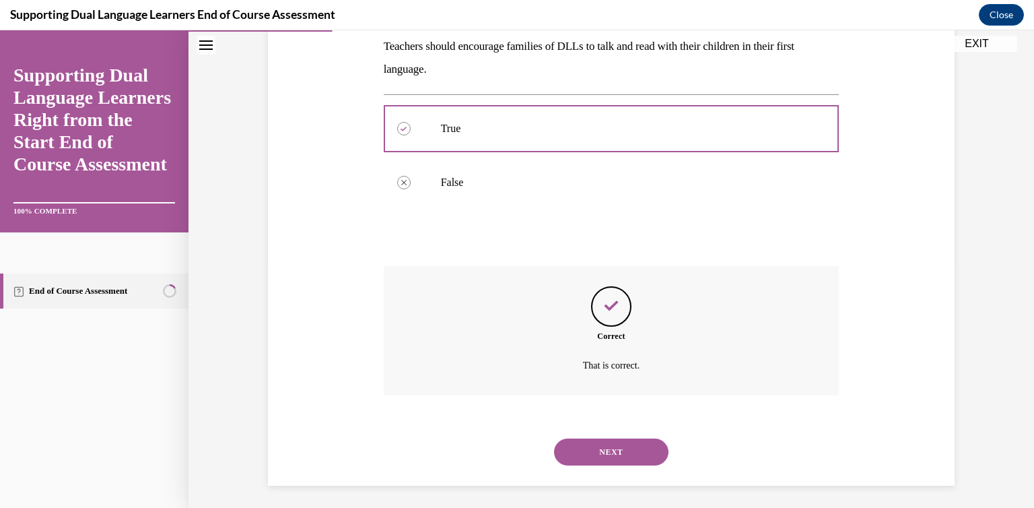
scroll to position [249, 0]
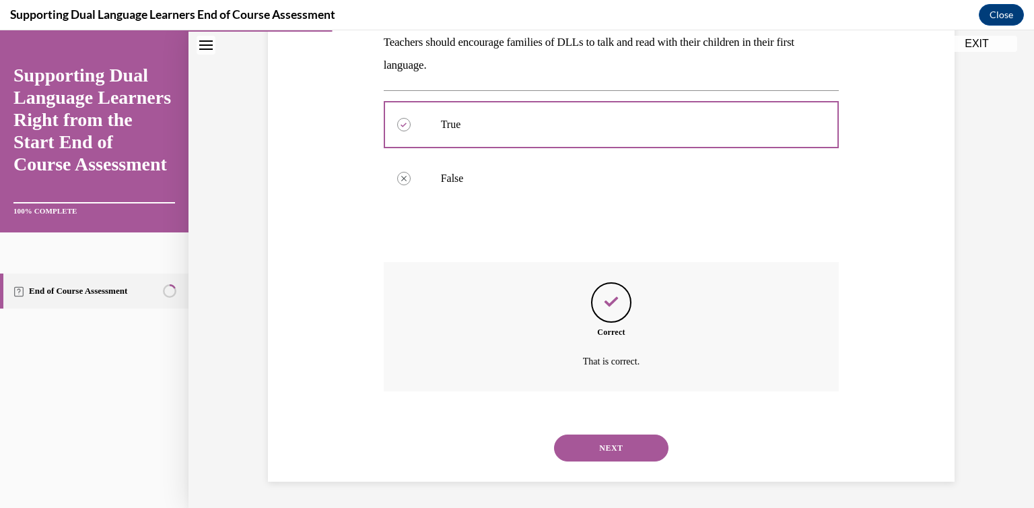
click at [607, 443] on button "NEXT" at bounding box center [611, 447] width 114 height 27
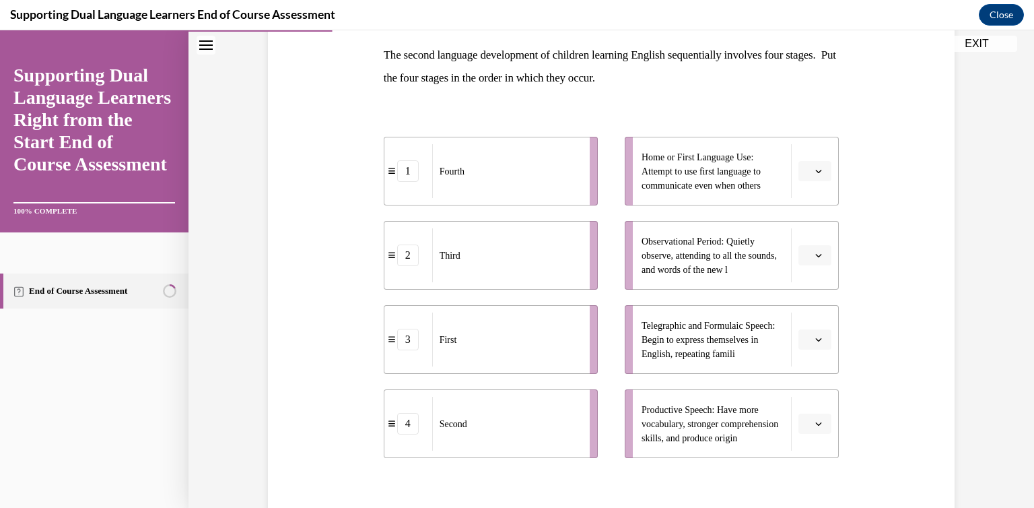
scroll to position [213, 0]
click at [807, 173] on button "button" at bounding box center [815, 170] width 33 height 20
click at [803, 232] on span "1" at bounding box center [805, 227] width 5 height 11
click at [816, 251] on icon "button" at bounding box center [819, 254] width 7 height 7
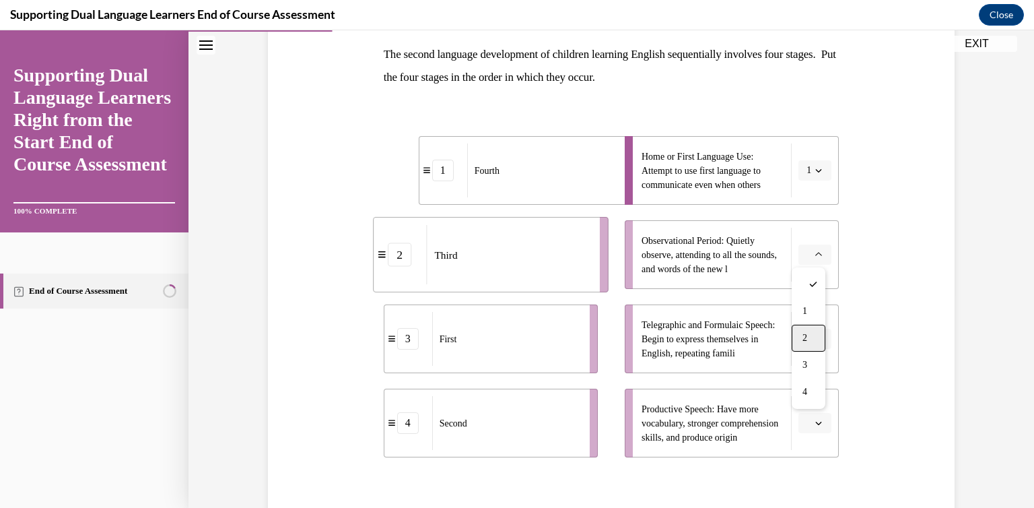
click at [807, 337] on span "2" at bounding box center [805, 338] width 5 height 11
click at [821, 428] on button "button" at bounding box center [815, 423] width 33 height 20
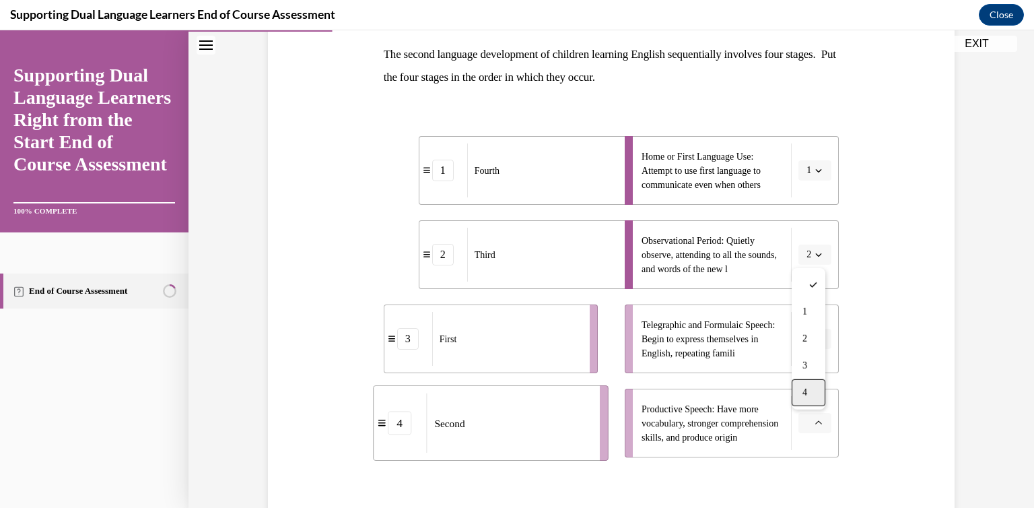
click at [818, 399] on div "4" at bounding box center [809, 392] width 34 height 27
click at [812, 325] on li "Telegraphic and Formulaic Speech: Begin to express themselves in English, repea…" at bounding box center [732, 338] width 214 height 69
click at [816, 339] on icon "button" at bounding box center [819, 338] width 6 height 3
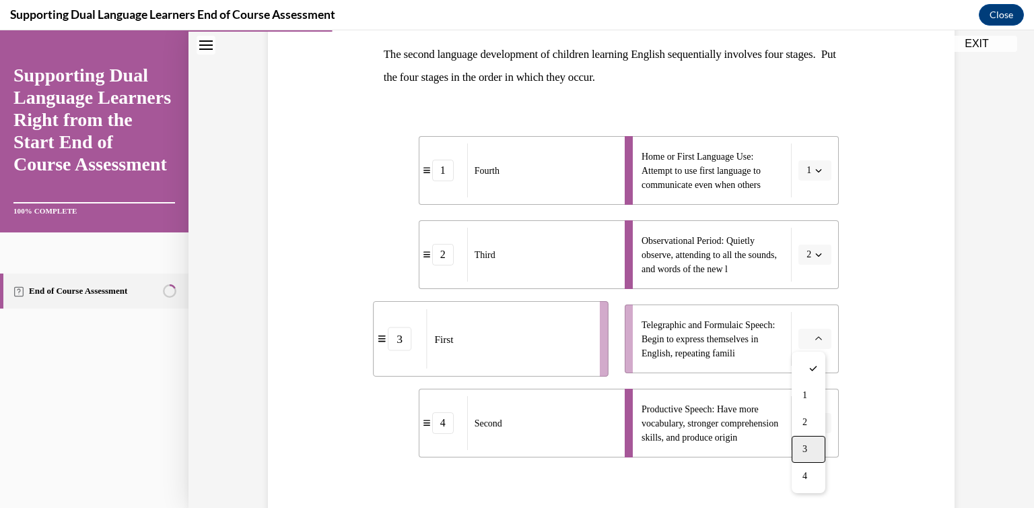
click at [803, 446] on span "3" at bounding box center [805, 449] width 5 height 11
click at [816, 173] on icon "button" at bounding box center [819, 170] width 7 height 7
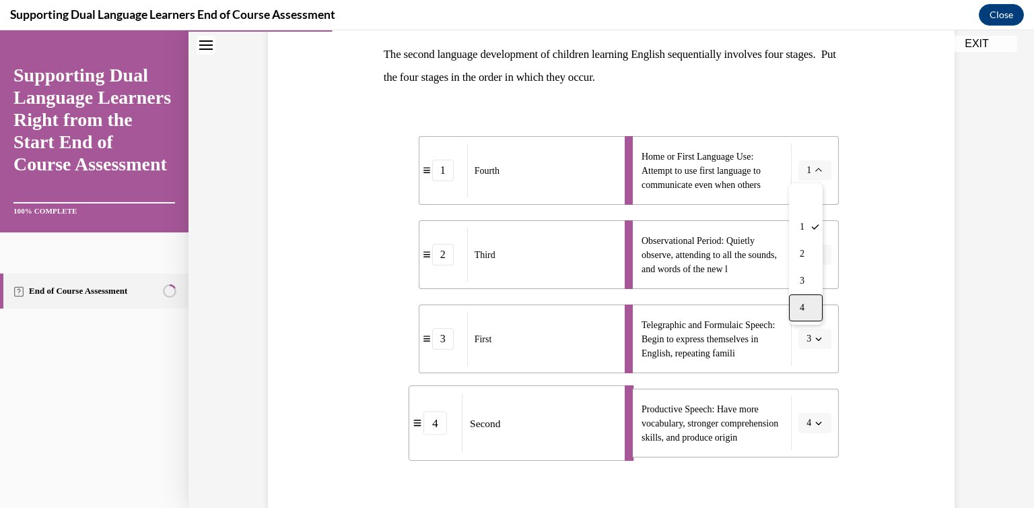
click at [801, 306] on span "4" at bounding box center [802, 307] width 5 height 11
click at [817, 332] on button "3" at bounding box center [815, 339] width 33 height 20
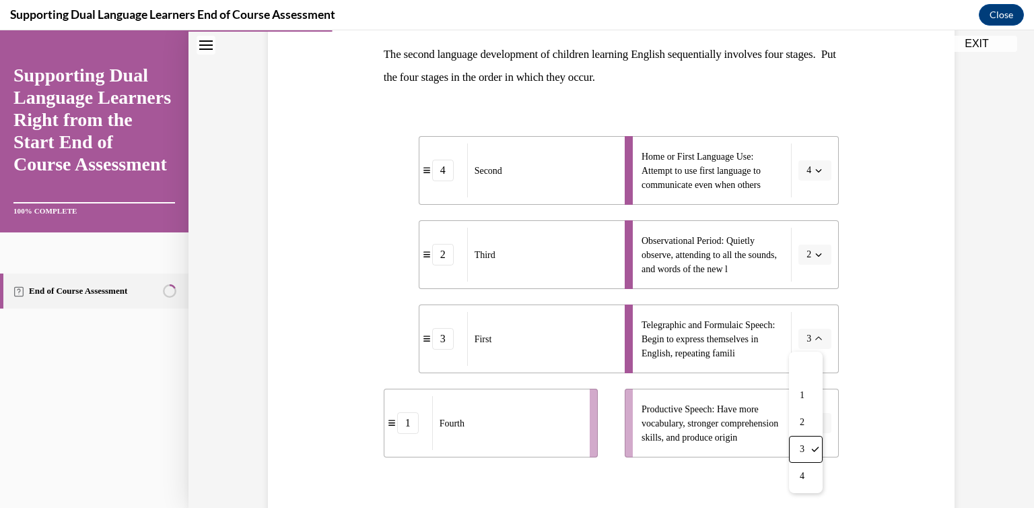
click at [902, 348] on div "Question 03/12 The second language development of children learning English seq…" at bounding box center [612, 278] width 694 height 691
click at [816, 424] on icon "button" at bounding box center [819, 423] width 6 height 3
click at [809, 311] on div "1" at bounding box center [809, 311] width 34 height 27
click at [816, 262] on button "2" at bounding box center [815, 254] width 33 height 20
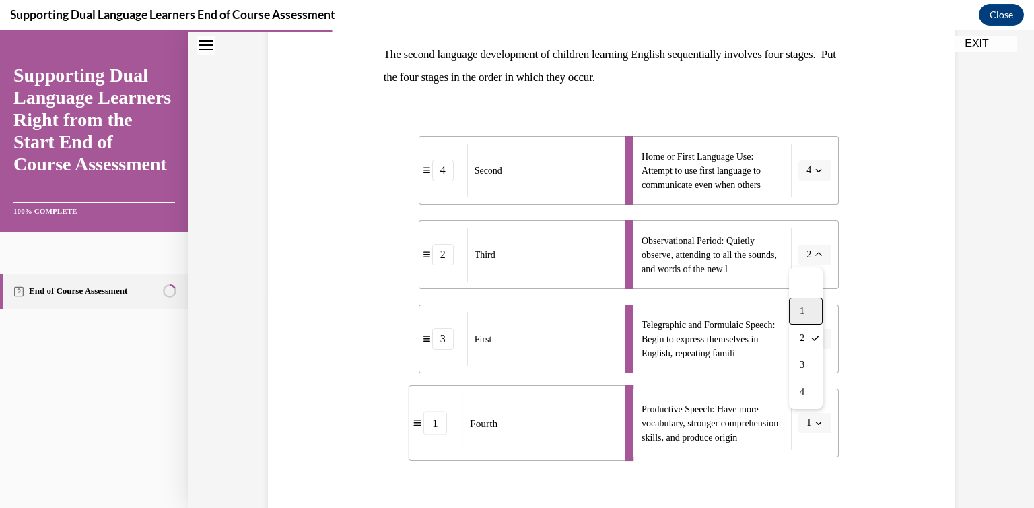
click at [808, 308] on div "1" at bounding box center [806, 311] width 34 height 27
click at [808, 341] on button "3" at bounding box center [815, 339] width 33 height 20
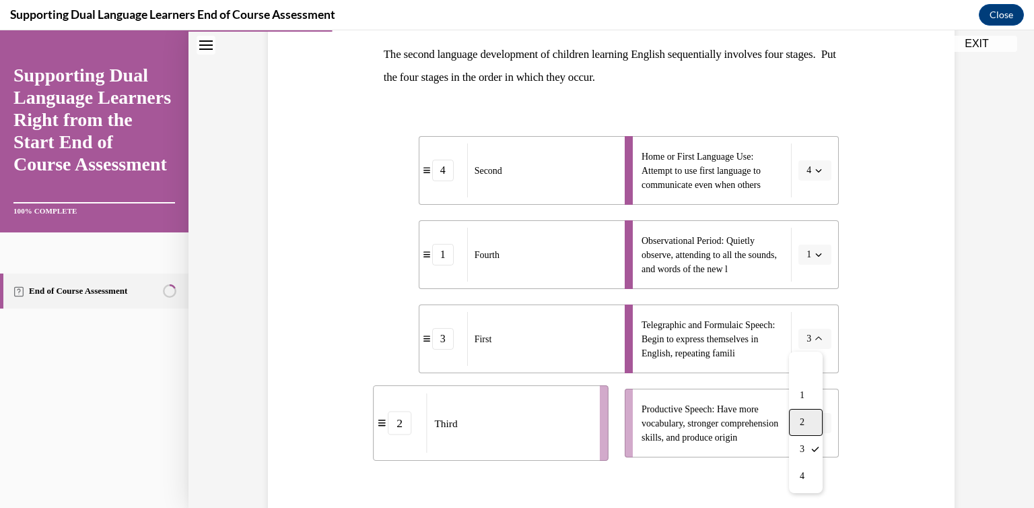
click at [803, 418] on span "2" at bounding box center [802, 422] width 5 height 11
click at [821, 427] on button "button" at bounding box center [815, 423] width 33 height 20
click at [811, 366] on div "3" at bounding box center [809, 365] width 34 height 27
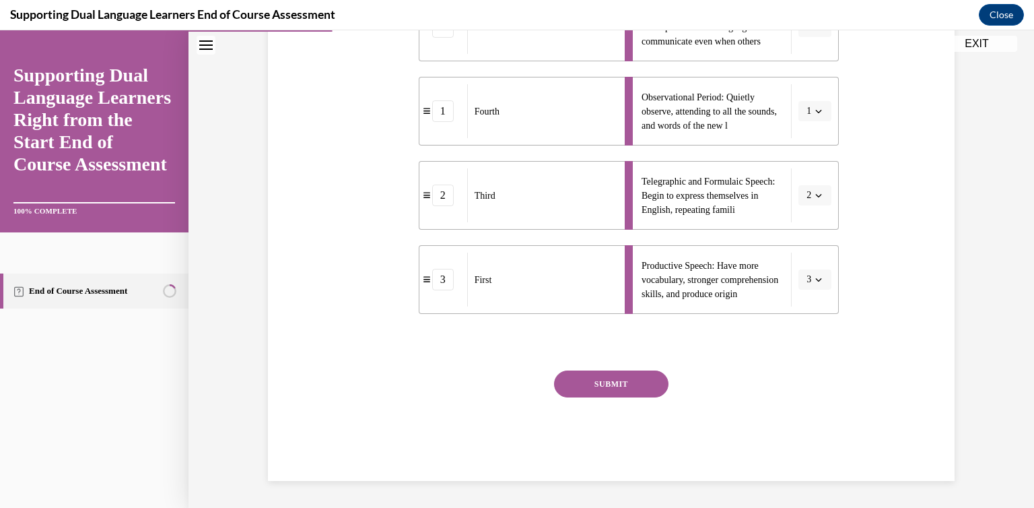
click at [583, 389] on button "SUBMIT" at bounding box center [611, 383] width 114 height 27
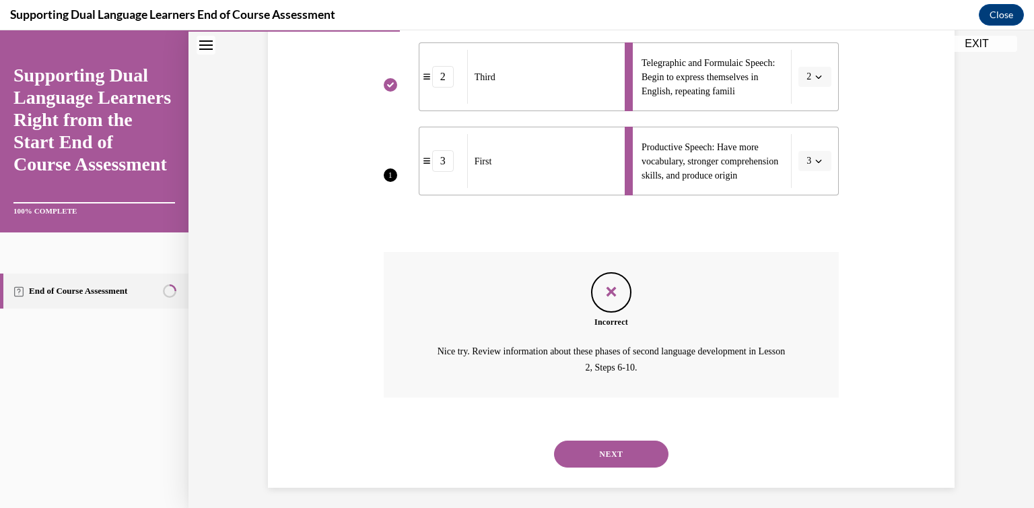
scroll to position [482, 0]
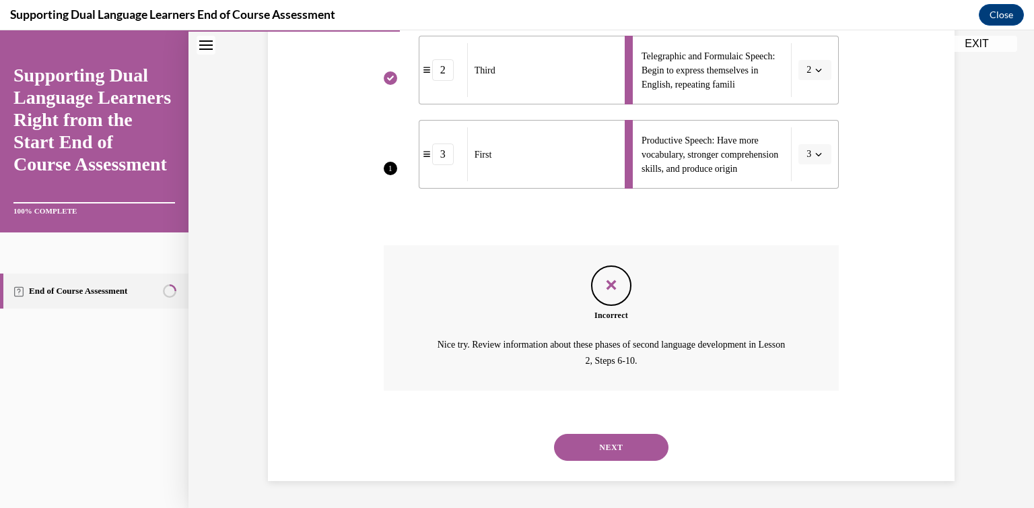
click at [622, 453] on button "NEXT" at bounding box center [611, 447] width 114 height 27
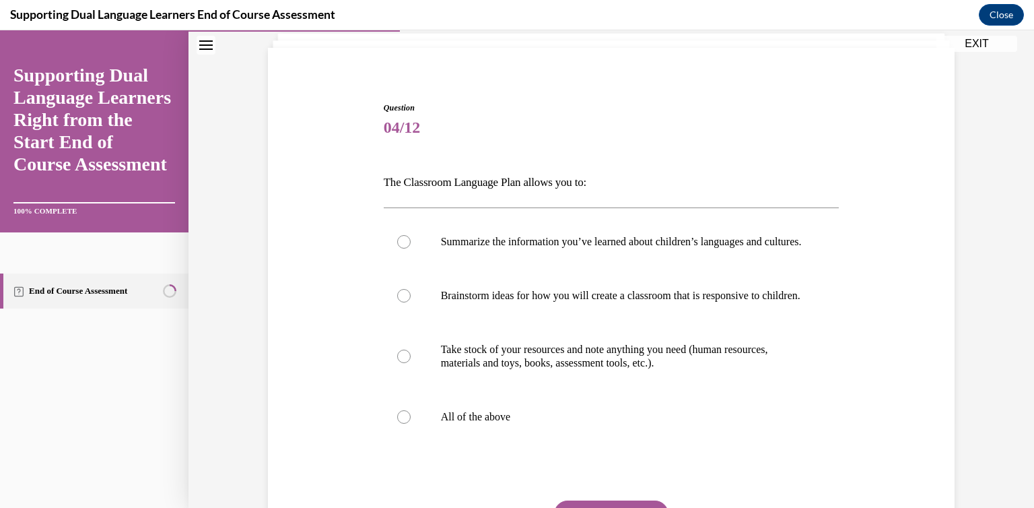
scroll to position [90, 0]
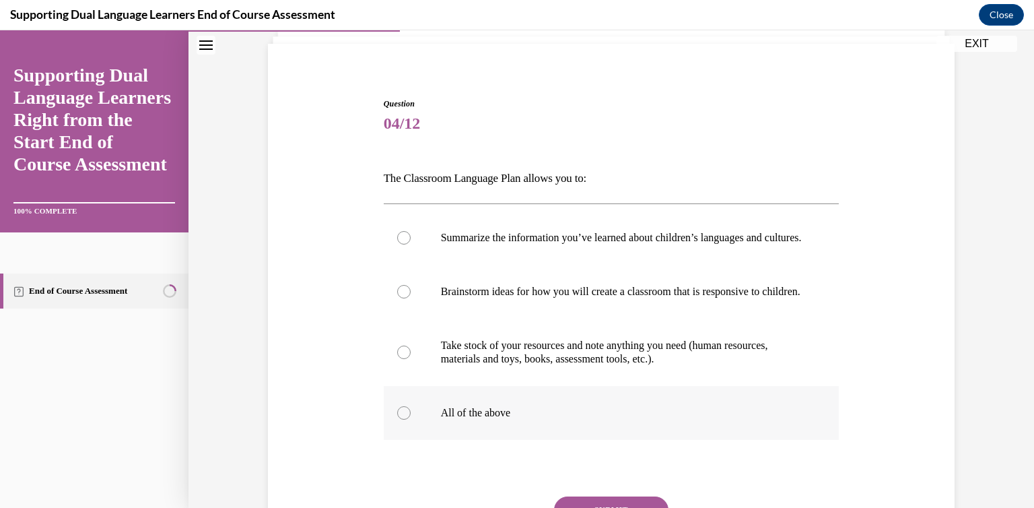
click at [557, 420] on p "All of the above" at bounding box center [623, 412] width 365 height 13
click at [411, 420] on input "All of the above" at bounding box center [403, 412] width 13 height 13
radio input "true"
click at [557, 420] on p "All of the above" at bounding box center [623, 412] width 365 height 13
click at [411, 420] on input "All of the above" at bounding box center [403, 412] width 13 height 13
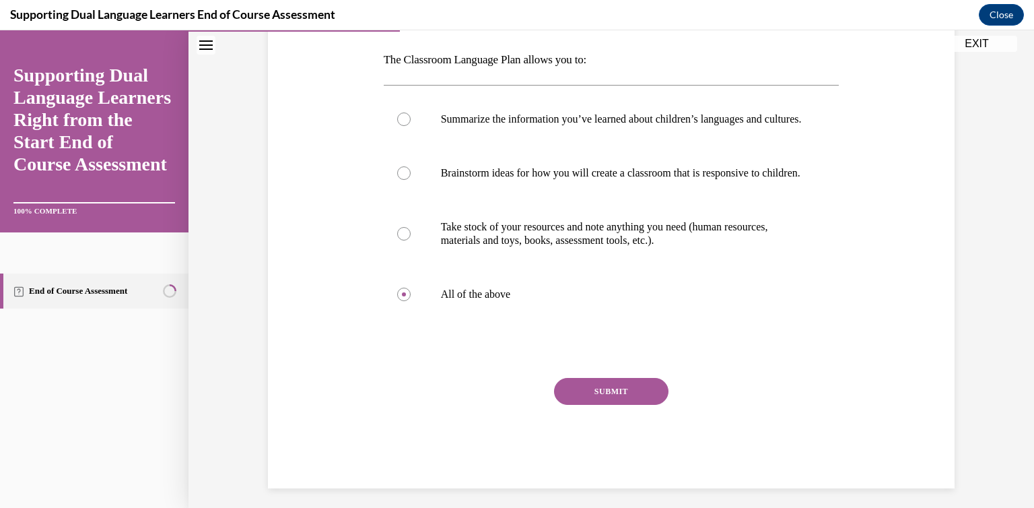
scroll to position [223, 0]
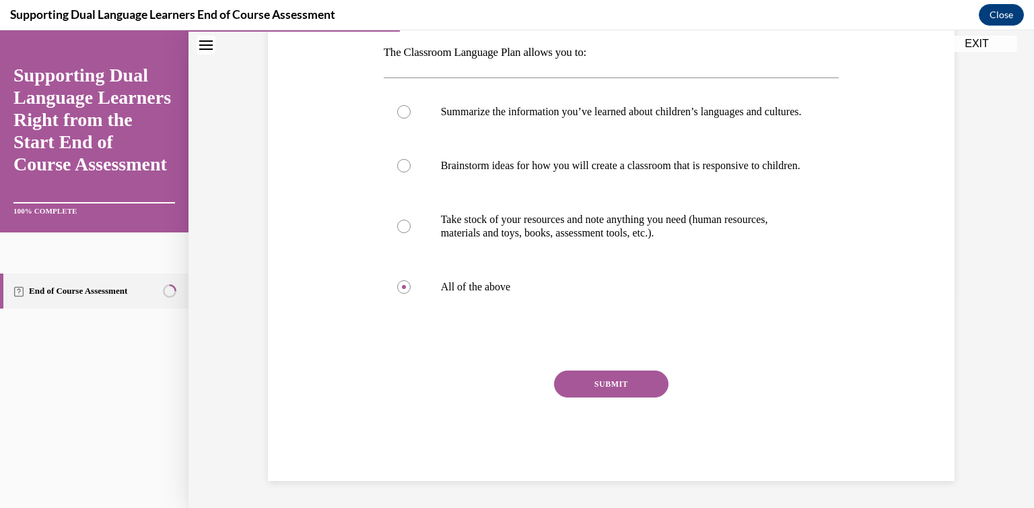
click at [600, 397] on button "SUBMIT" at bounding box center [611, 383] width 114 height 27
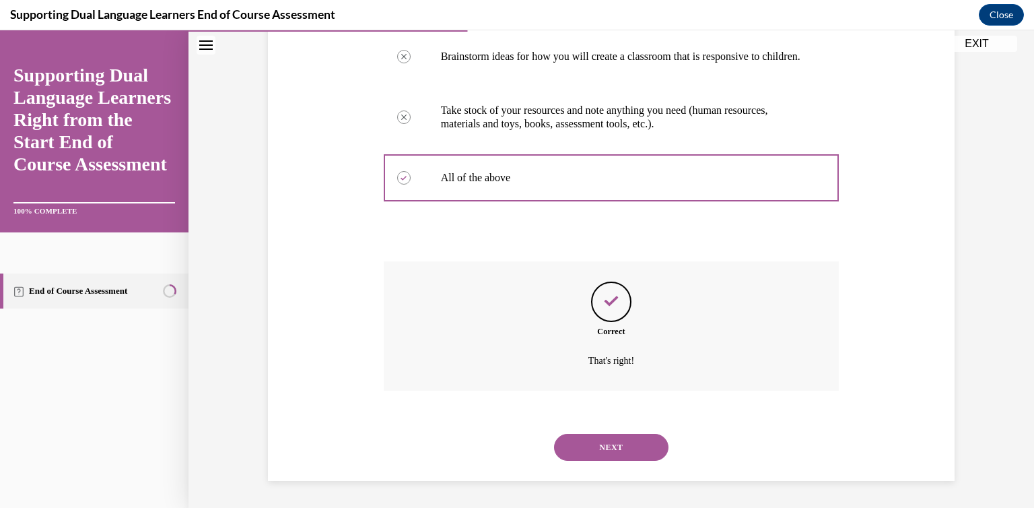
scroll to position [351, 0]
click at [603, 443] on button "NEXT" at bounding box center [611, 447] width 114 height 27
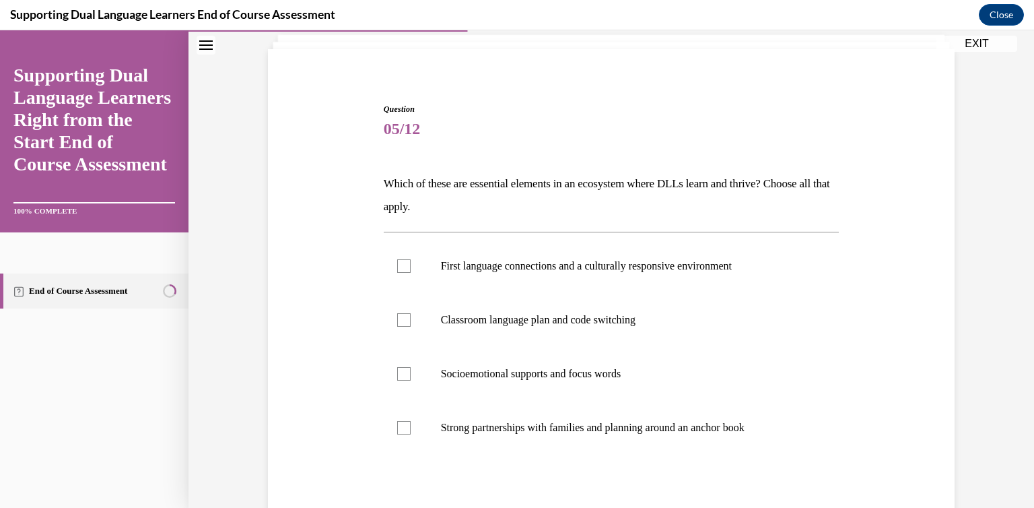
scroll to position [92, 0]
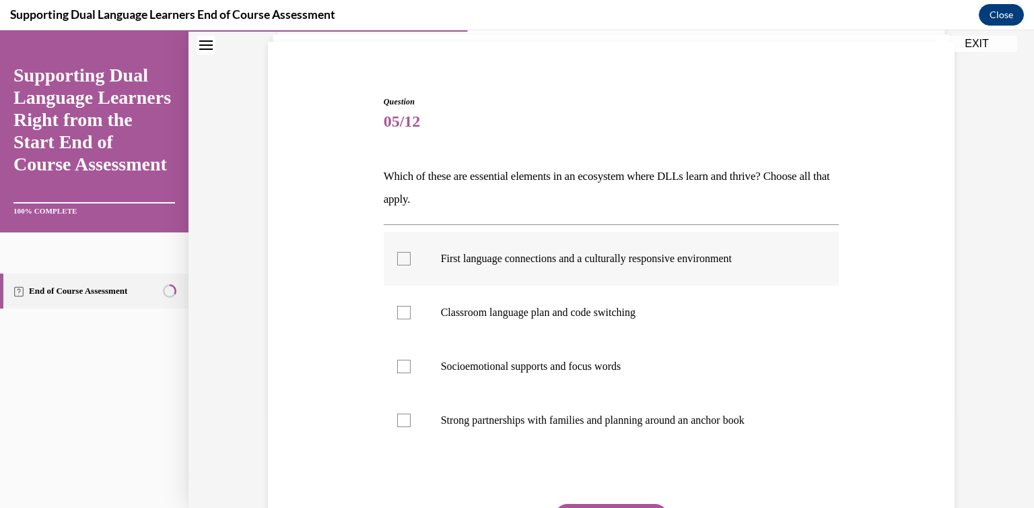
click at [415, 255] on label "First language connections and a culturally responsive environment" at bounding box center [612, 259] width 456 height 54
click at [411, 255] on input "First language connections and a culturally responsive environment" at bounding box center [403, 258] width 13 height 13
checkbox input "true"
click at [404, 433] on label "Strong partnerships with families and planning around an anchor book" at bounding box center [612, 420] width 456 height 54
click at [404, 427] on input "Strong partnerships with families and planning around an anchor book" at bounding box center [403, 419] width 13 height 13
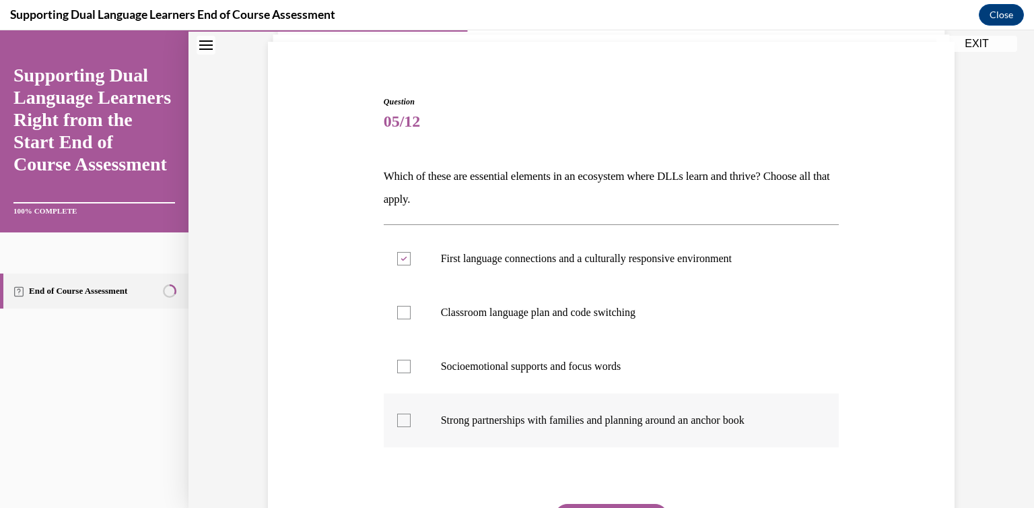
checkbox input "true"
click at [601, 504] on button "SUBMIT" at bounding box center [611, 517] width 114 height 27
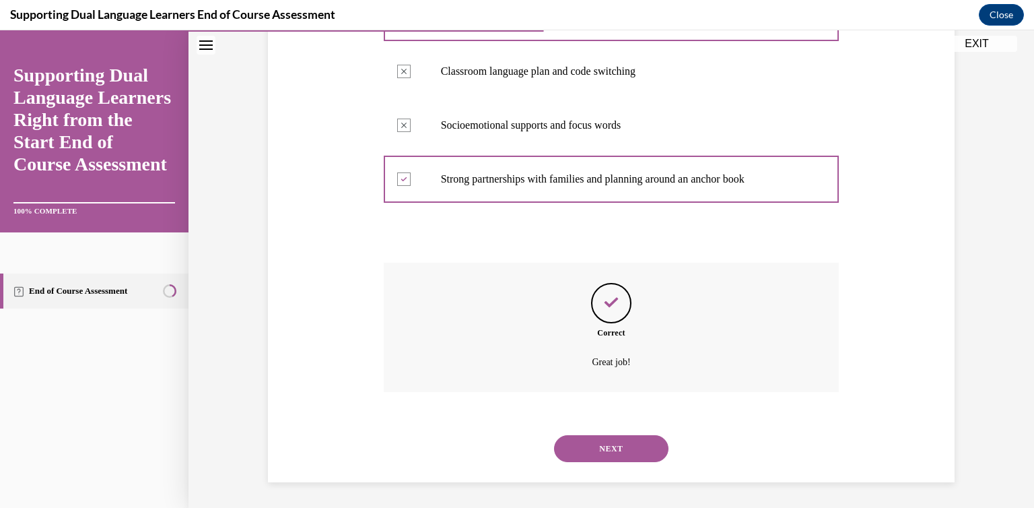
scroll to position [334, 0]
click at [622, 446] on button "NEXT" at bounding box center [611, 447] width 114 height 27
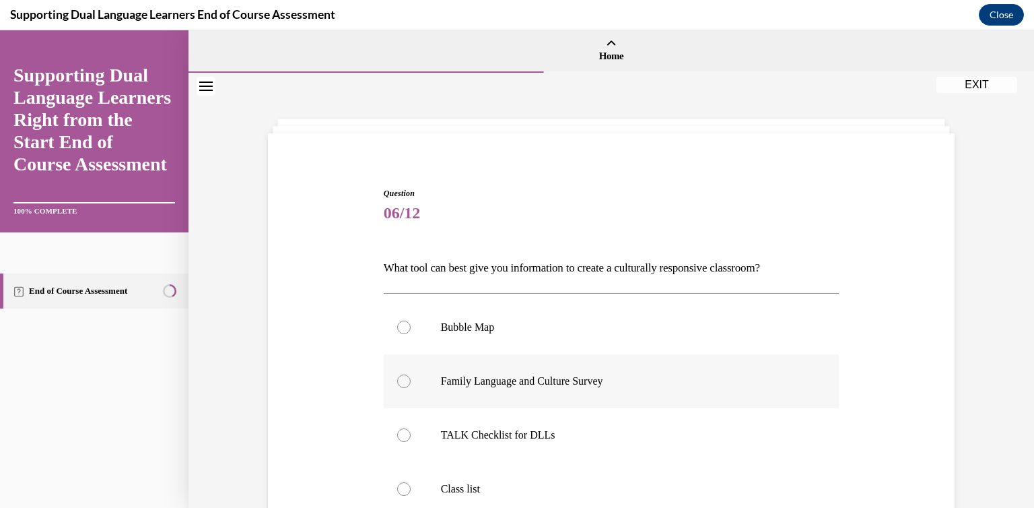
click at [550, 391] on label "Family Language and Culture Survey" at bounding box center [612, 381] width 456 height 54
click at [411, 388] on input "Family Language and Culture Survey" at bounding box center [403, 380] width 13 height 13
radio input "true"
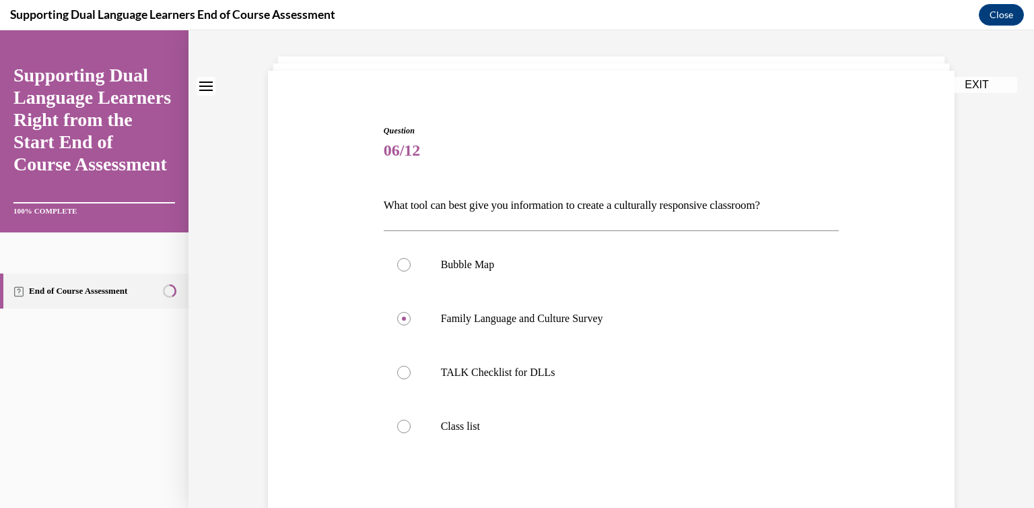
scroll to position [143, 0]
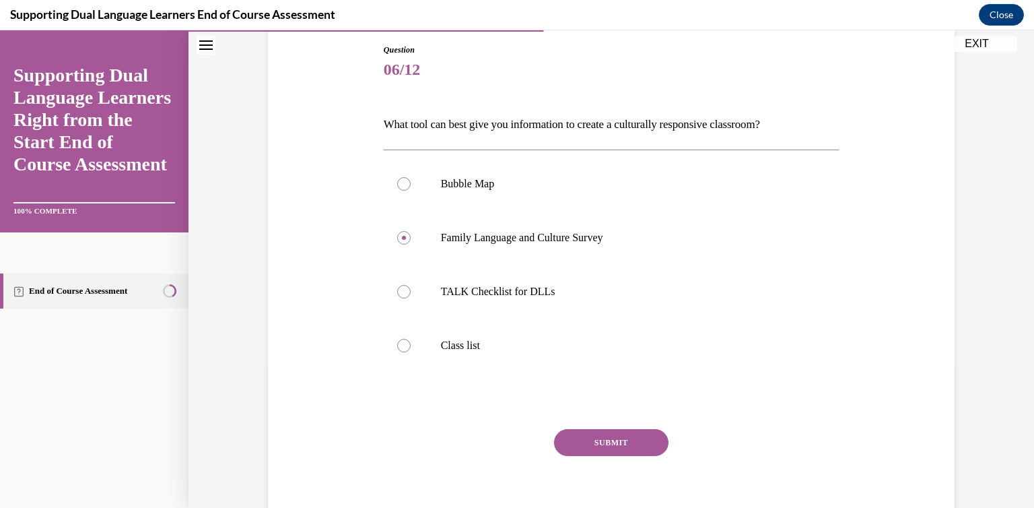
click at [604, 436] on button "SUBMIT" at bounding box center [611, 442] width 114 height 27
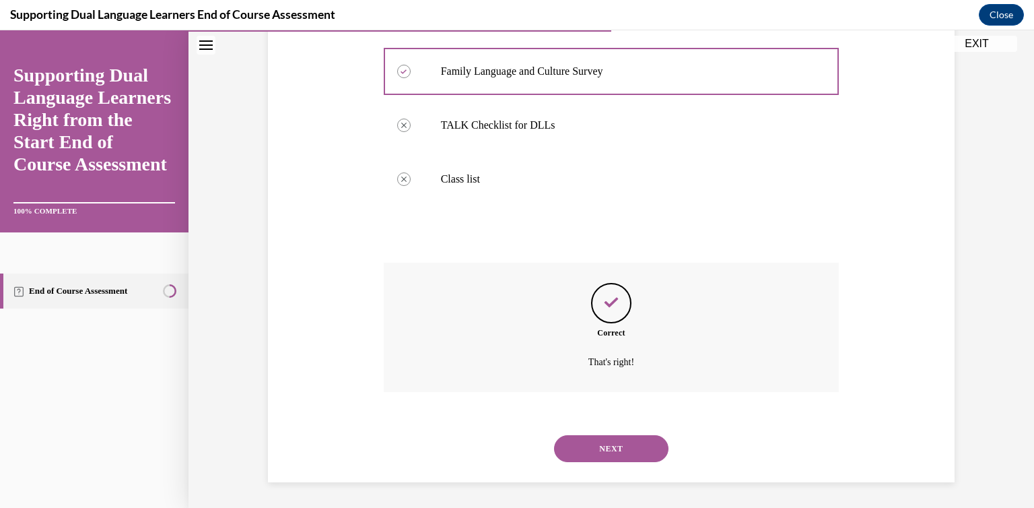
scroll to position [310, 0]
click at [604, 442] on button "NEXT" at bounding box center [611, 447] width 114 height 27
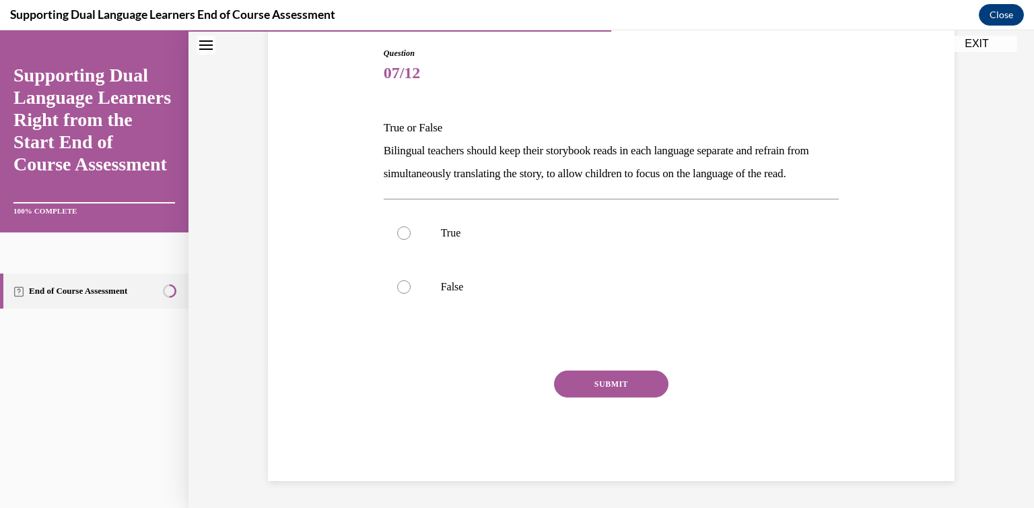
scroll to position [150, 0]
click at [482, 255] on label "True" at bounding box center [612, 233] width 456 height 54
click at [411, 240] on input "True" at bounding box center [403, 232] width 13 height 13
radio input "true"
click at [585, 393] on button "SUBMIT" at bounding box center [611, 383] width 114 height 27
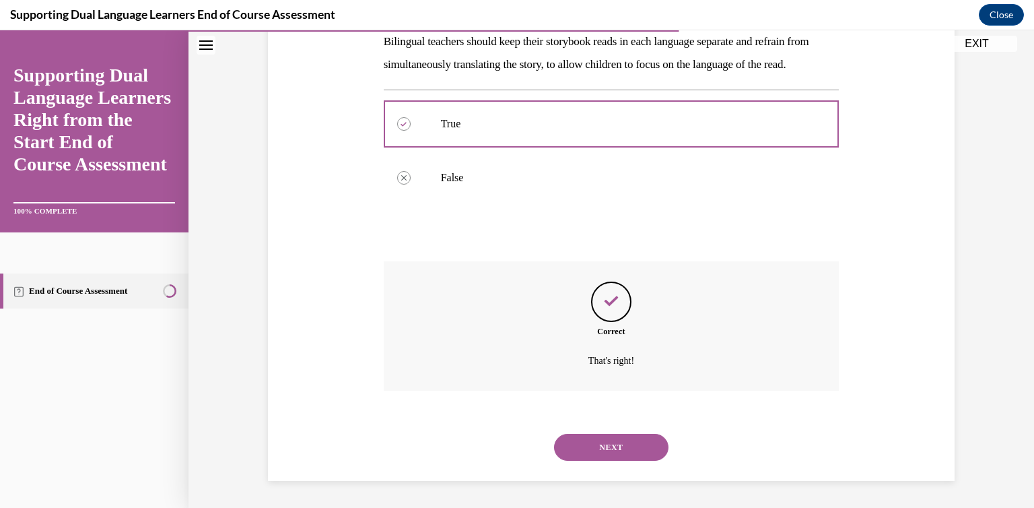
scroll to position [272, 0]
click at [581, 442] on button "NEXT" at bounding box center [611, 447] width 114 height 27
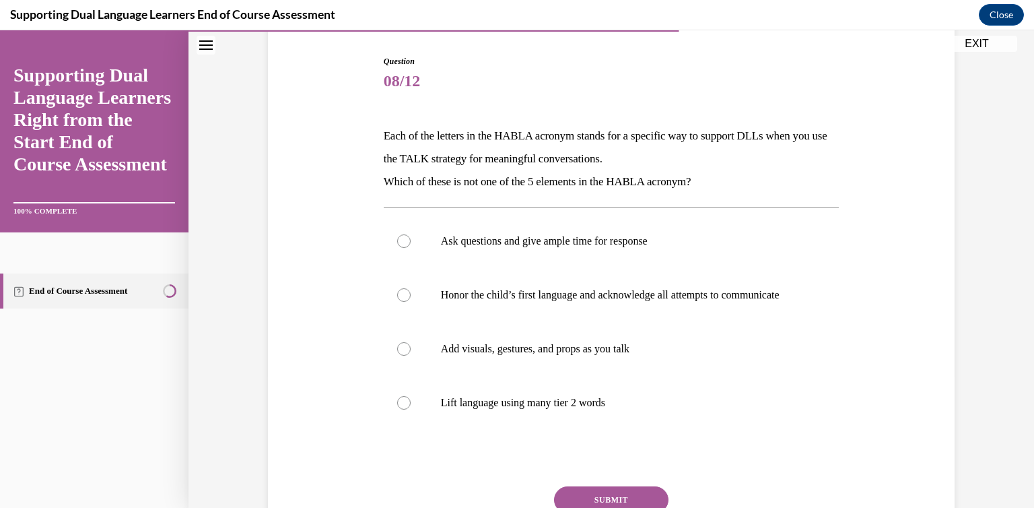
scroll to position [139, 0]
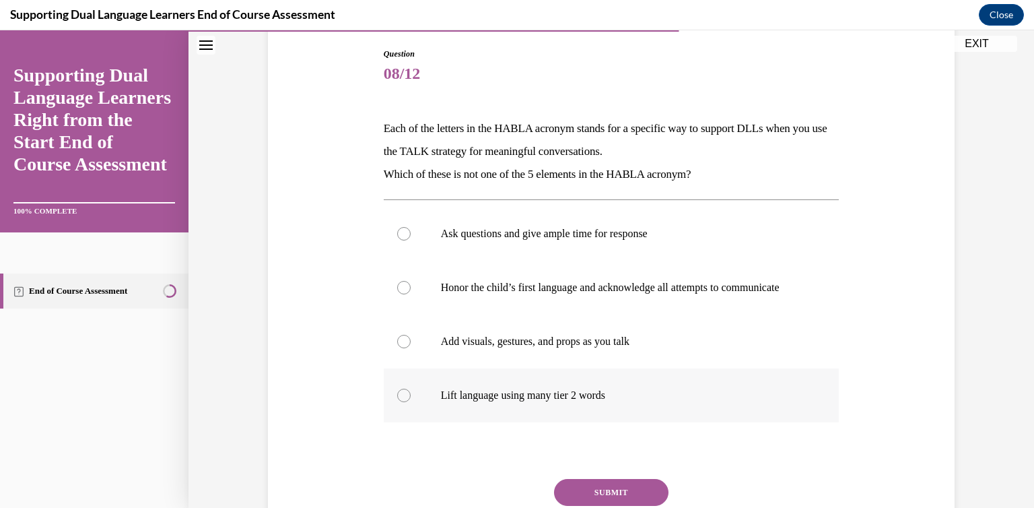
click at [687, 402] on p "Lift language using many tier 2 words" at bounding box center [623, 395] width 365 height 13
click at [411, 402] on input "Lift language using many tier 2 words" at bounding box center [403, 395] width 13 height 13
radio input "true"
click at [618, 500] on button "SUBMIT" at bounding box center [611, 492] width 114 height 27
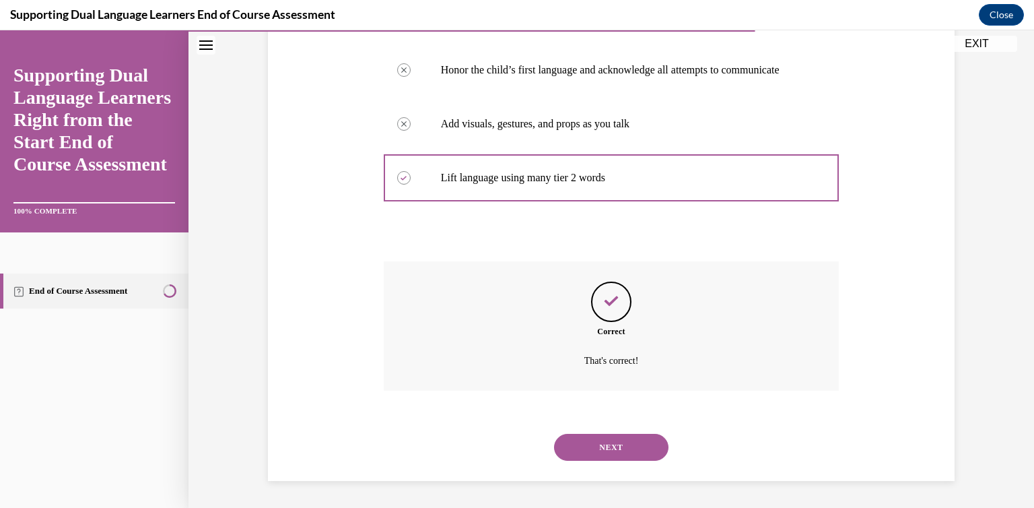
scroll to position [370, 0]
click at [591, 446] on button "NEXT" at bounding box center [611, 447] width 114 height 27
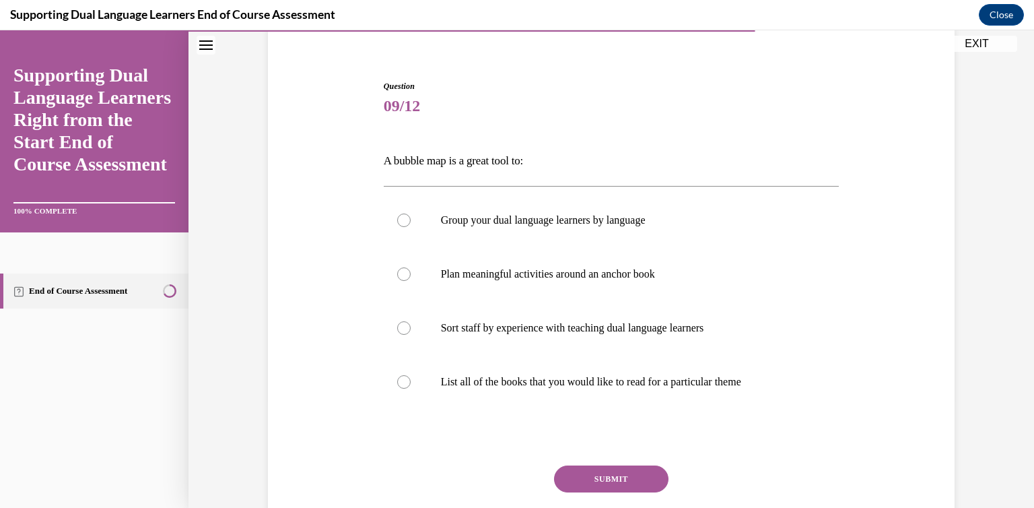
scroll to position [108, 0]
click at [609, 286] on label "Plan meaningful activities around an anchor book" at bounding box center [612, 273] width 456 height 54
click at [411, 279] on input "Plan meaningful activities around an anchor book" at bounding box center [403, 272] width 13 height 13
radio input "true"
click at [621, 472] on button "SUBMIT" at bounding box center [611, 477] width 114 height 27
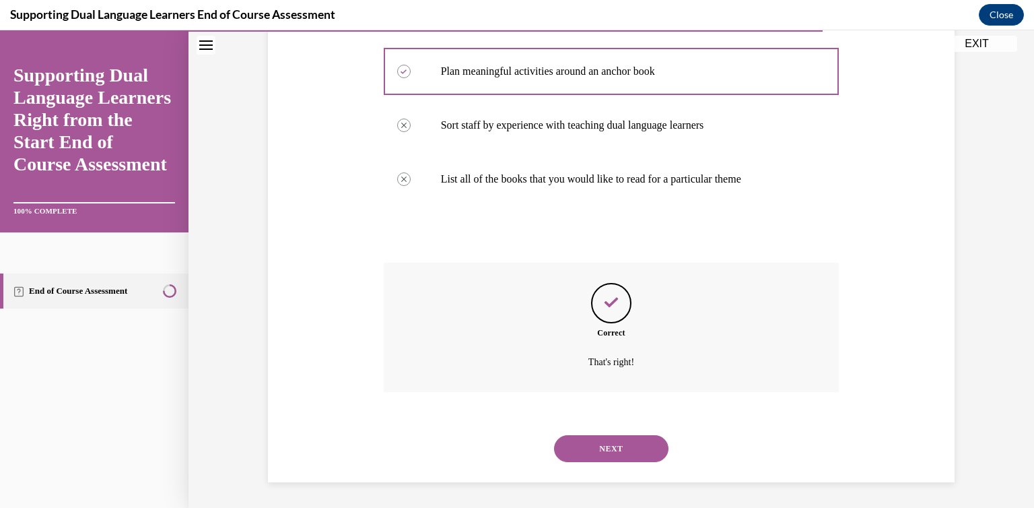
scroll to position [310, 0]
click at [607, 438] on button "NEXT" at bounding box center [611, 447] width 114 height 27
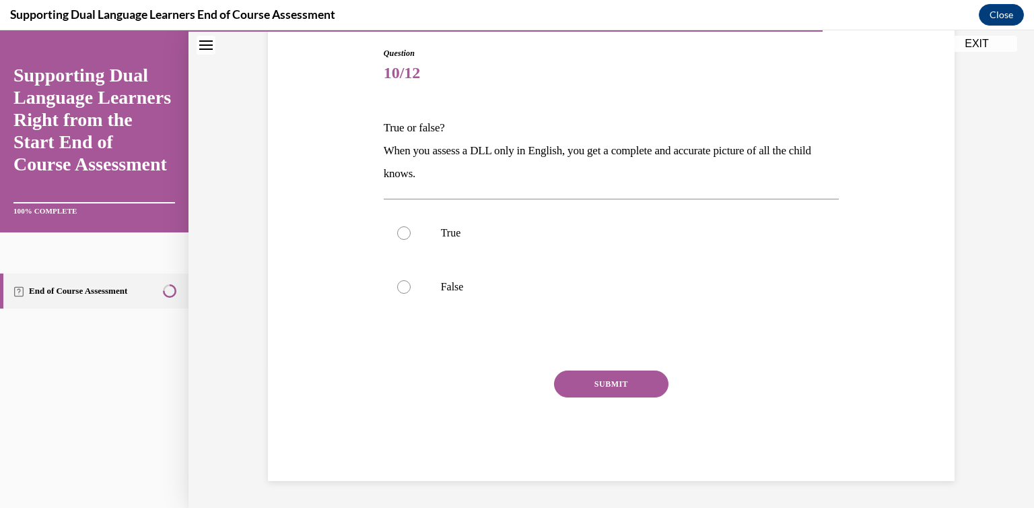
scroll to position [140, 0]
click at [446, 298] on label "False" at bounding box center [612, 287] width 456 height 54
click at [411, 294] on input "False" at bounding box center [403, 286] width 13 height 13
radio input "true"
click at [628, 383] on button "SUBMIT" at bounding box center [611, 383] width 114 height 27
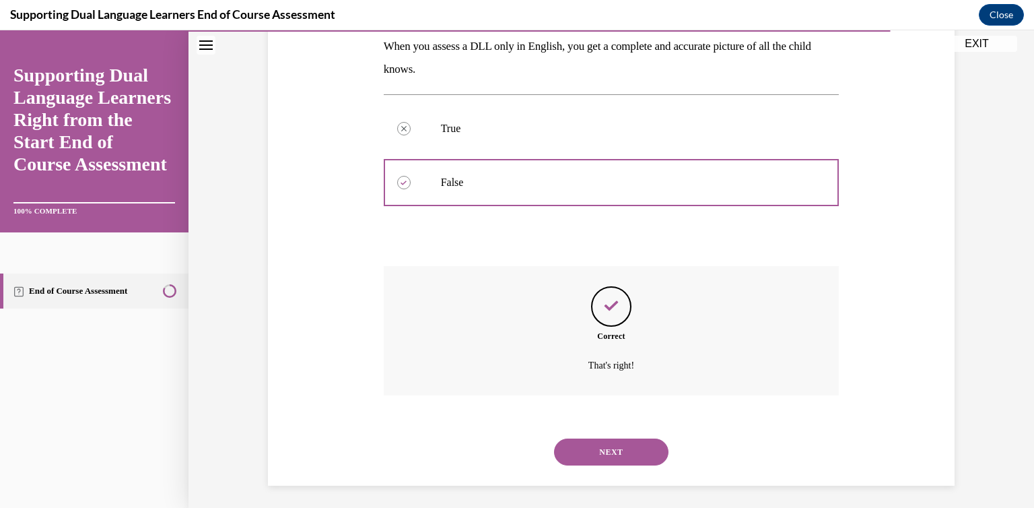
scroll to position [249, 0]
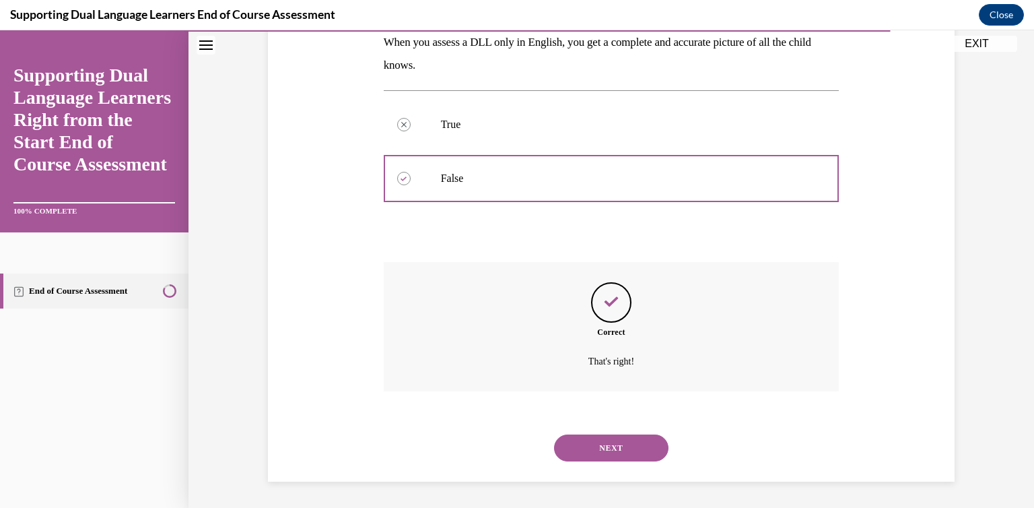
click at [605, 449] on button "NEXT" at bounding box center [611, 447] width 114 height 27
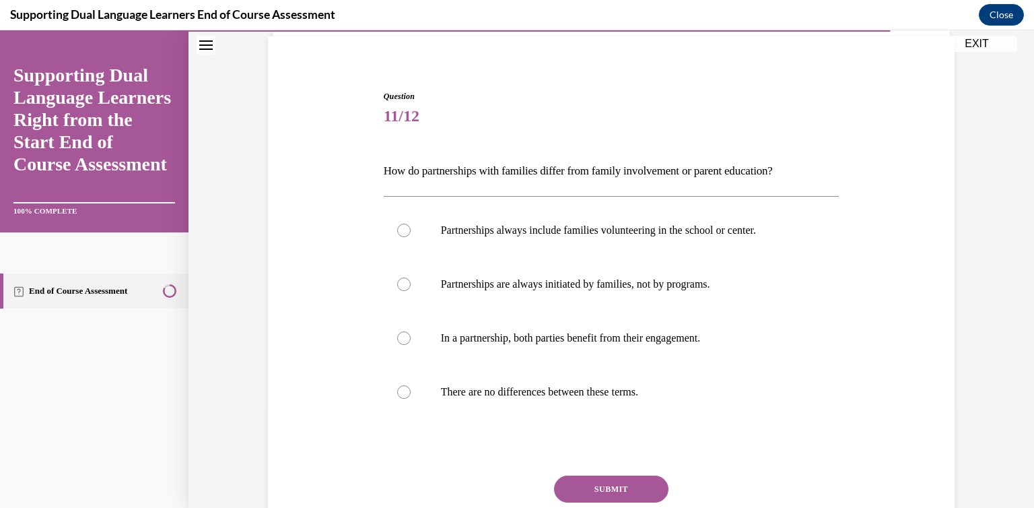
scroll to position [113, 0]
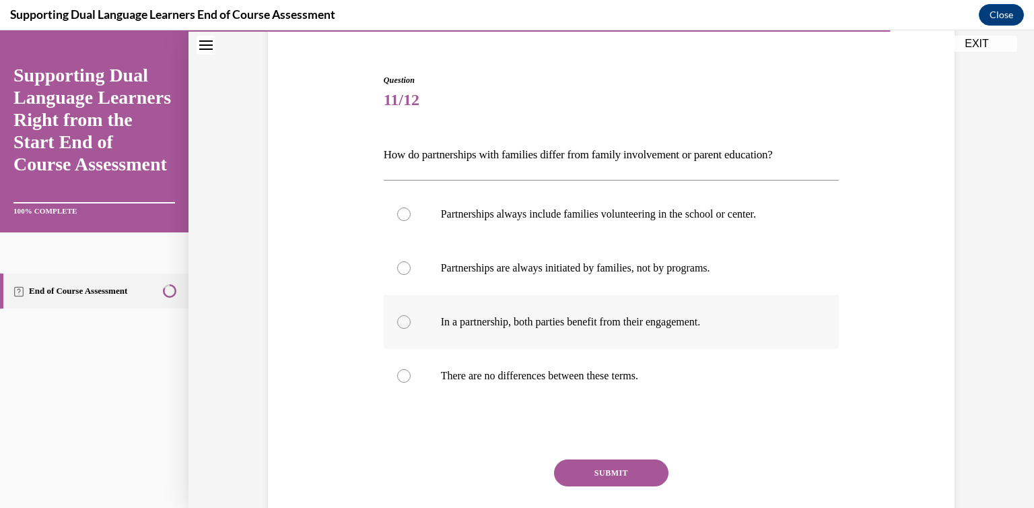
click at [730, 324] on p "In a partnership, both parties benefit from their engagement." at bounding box center [623, 321] width 365 height 13
click at [411, 324] on input "In a partnership, both parties benefit from their engagement." at bounding box center [403, 321] width 13 height 13
radio input "true"
click at [629, 469] on button "SUBMIT" at bounding box center [611, 472] width 114 height 27
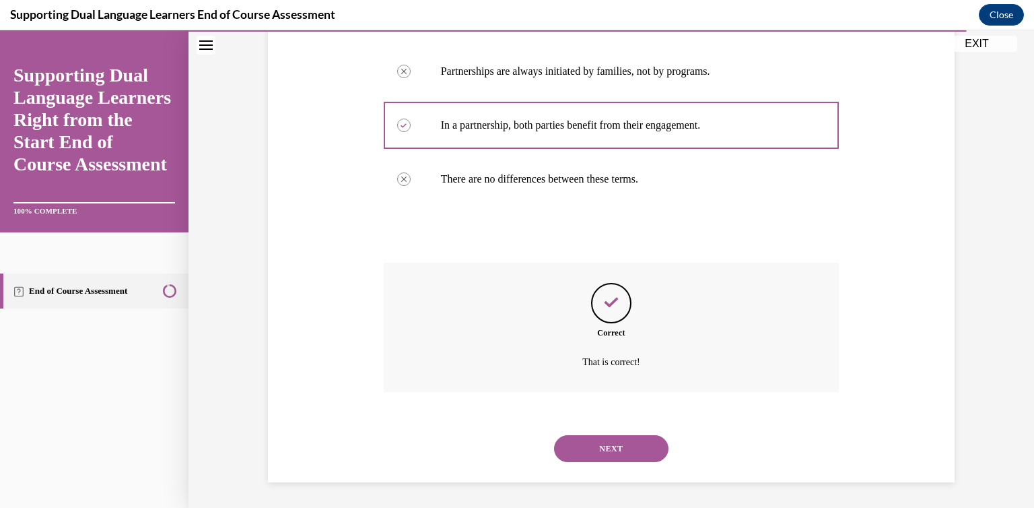
scroll to position [310, 0]
click at [611, 442] on button "NEXT" at bounding box center [611, 447] width 114 height 27
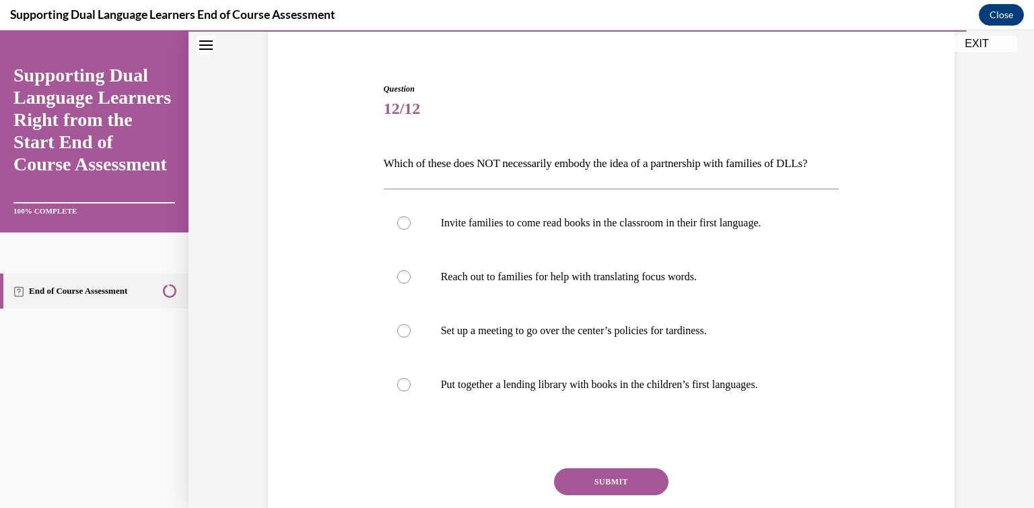
scroll to position [116, 0]
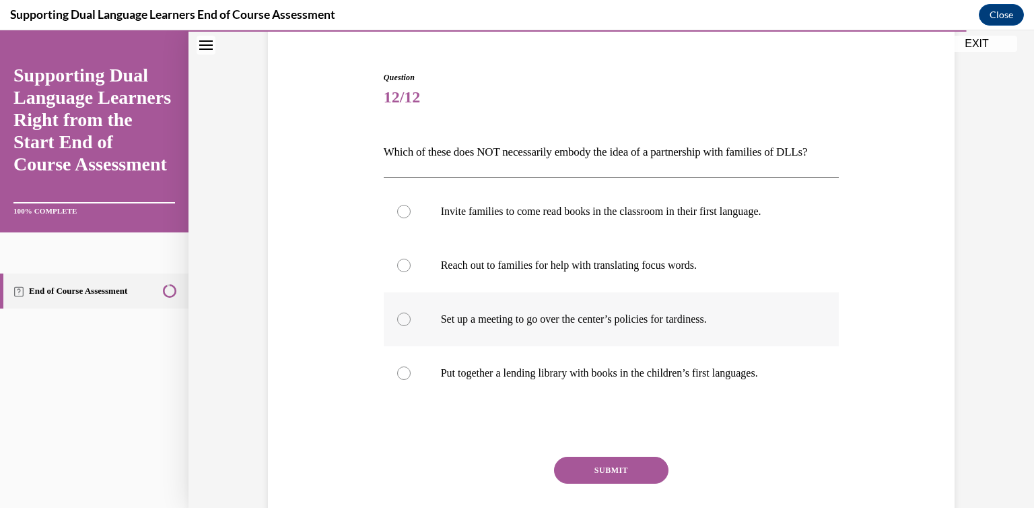
click at [574, 326] on p "Set up a meeting to go over the center’s policies for tardiness." at bounding box center [623, 318] width 365 height 13
click at [411, 326] on input "Set up a meeting to go over the center’s policies for tardiness." at bounding box center [403, 318] width 13 height 13
radio input "true"
click at [607, 484] on button "SUBMIT" at bounding box center [611, 470] width 114 height 27
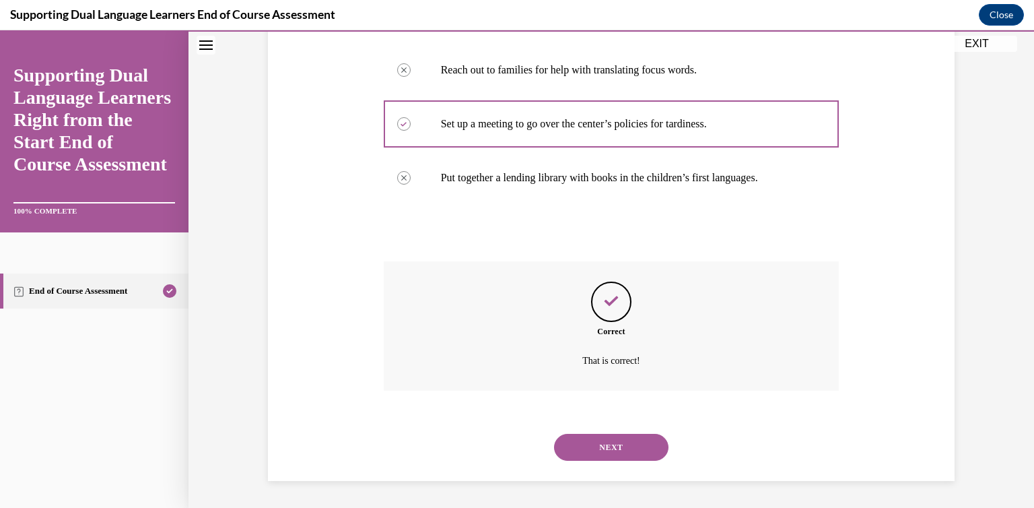
scroll to position [334, 0]
click at [601, 451] on button "NEXT" at bounding box center [611, 447] width 114 height 27
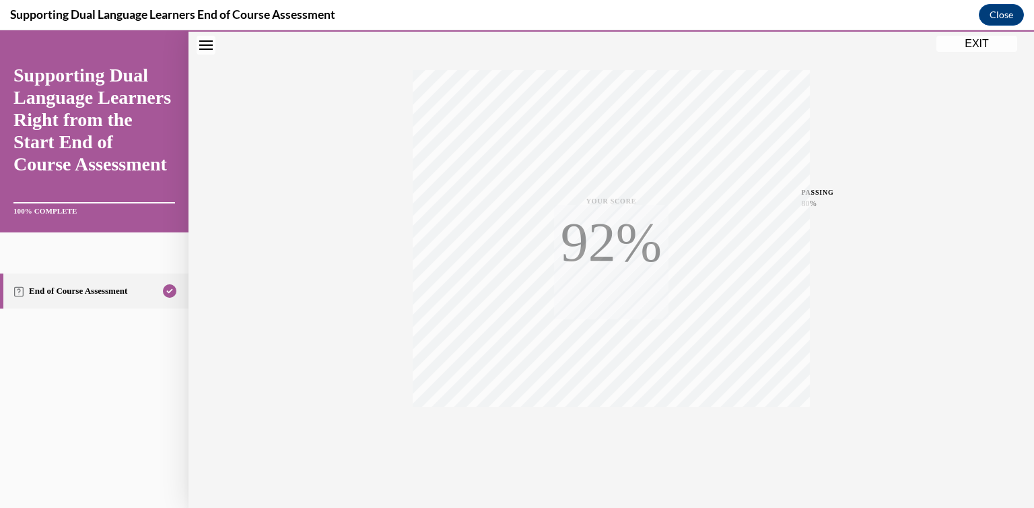
scroll to position [213, 0]
click at [972, 45] on button "EXIT" at bounding box center [977, 44] width 81 height 16
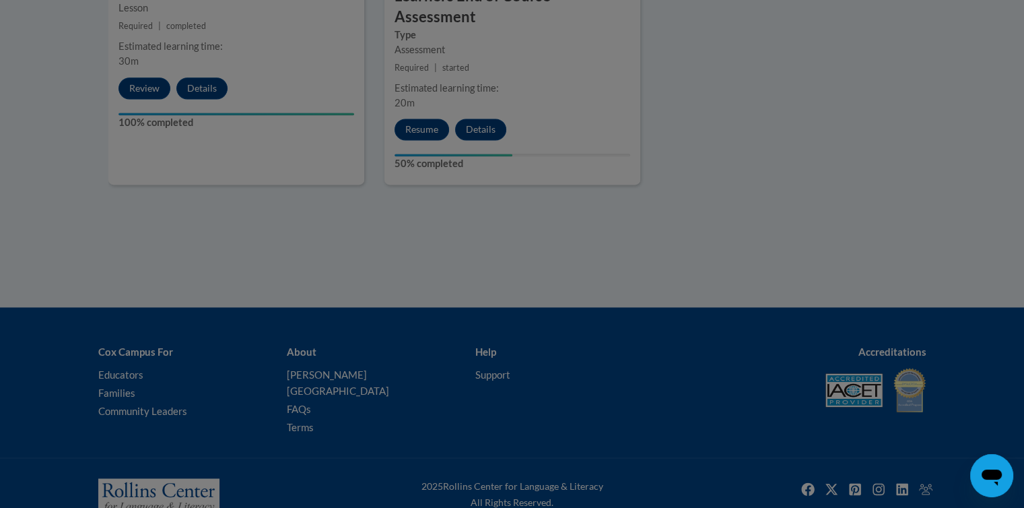
click at [780, 200] on div at bounding box center [512, 254] width 1024 height 508
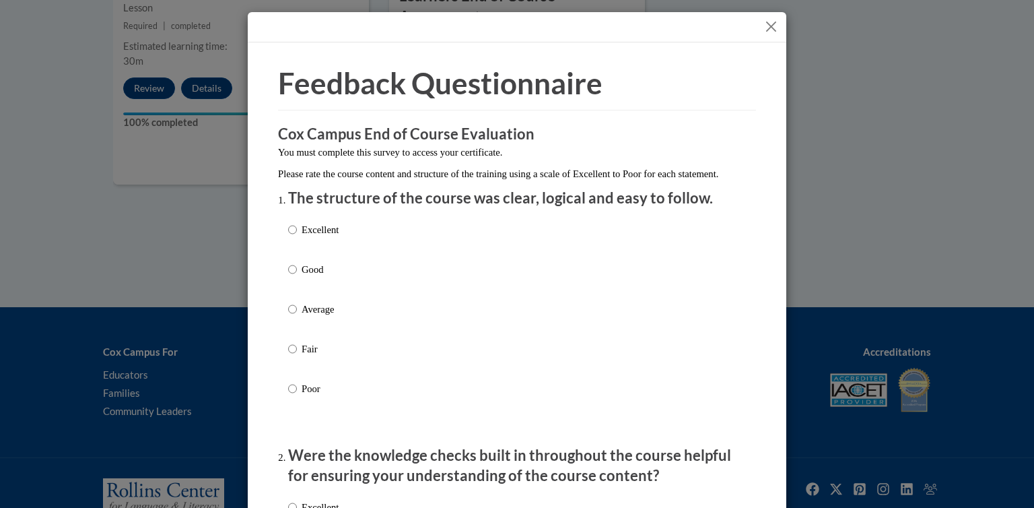
click at [332, 237] on p "Excellent" at bounding box center [320, 229] width 37 height 15
click at [297, 237] on input "Excellent" at bounding box center [292, 229] width 9 height 15
radio input "true"
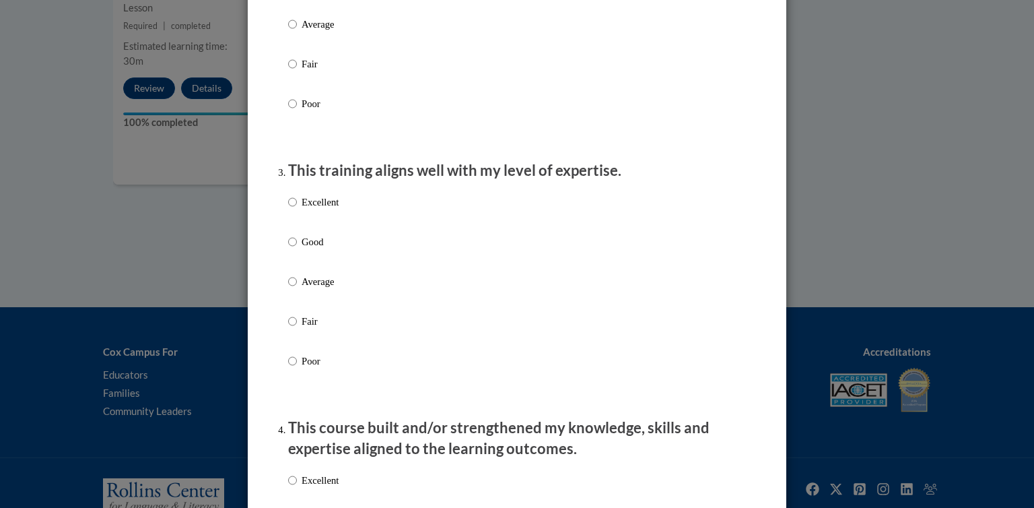
scroll to position [597, 0]
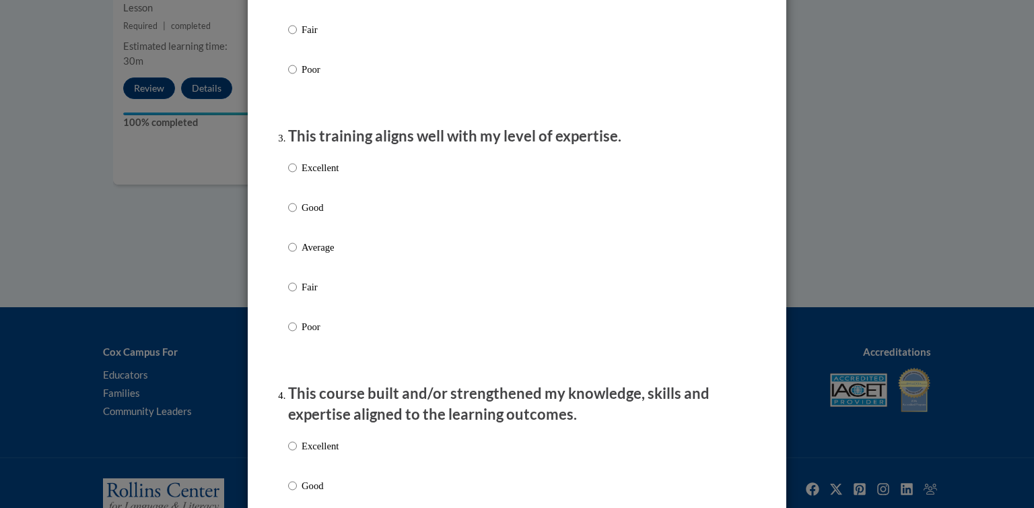
click at [368, 181] on div "Excellent Good Average Fair Poor" at bounding box center [517, 264] width 458 height 220
click at [288, 175] on input "Excellent" at bounding box center [292, 167] width 9 height 15
radio input "true"
click at [290, 453] on input "Excellent" at bounding box center [292, 445] width 9 height 15
radio input "true"
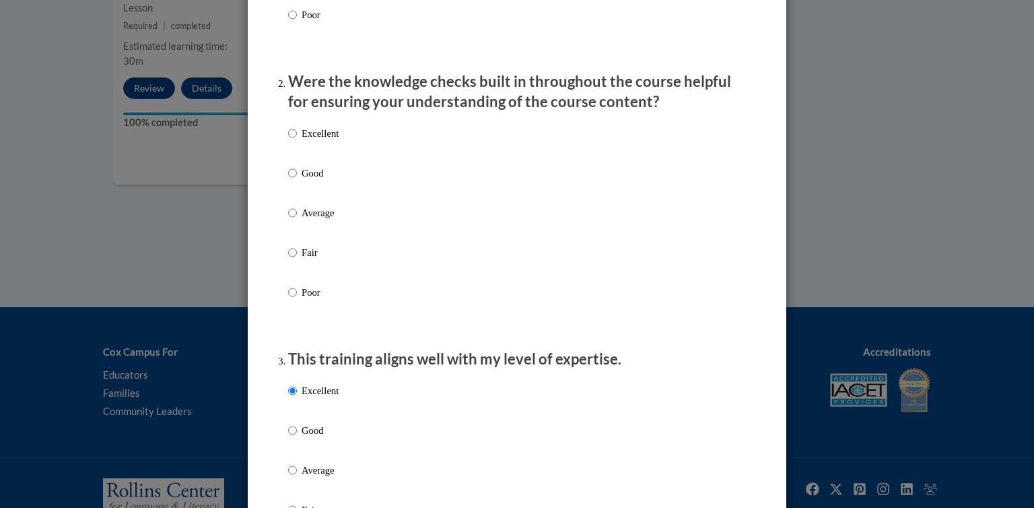
scroll to position [345, 0]
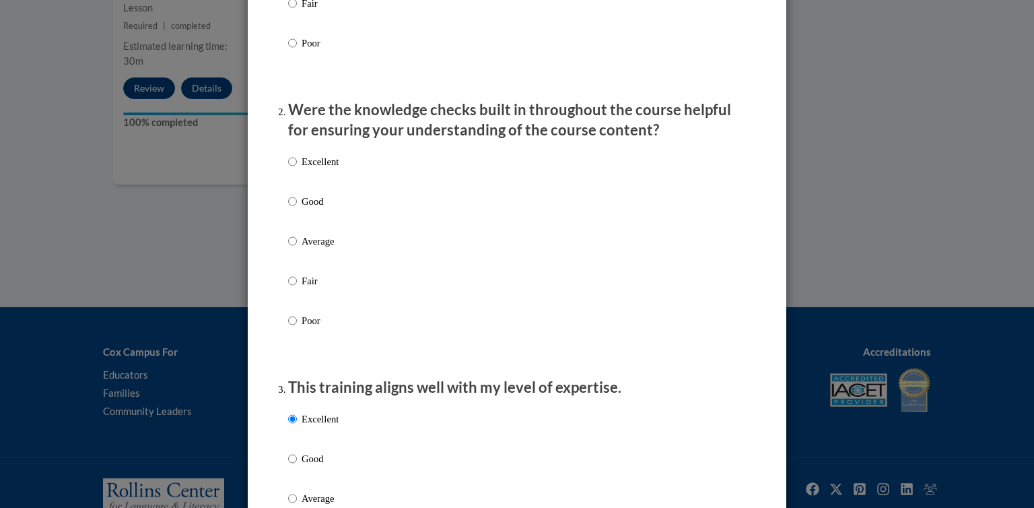
click at [294, 175] on label "Excellent" at bounding box center [313, 172] width 51 height 36
click at [294, 169] on input "Excellent" at bounding box center [292, 161] width 9 height 15
radio input "true"
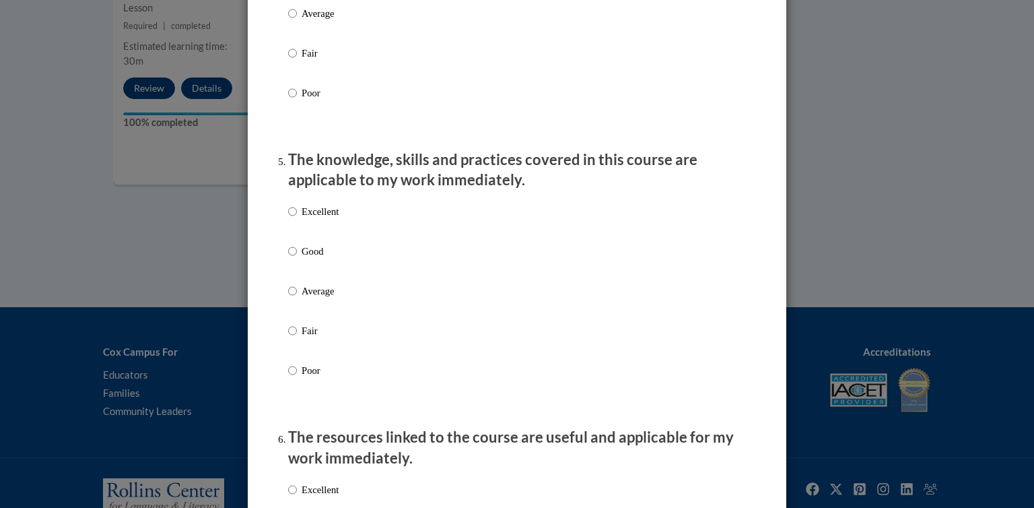
scroll to position [1174, 0]
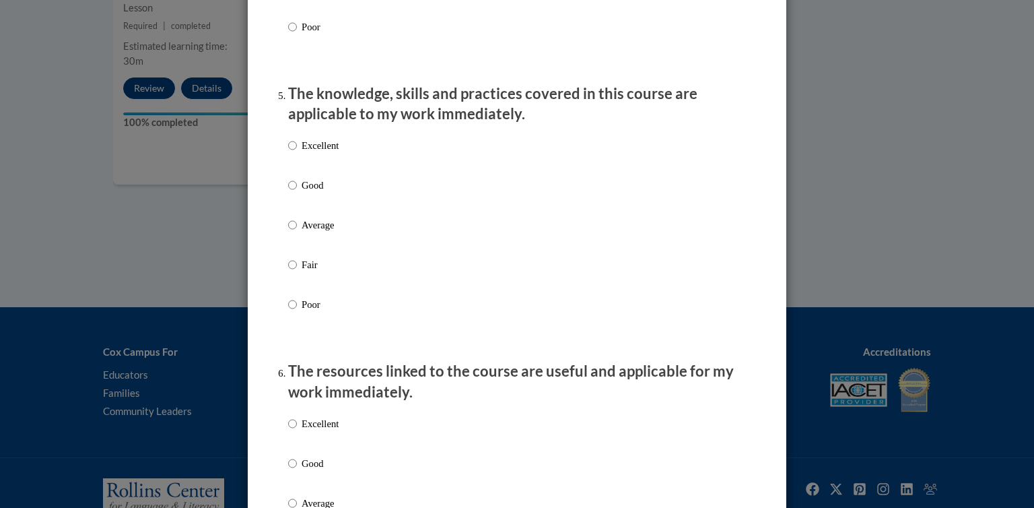
click at [303, 193] on p "Good" at bounding box center [320, 185] width 37 height 15
click at [297, 193] on input "Good" at bounding box center [292, 185] width 9 height 15
radio input "true"
click at [294, 483] on label "Good" at bounding box center [313, 474] width 51 height 36
click at [294, 471] on input "Good" at bounding box center [292, 463] width 9 height 15
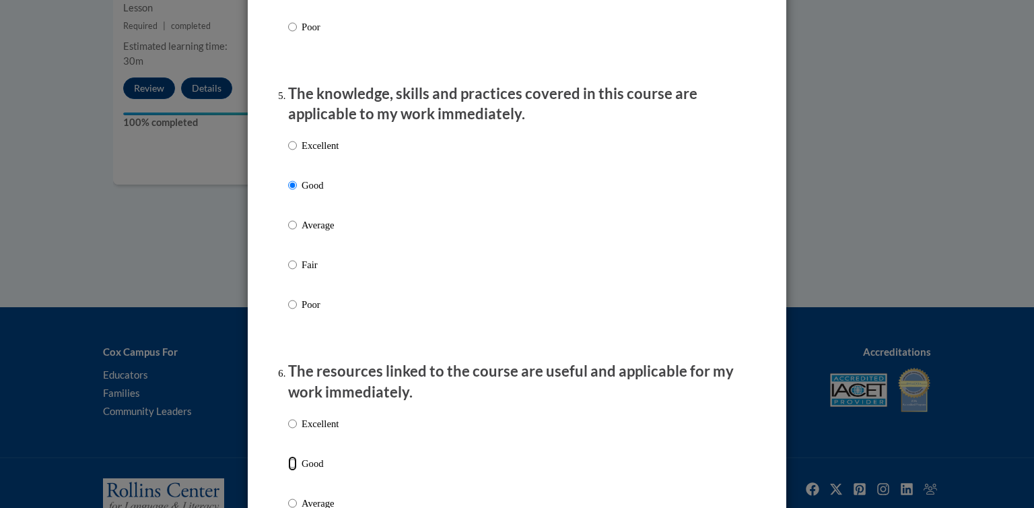
radio input "true"
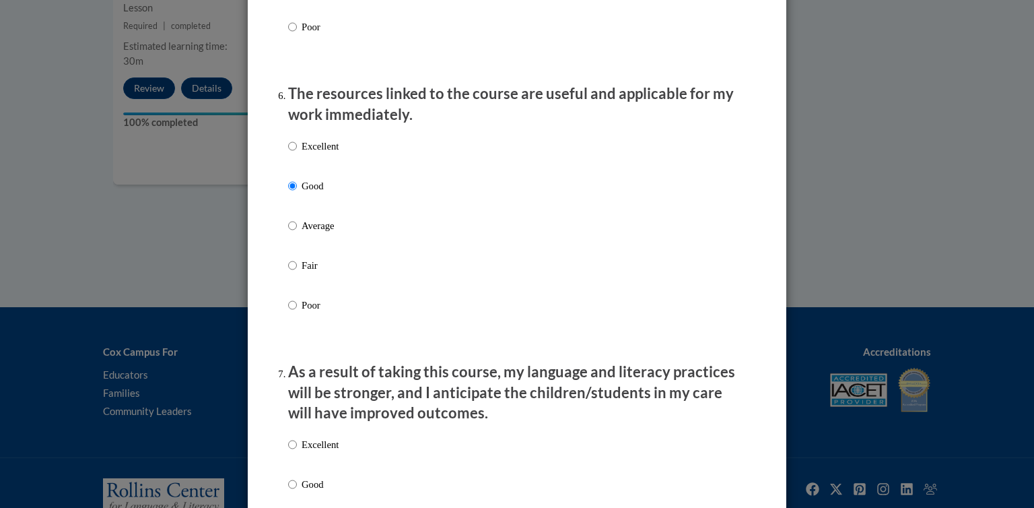
scroll to position [1486, 0]
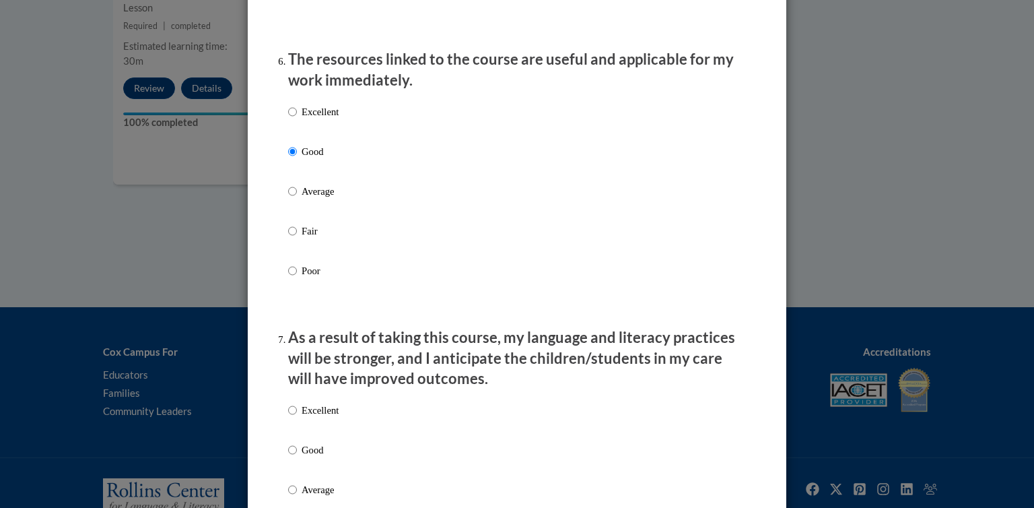
click at [307, 119] on p "Excellent" at bounding box center [320, 111] width 37 height 15
click at [297, 119] on input "Excellent" at bounding box center [292, 111] width 9 height 15
radio input "true"
click at [291, 457] on input "Good" at bounding box center [292, 449] width 9 height 15
radio input "true"
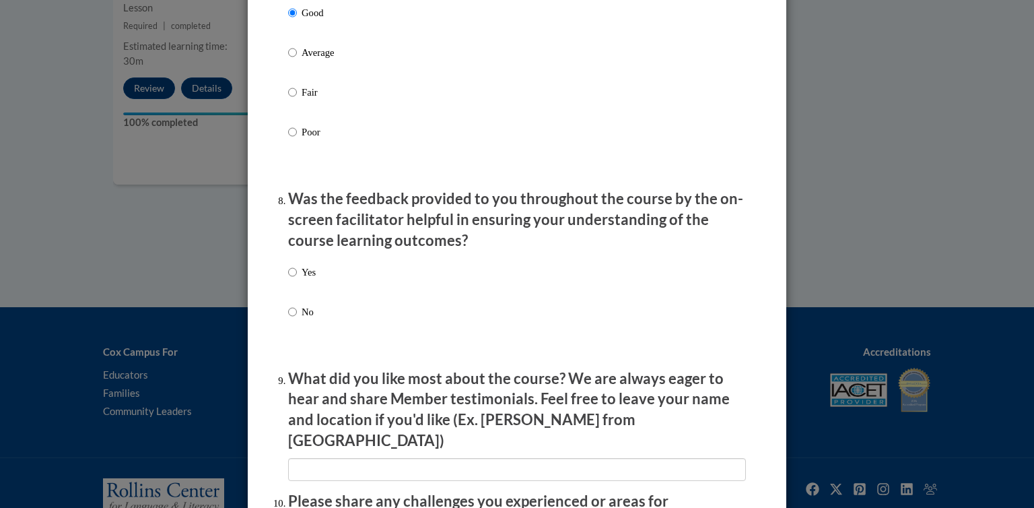
scroll to position [1989, 0]
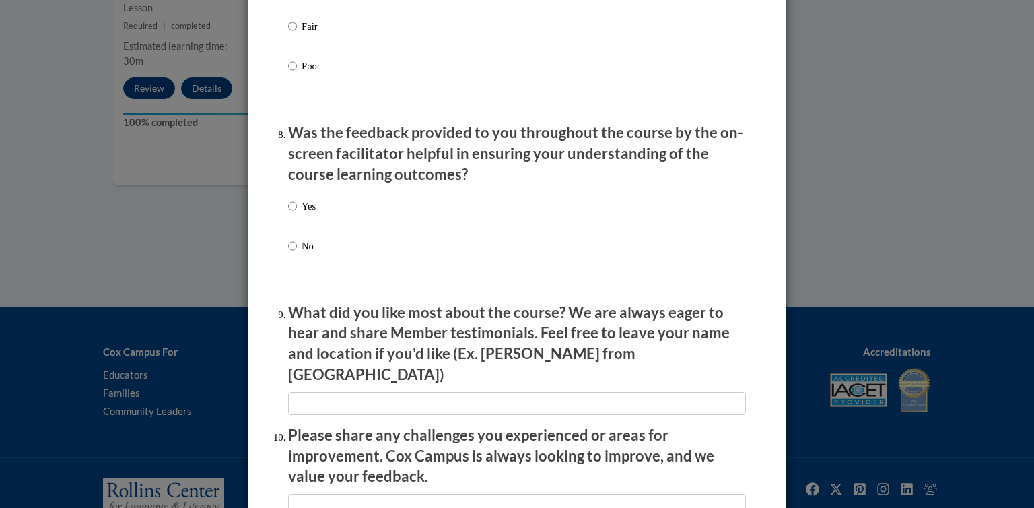
click at [296, 229] on label "Yes" at bounding box center [302, 217] width 28 height 36
click at [296, 213] on input "Yes" at bounding box center [292, 206] width 9 height 15
radio input "true"
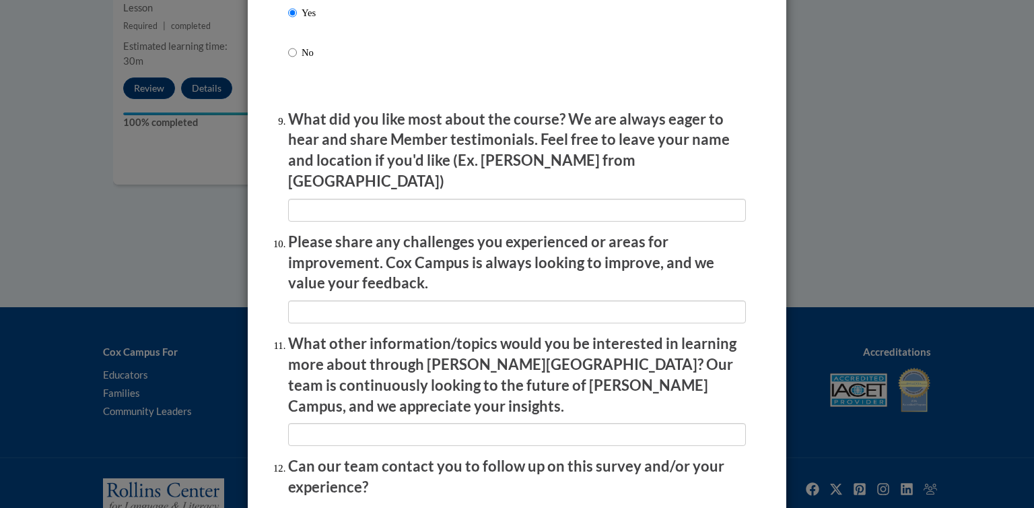
scroll to position [2297, 0]
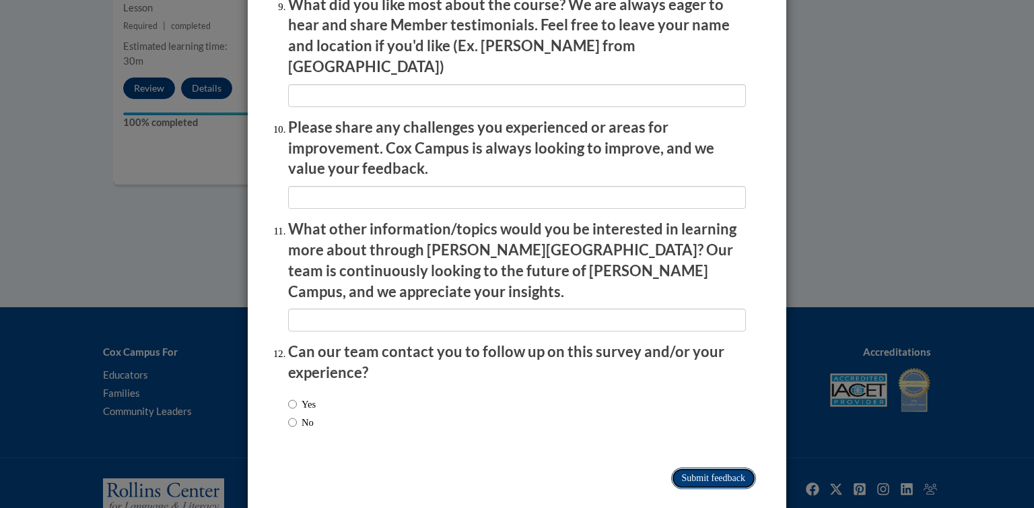
click at [717, 467] on input "Submit feedback" at bounding box center [713, 478] width 85 height 22
